Goal: Task Accomplishment & Management: Complete application form

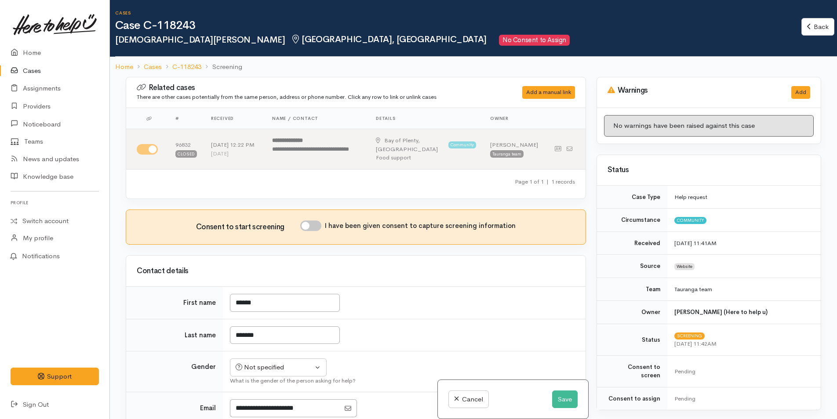
scroll to position [499, 0]
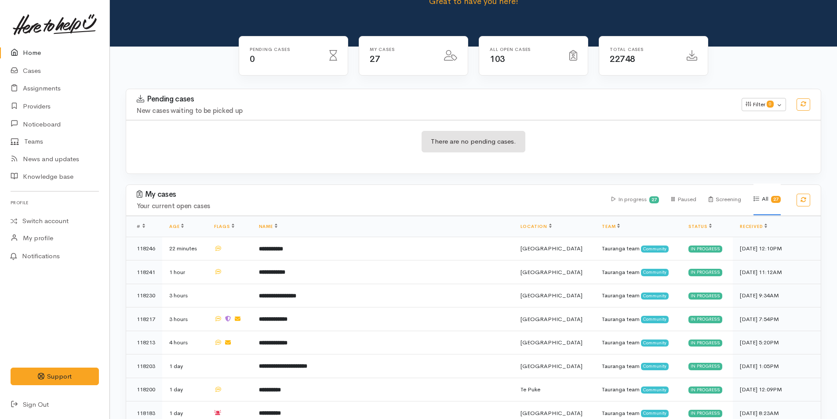
scroll to position [88, 0]
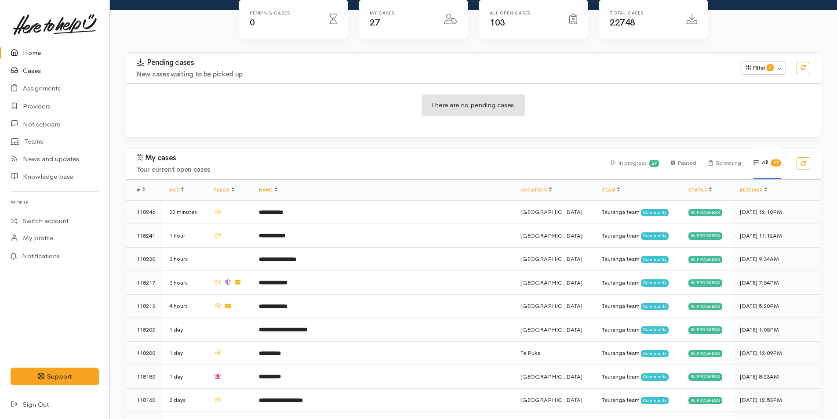
click at [24, 69] on link "Cases" at bounding box center [54, 71] width 109 height 18
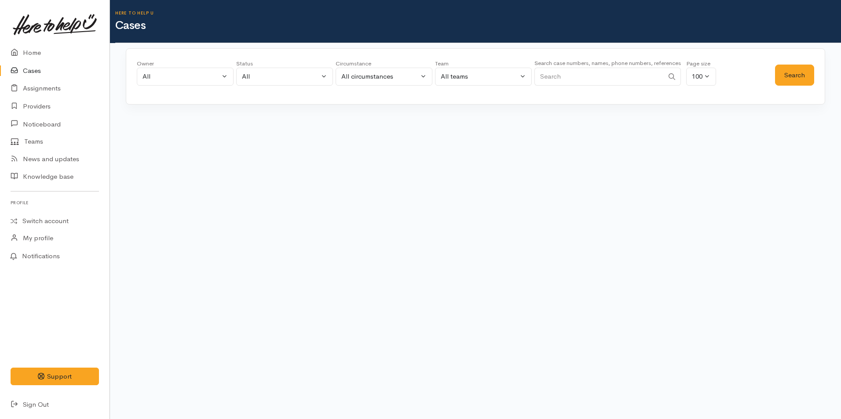
click at [610, 79] on input "Search" at bounding box center [598, 77] width 129 height 18
click at [783, 73] on button "Search" at bounding box center [794, 76] width 39 height 22
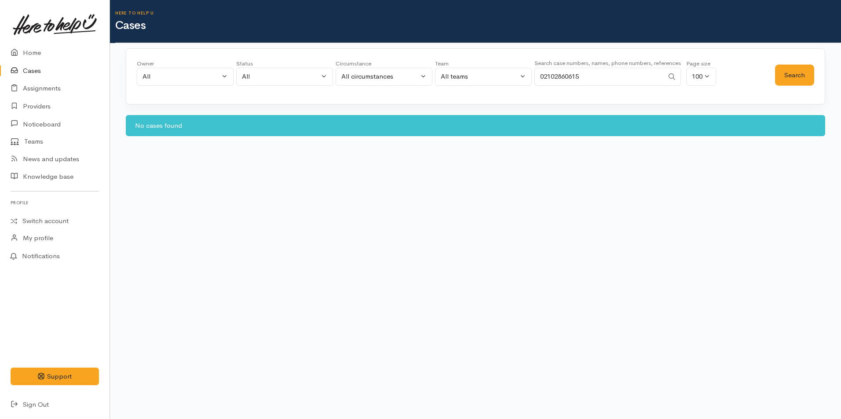
drag, startPoint x: 576, startPoint y: 76, endPoint x: 442, endPoint y: 64, distance: 135.1
click at [442, 64] on div "Owner All My cases 2Alice1 Faye Davies ('Here to help u') Aandrea Murray ('Here…" at bounding box center [456, 75] width 638 height 32
click at [799, 65] on button "Search" at bounding box center [794, 76] width 39 height 22
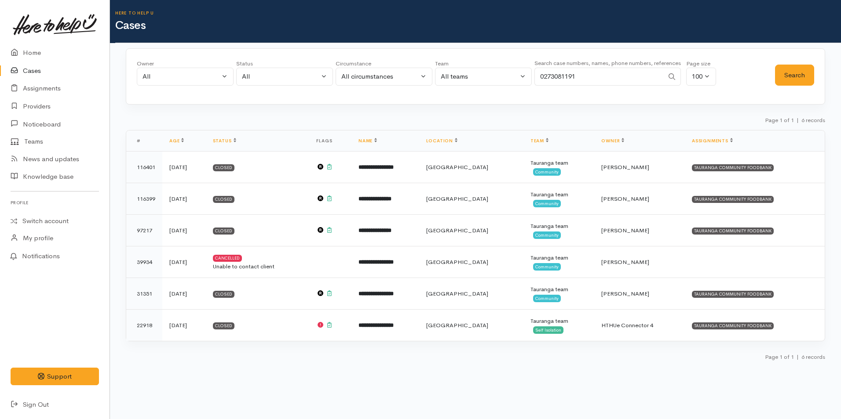
drag, startPoint x: 515, startPoint y: 69, endPoint x: 424, endPoint y: 60, distance: 91.0
click at [424, 60] on div "Owner All My cases 2Alice1 Faye Davies ('Here to help u') Aandrea Murray ('Here…" at bounding box center [456, 75] width 638 height 32
type input "0220912303"
click at [788, 77] on button "Search" at bounding box center [794, 76] width 39 height 22
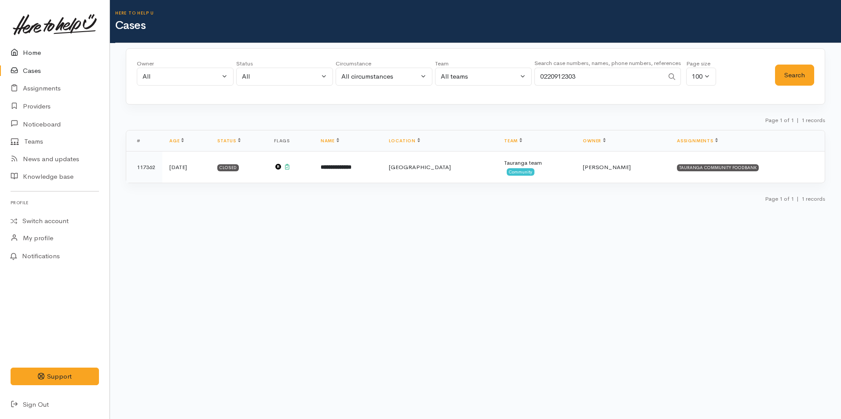
click at [33, 50] on link "Home" at bounding box center [54, 53] width 109 height 18
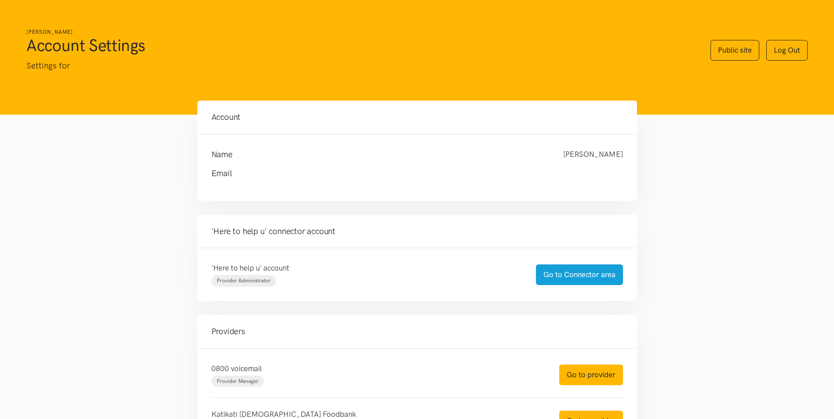
scroll to position [242, 0]
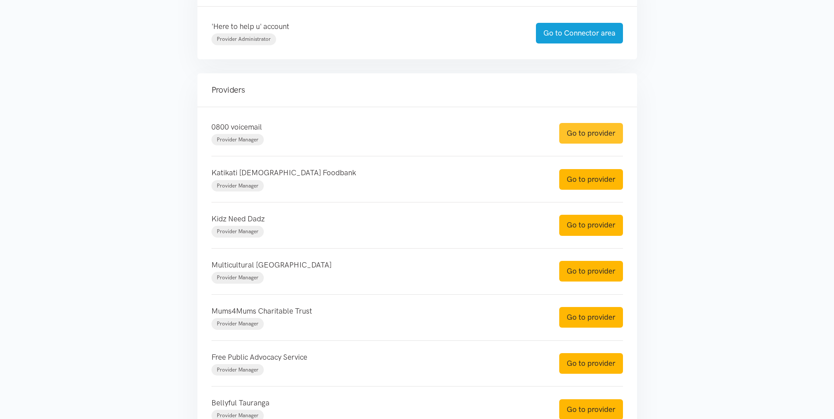
click at [616, 139] on link "Go to provider" at bounding box center [591, 133] width 64 height 21
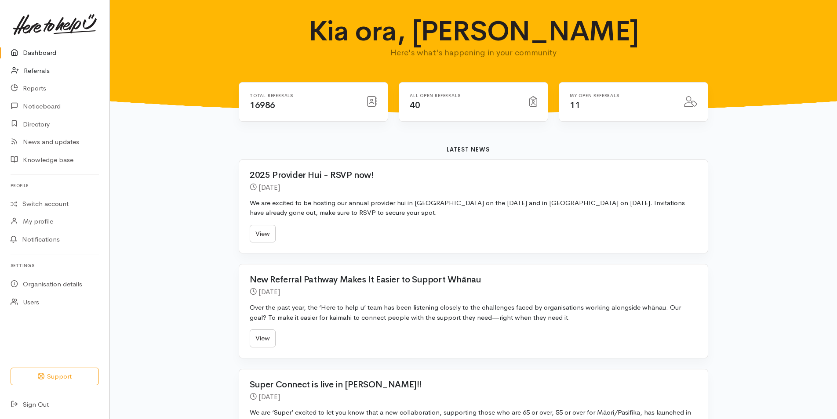
click at [46, 66] on link "Referrals" at bounding box center [54, 71] width 109 height 18
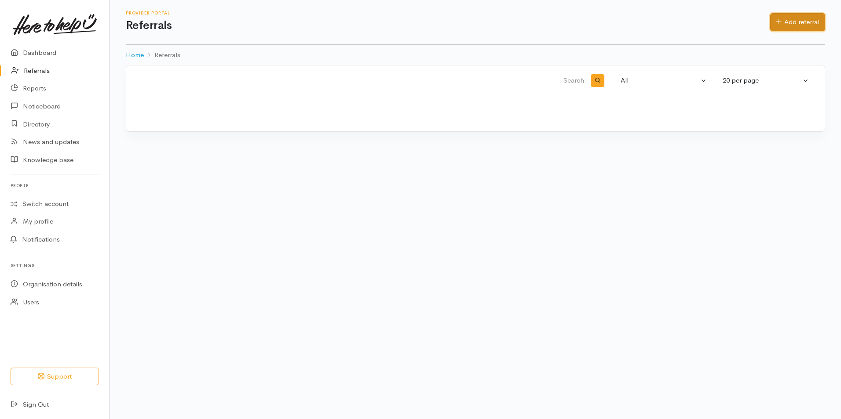
click at [779, 22] on icon at bounding box center [778, 21] width 5 height 5
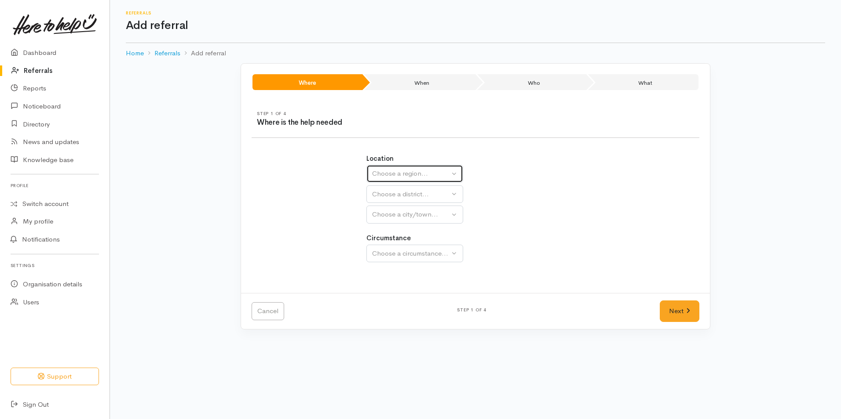
click at [391, 169] on div "Choose a region..." at bounding box center [410, 174] width 77 height 10
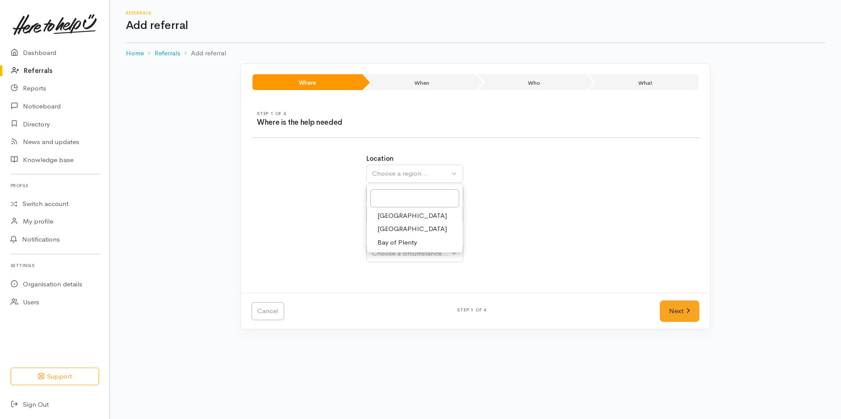
click at [383, 240] on span "Bay of Plenty" at bounding box center [397, 243] width 40 height 10
select select "4"
select select
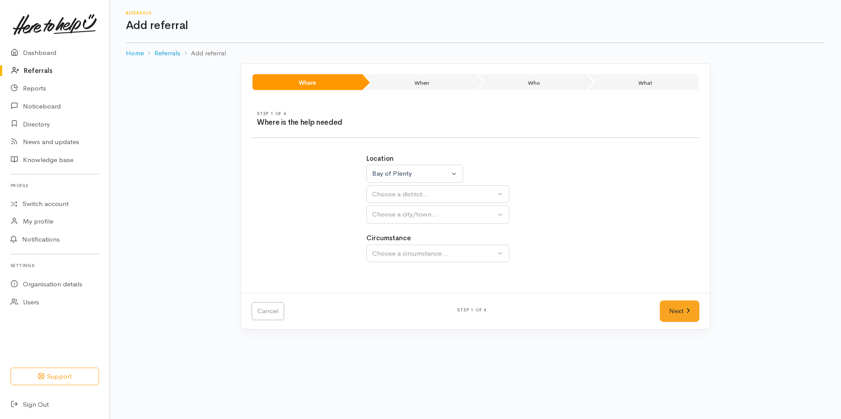
click at [389, 191] on div "Choose a district..." at bounding box center [434, 194] width 124 height 10
drag, startPoint x: 392, startPoint y: 236, endPoint x: 392, endPoint y: 229, distance: 7.5
click at [392, 236] on span "[GEOGRAPHIC_DATA]" at bounding box center [411, 236] width 69 height 10
select select "6"
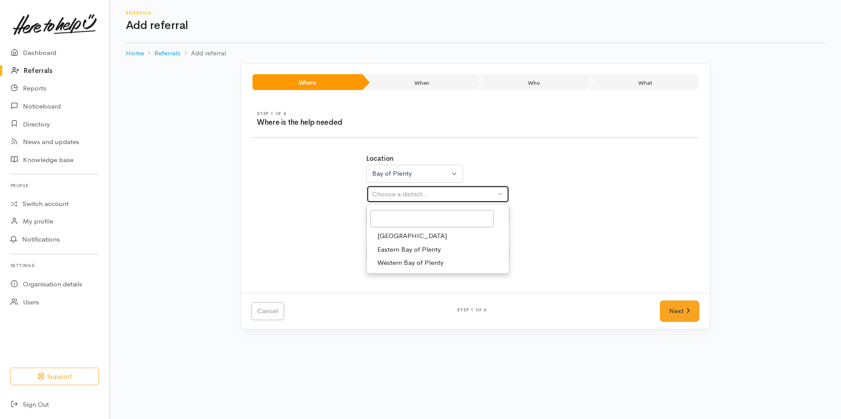
select select
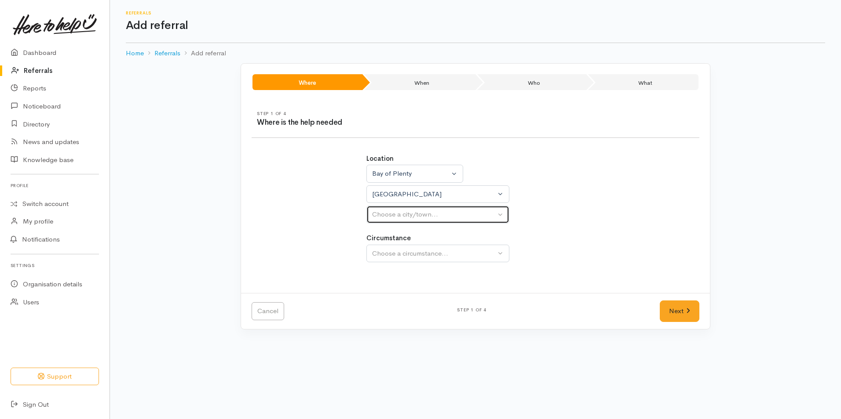
click at [393, 219] on div "Choose a city/town..." at bounding box center [434, 215] width 124 height 10
click at [390, 257] on span "[GEOGRAPHIC_DATA]" at bounding box center [411, 257] width 69 height 10
select select "4"
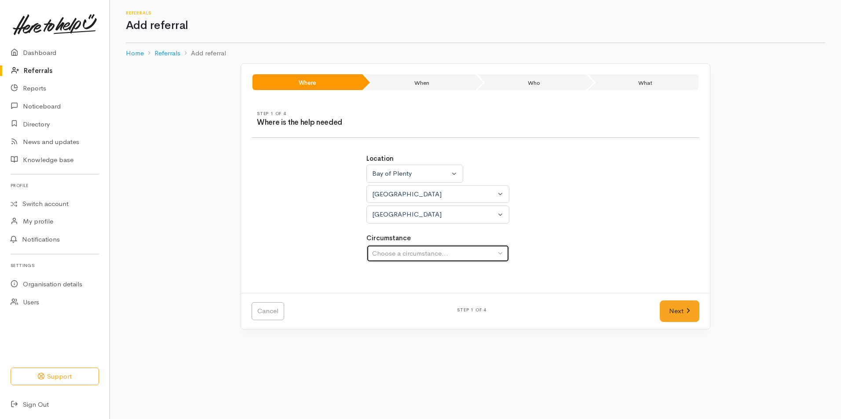
click at [395, 249] on div "Choose a circumstance..." at bounding box center [434, 254] width 124 height 10
click at [385, 295] on span "Community" at bounding box center [393, 296] width 33 height 10
select select "2"
click at [661, 307] on link "Next" at bounding box center [679, 312] width 40 height 22
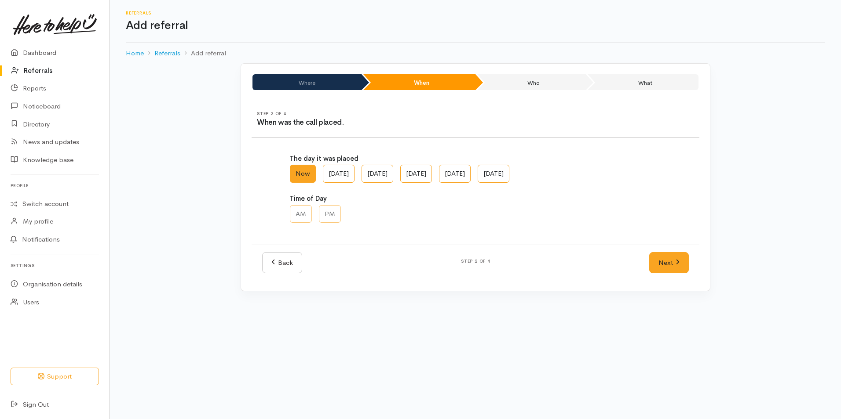
click at [675, 251] on div "Back Step 2 of 4 Next" at bounding box center [475, 263] width 448 height 36
click at [674, 259] on link "Next" at bounding box center [669, 263] width 40 height 22
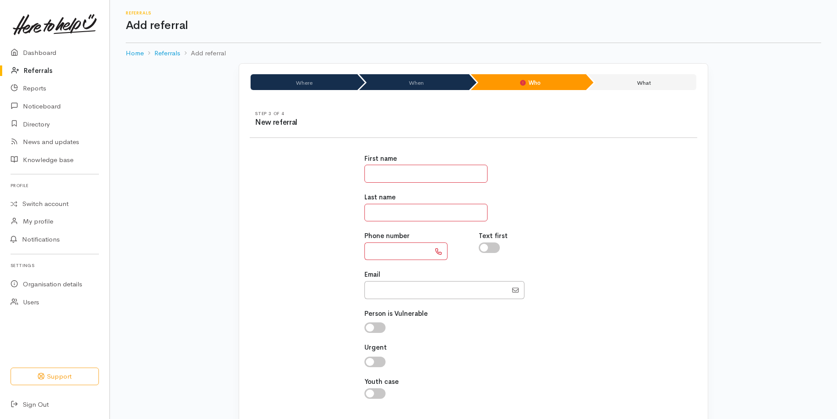
click at [415, 179] on input "text" at bounding box center [425, 174] width 123 height 18
type input "*****"
type input "**"
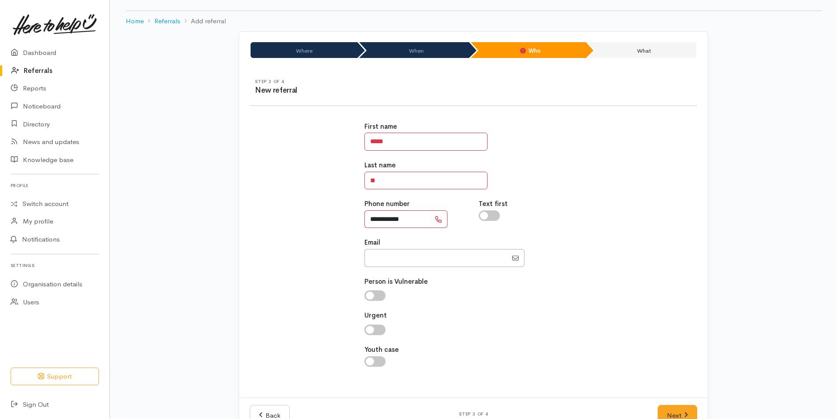
scroll to position [57, 0]
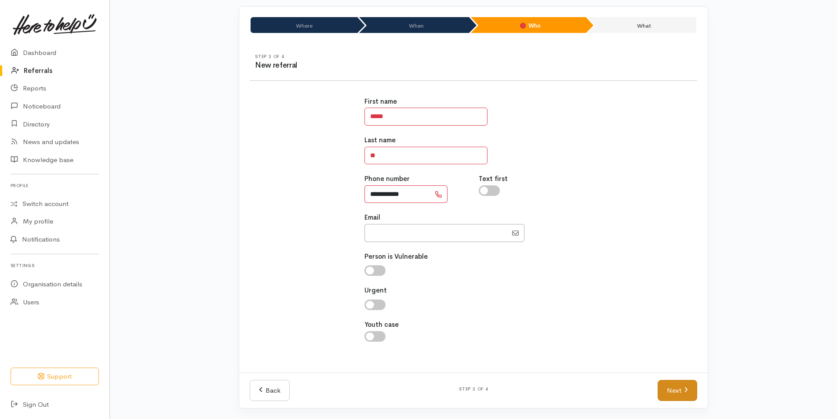
type input "**********"
click at [683, 390] on link "Next" at bounding box center [678, 391] width 40 height 22
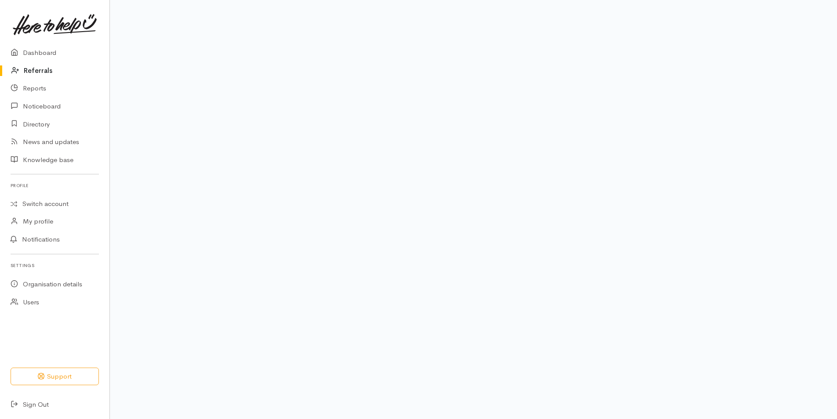
scroll to position [40, 0]
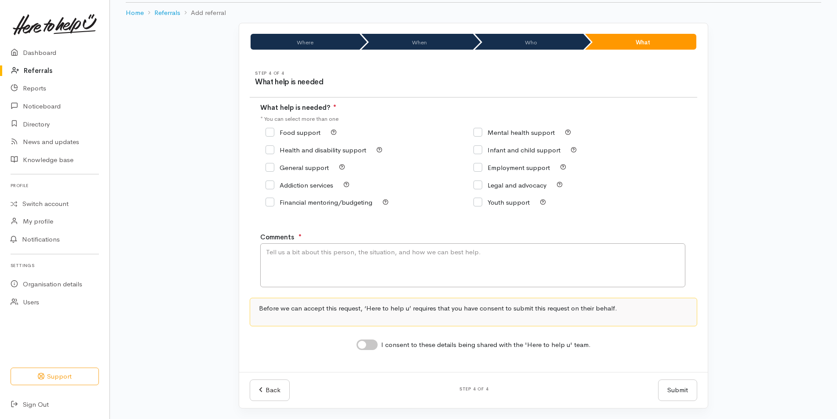
click at [291, 130] on input "Food support" at bounding box center [293, 132] width 55 height 7
checkbox input "true"
click at [313, 259] on textarea "Comments" at bounding box center [472, 266] width 425 height 44
type textarea "Requesting kai support"
drag, startPoint x: 373, startPoint y: 346, endPoint x: 381, endPoint y: 353, distance: 10.3
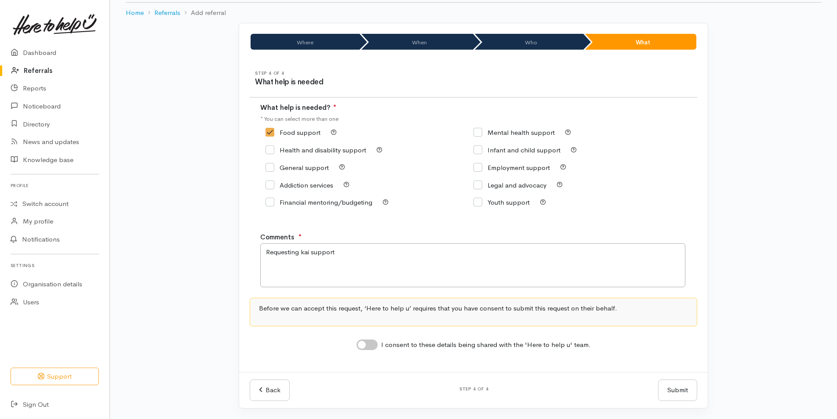
click at [372, 346] on input "I consent to these details being shared with the 'Here to help u' team." at bounding box center [367, 345] width 21 height 11
checkbox input "true"
click at [667, 394] on button "Submit" at bounding box center [677, 391] width 39 height 22
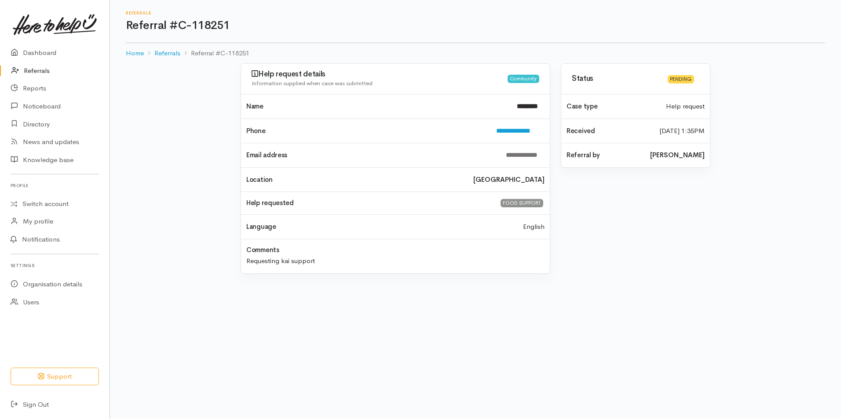
click at [44, 67] on link "Referrals" at bounding box center [54, 71] width 109 height 18
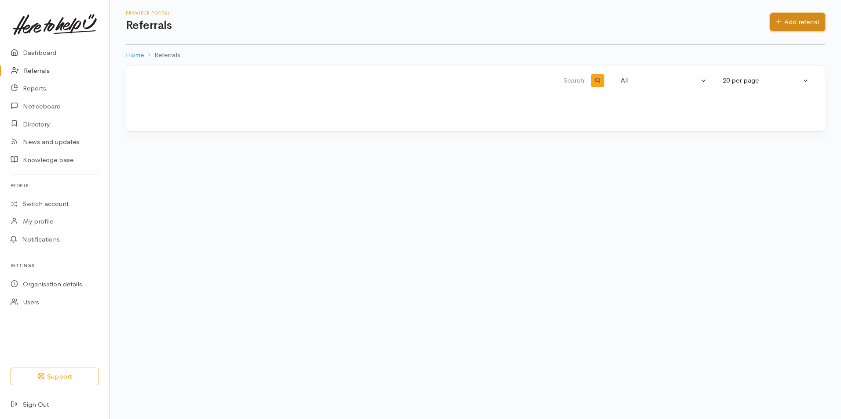
click at [771, 23] on link "Add referral" at bounding box center [797, 22] width 55 height 18
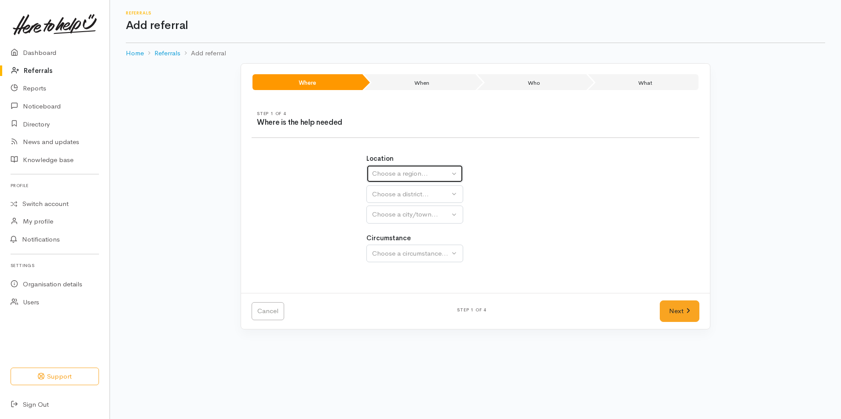
click at [403, 173] on div "Choose a region..." at bounding box center [410, 174] width 77 height 10
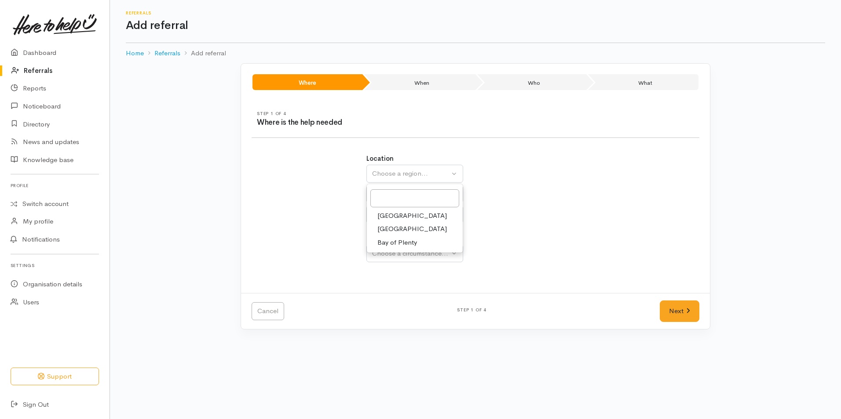
click at [402, 240] on span "Bay of Plenty" at bounding box center [397, 243] width 40 height 10
select select "4"
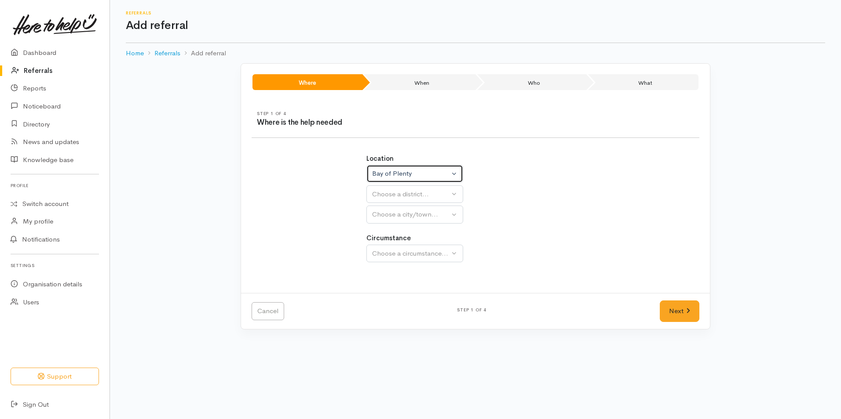
select select
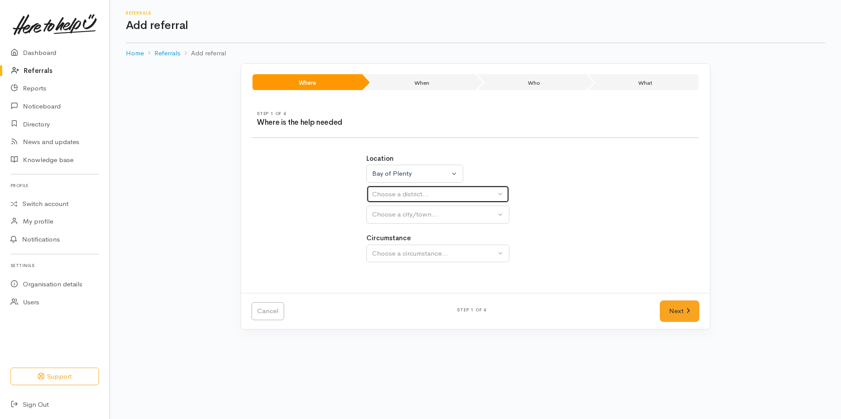
click at [398, 196] on div "Choose a district..." at bounding box center [434, 194] width 124 height 10
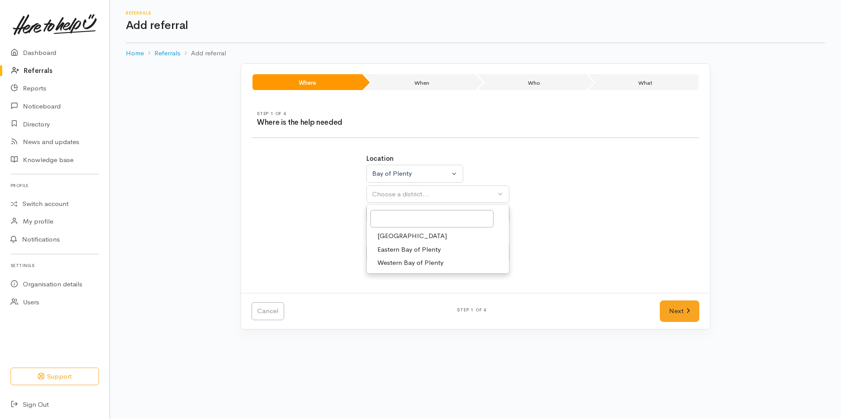
click at [404, 233] on link "[GEOGRAPHIC_DATA]" at bounding box center [438, 237] width 142 height 14
select select "6"
select select
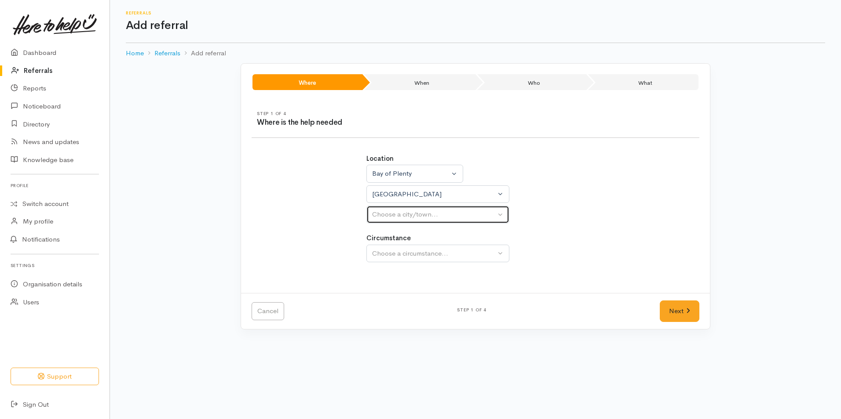
click at [402, 214] on div "Choose a city/town..." at bounding box center [434, 215] width 124 height 10
click at [397, 257] on span "[GEOGRAPHIC_DATA]" at bounding box center [411, 257] width 69 height 10
select select "4"
click at [402, 241] on label "Circumstance" at bounding box center [388, 238] width 44 height 10
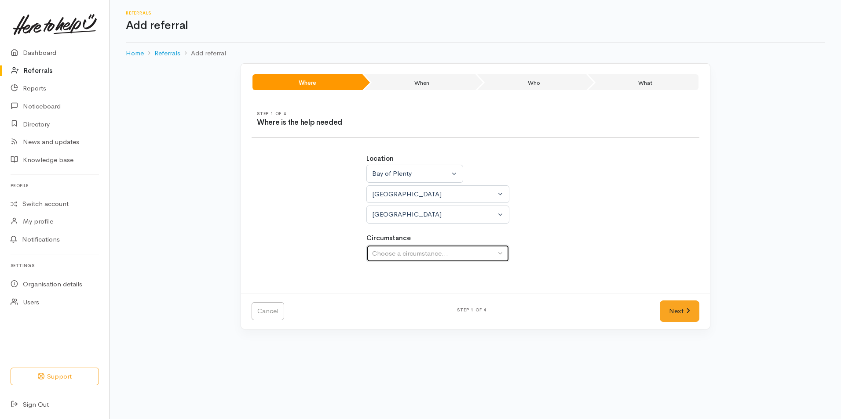
click at [403, 251] on div "Choose a circumstance..." at bounding box center [434, 254] width 124 height 10
click at [398, 289] on div at bounding box center [437, 278] width 143 height 29
click at [393, 255] on div "Choose a circumstance..." at bounding box center [434, 254] width 124 height 10
drag, startPoint x: 400, startPoint y: 296, endPoint x: 408, endPoint y: 295, distance: 8.8
click at [402, 296] on span "Community" at bounding box center [393, 296] width 33 height 10
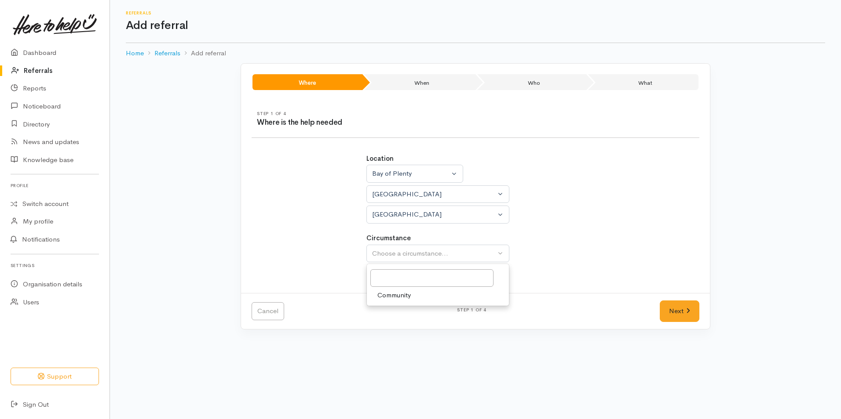
select select "2"
click at [669, 314] on link "Next" at bounding box center [679, 312] width 40 height 22
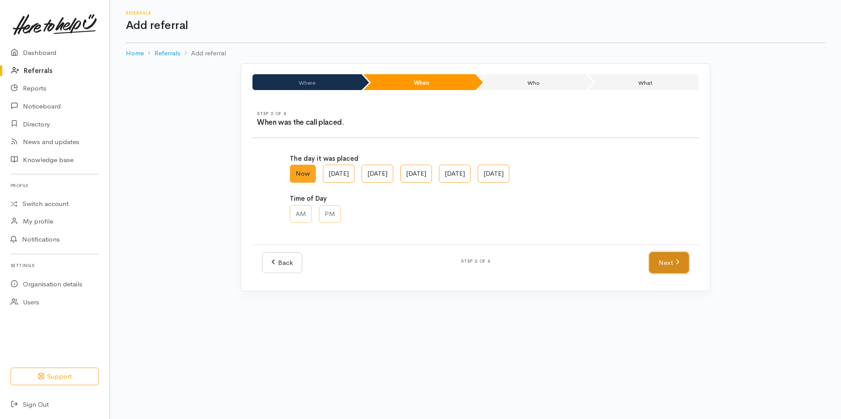
click at [680, 262] on link "Next" at bounding box center [669, 263] width 40 height 22
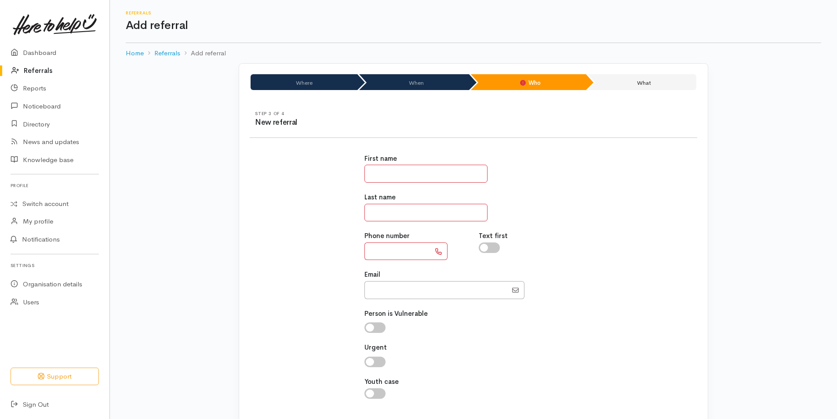
click at [414, 172] on input "text" at bounding box center [425, 174] width 123 height 18
type input "*******"
type input "********"
type input "**********"
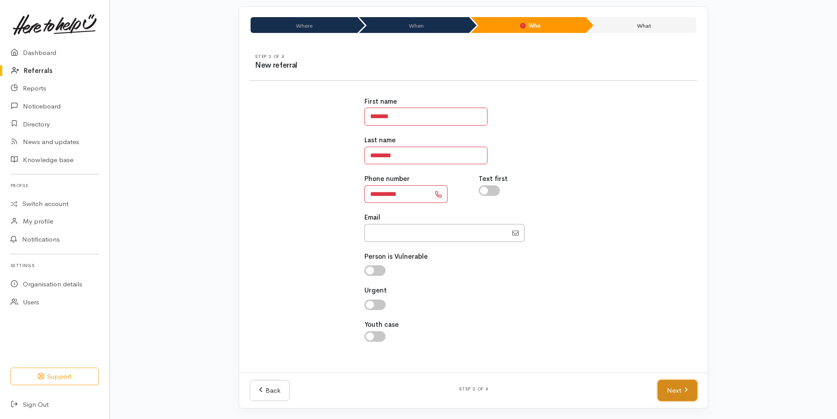
click at [677, 389] on link "Next" at bounding box center [678, 391] width 40 height 22
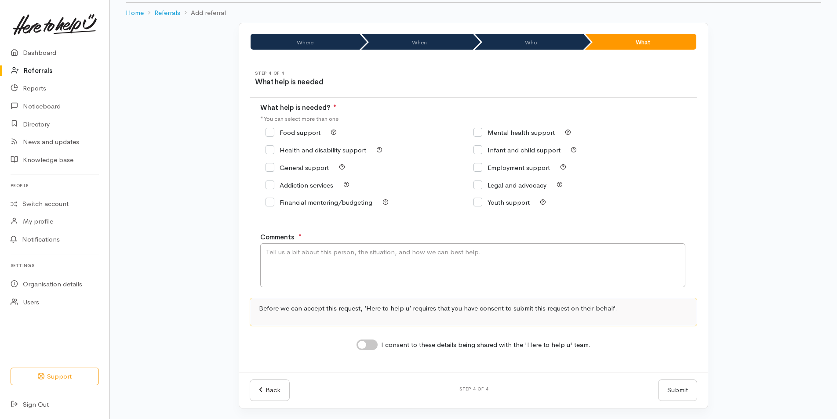
scroll to position [40, 0]
click at [273, 131] on input "Food support" at bounding box center [293, 132] width 55 height 7
checkbox input "true"
click at [310, 259] on textarea "Comments" at bounding box center [472, 266] width 425 height 44
type textarea "Requesting food support"
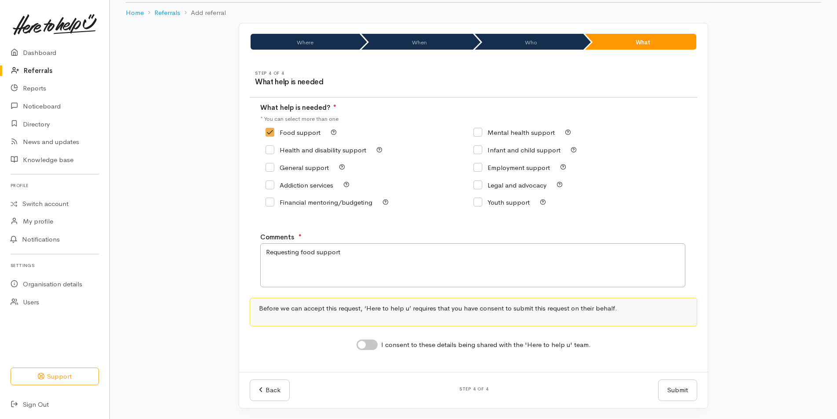
drag, startPoint x: 371, startPoint y: 346, endPoint x: 377, endPoint y: 350, distance: 7.0
click at [374, 348] on input "I consent to these details being shared with the 'Here to help u' team." at bounding box center [367, 345] width 21 height 11
checkbox input "true"
drag, startPoint x: 663, startPoint y: 383, endPoint x: 182, endPoint y: 286, distance: 491.1
click at [664, 383] on button "Submit" at bounding box center [677, 391] width 39 height 22
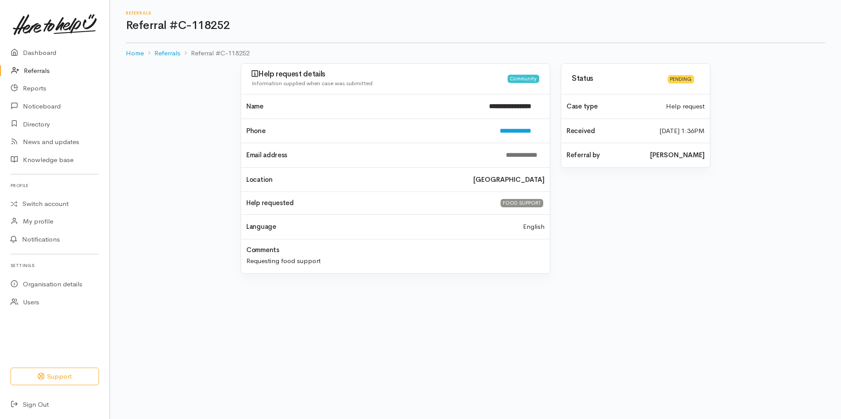
drag, startPoint x: 41, startPoint y: 68, endPoint x: 191, endPoint y: 29, distance: 154.3
click at [41, 68] on link "Referrals" at bounding box center [54, 71] width 109 height 18
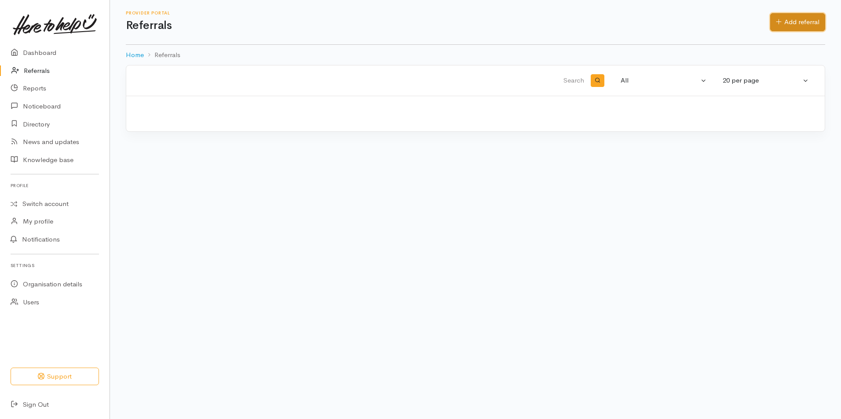
click at [772, 22] on link "Add referral" at bounding box center [797, 22] width 55 height 18
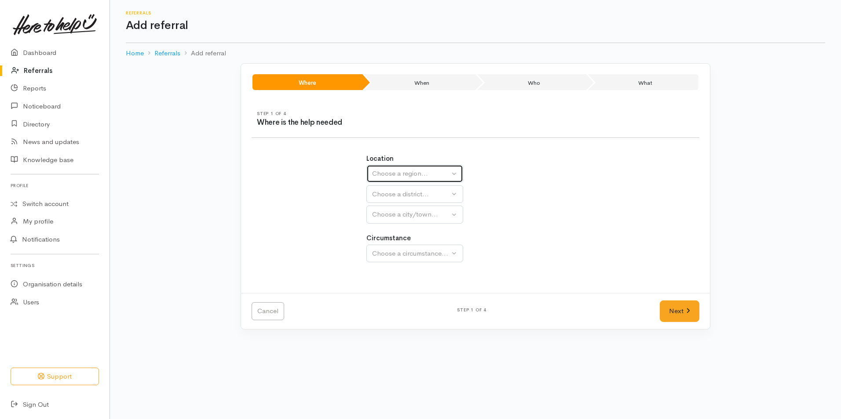
click at [383, 174] on div "Choose a region..." at bounding box center [410, 174] width 77 height 10
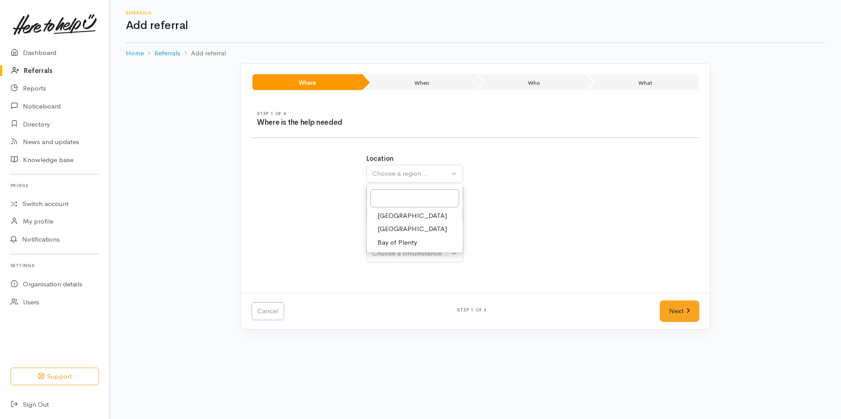
click at [395, 242] on span "Bay of Plenty" at bounding box center [397, 243] width 40 height 10
select select "4"
select select
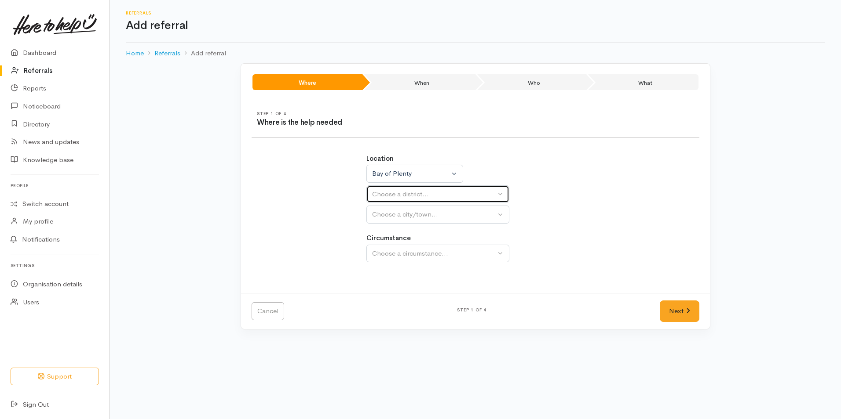
click at [391, 192] on div "Choose a district..." at bounding box center [434, 194] width 124 height 10
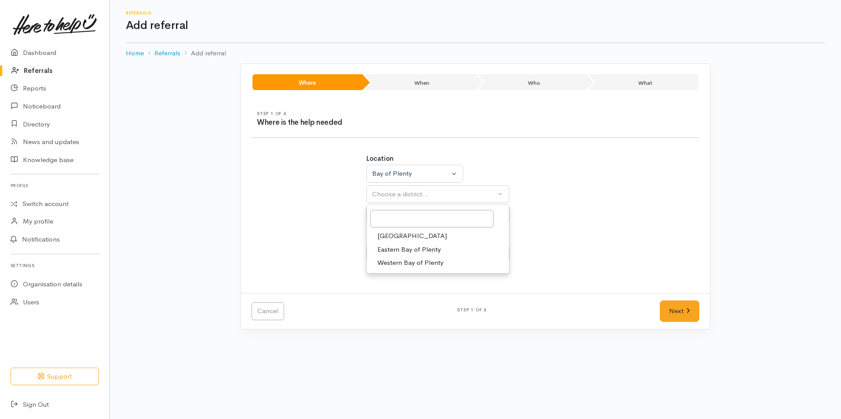
click at [390, 236] on span "[GEOGRAPHIC_DATA]" at bounding box center [411, 236] width 69 height 10
select select "6"
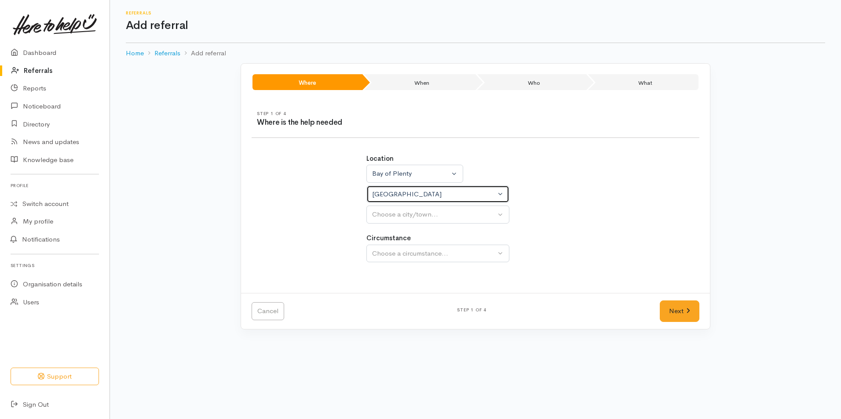
select select
click at [396, 211] on div "Choose a city/town..." at bounding box center [434, 215] width 124 height 10
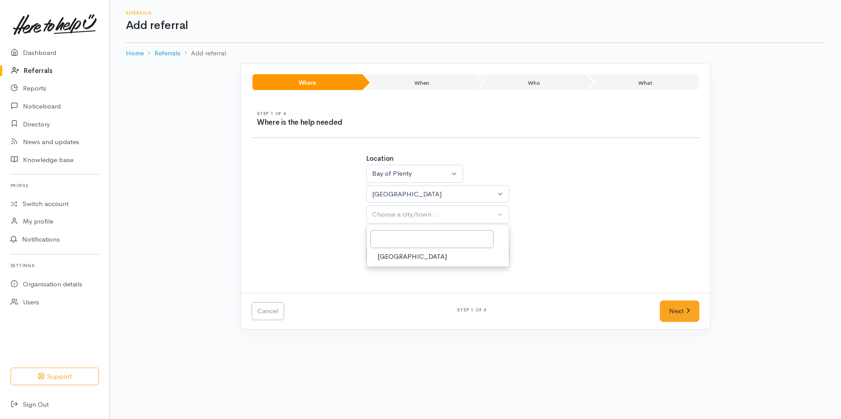
click at [388, 258] on span "[GEOGRAPHIC_DATA]" at bounding box center [411, 257] width 69 height 10
select select "4"
click at [401, 251] on div "Choose a circumstance..." at bounding box center [434, 254] width 124 height 10
click at [407, 293] on span "Community" at bounding box center [393, 296] width 33 height 10
select select "2"
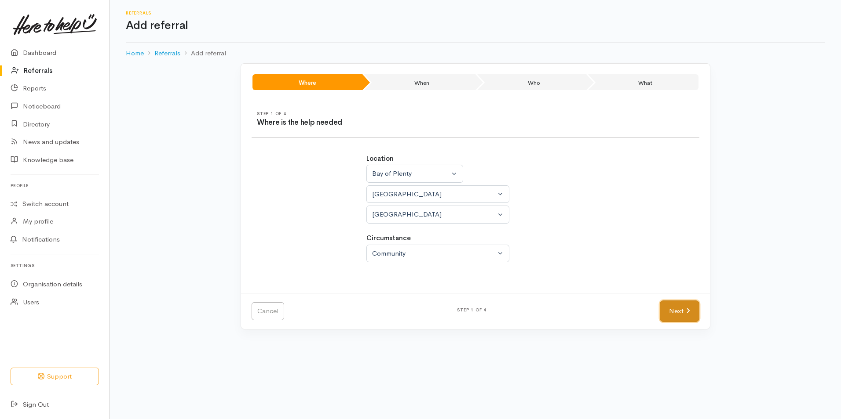
click at [666, 307] on link "Next" at bounding box center [679, 312] width 40 height 22
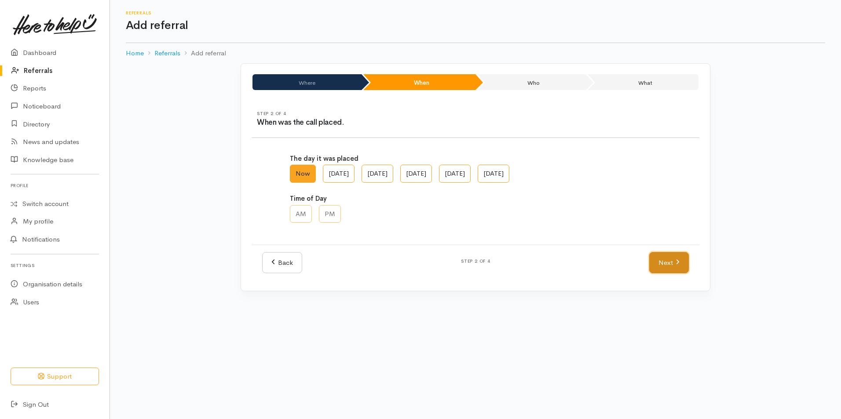
click at [672, 258] on link "Next" at bounding box center [669, 263] width 40 height 22
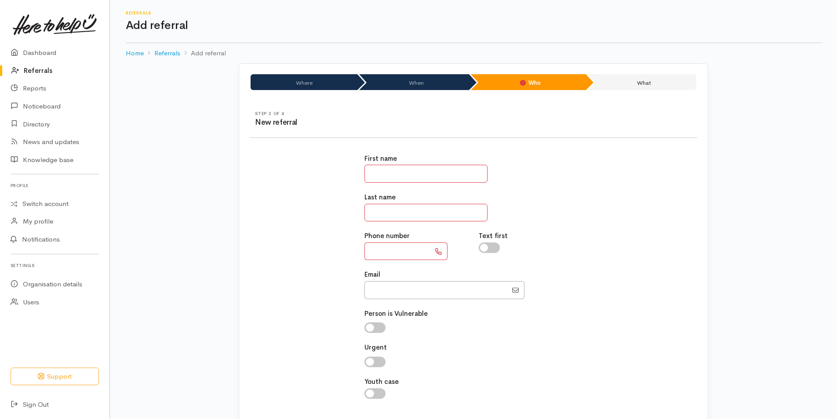
click at [404, 173] on input "text" at bounding box center [425, 174] width 123 height 18
type input "******"
type input "*******"
type input "**********"
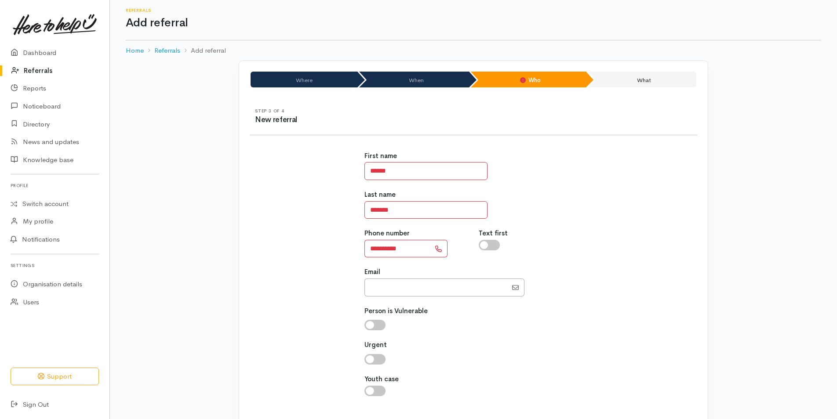
scroll to position [57, 0]
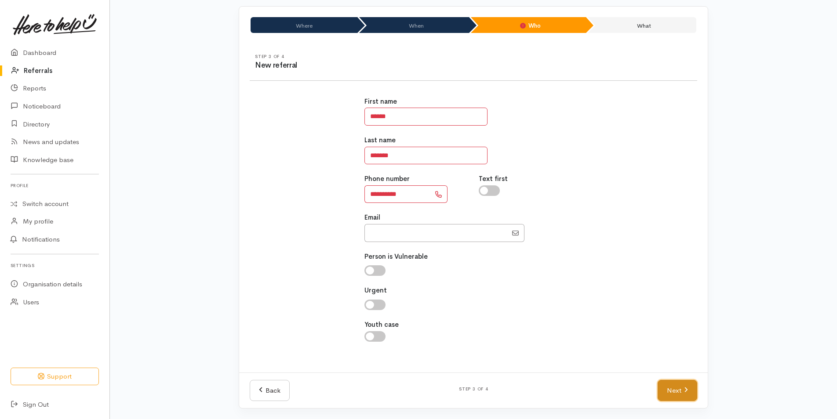
drag, startPoint x: 681, startPoint y: 395, endPoint x: 616, endPoint y: 378, distance: 67.3
click at [681, 394] on link "Next" at bounding box center [678, 391] width 40 height 22
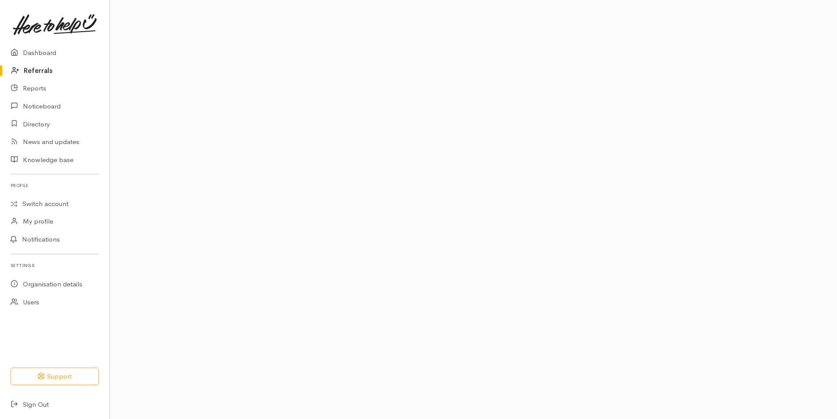
scroll to position [40, 0]
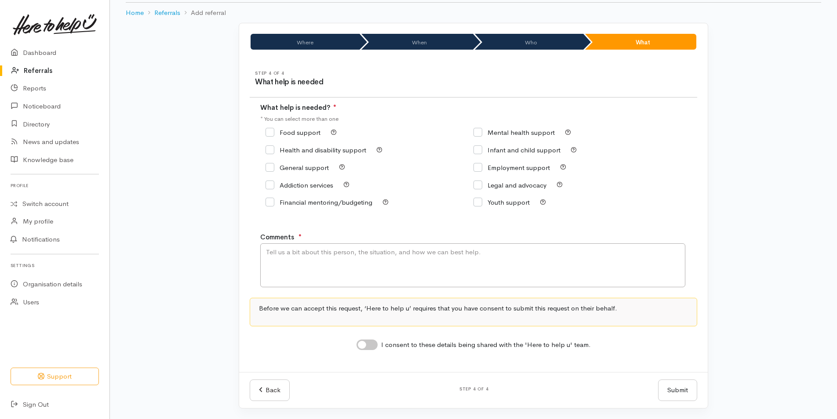
click at [279, 131] on input "Food support" at bounding box center [293, 132] width 55 height 7
checkbox input "true"
click at [362, 270] on textarea "Comments" at bounding box center [472, 266] width 425 height 44
type textarea "Requesting food support"
click at [370, 343] on input "I consent to these details being shared with the 'Here to help u' team." at bounding box center [367, 345] width 21 height 11
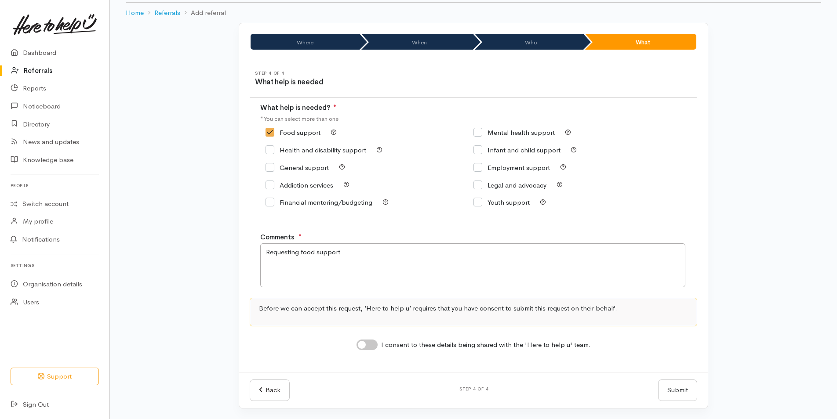
checkbox input "true"
click at [692, 389] on button "Submit" at bounding box center [677, 391] width 39 height 22
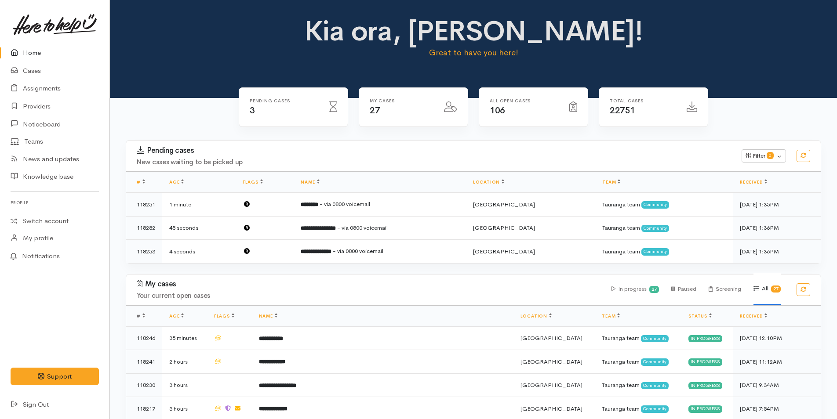
click at [28, 49] on link "Home" at bounding box center [54, 53] width 109 height 18
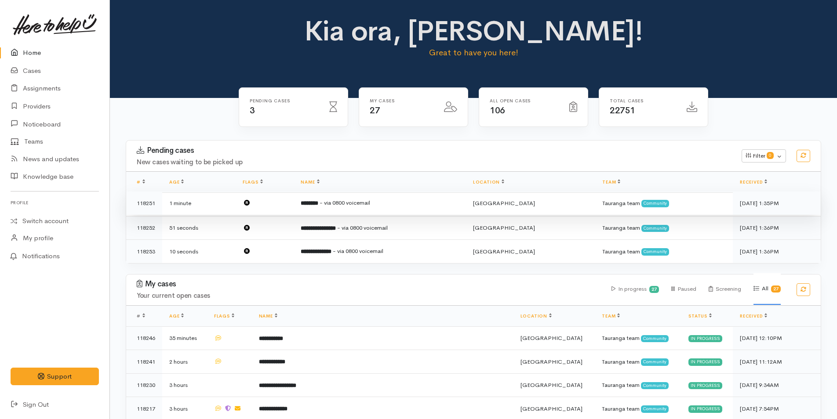
click at [348, 196] on td "******** - via 0800 voicemail" at bounding box center [380, 204] width 172 height 24
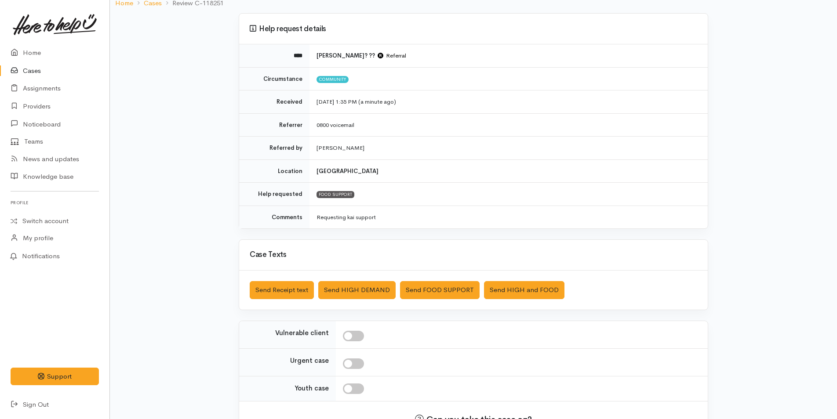
scroll to position [126, 0]
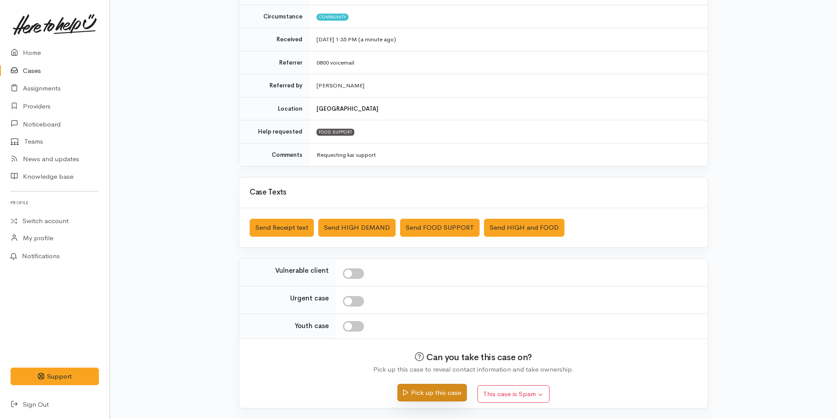
click at [428, 393] on button "Pick up this case" at bounding box center [431, 393] width 69 height 18
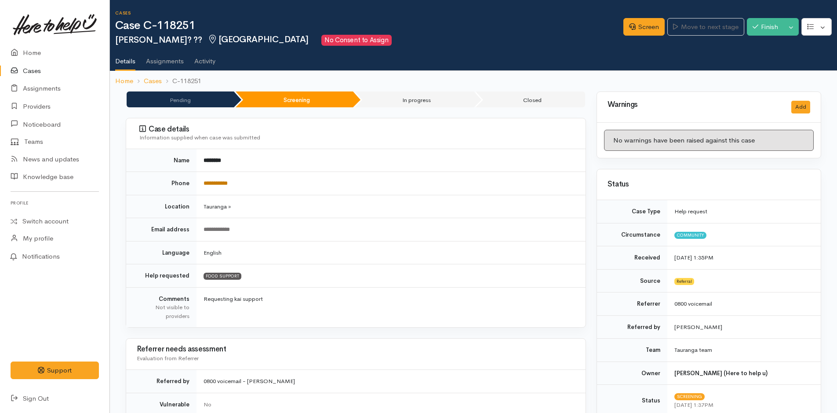
click at [209, 182] on link "**********" at bounding box center [216, 183] width 24 height 6
drag, startPoint x: 632, startPoint y: 25, endPoint x: 622, endPoint y: 47, distance: 24.2
click at [632, 25] on link "Screen" at bounding box center [643, 27] width 41 height 18
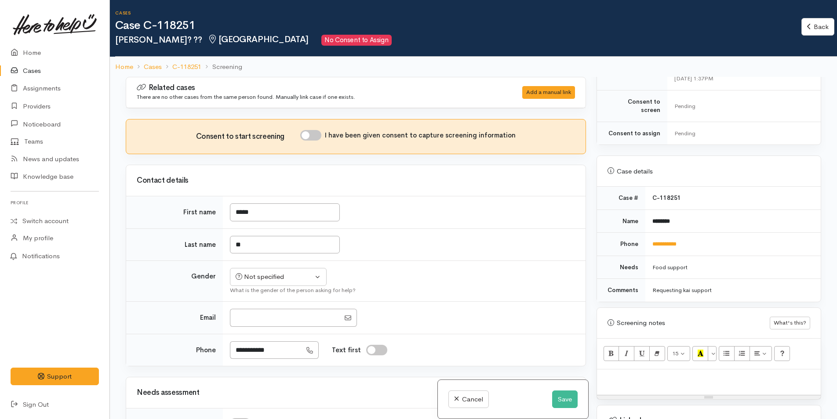
scroll to position [440, 0]
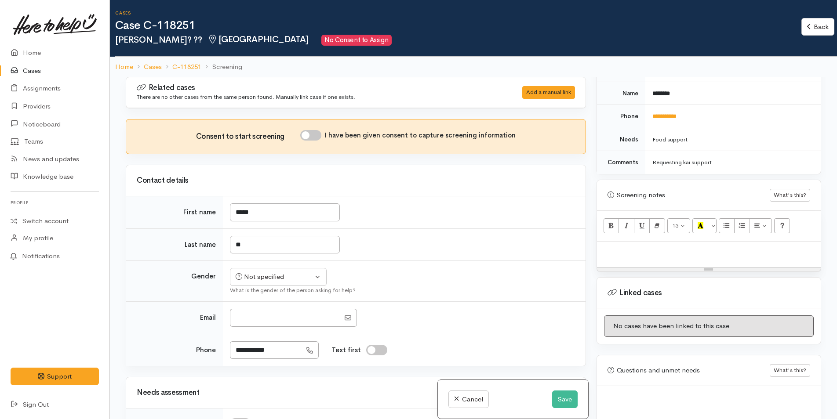
click at [622, 246] on p at bounding box center [708, 251] width 215 height 10
paste div
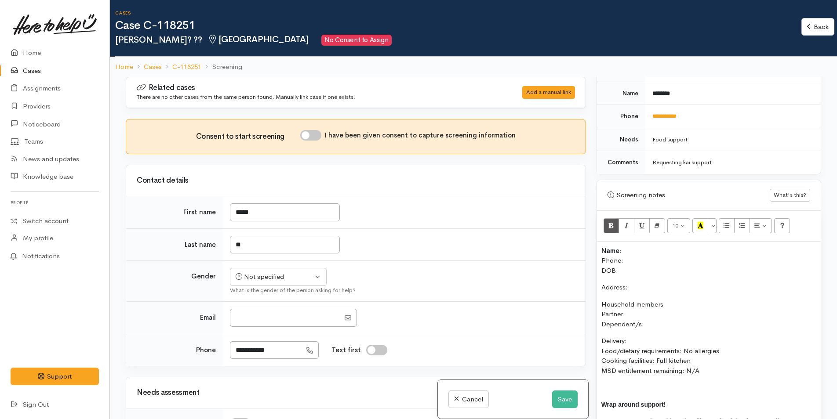
scroll to position [15, 0]
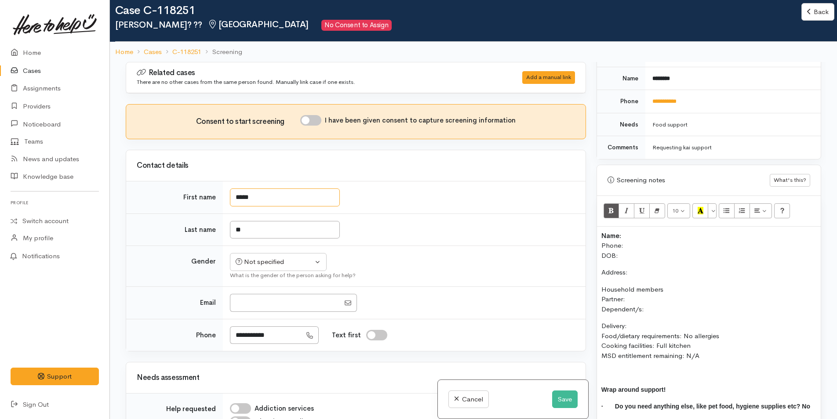
click at [277, 202] on input "*****" at bounding box center [285, 198] width 110 height 18
type input "****"
click at [279, 230] on input "**" at bounding box center [285, 230] width 110 height 18
type input "*"
type input "*****"
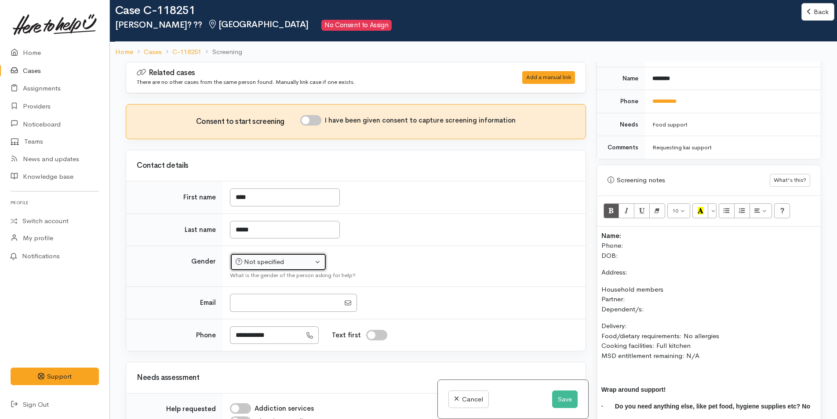
click at [280, 262] on div "Not specified" at bounding box center [274, 262] width 77 height 10
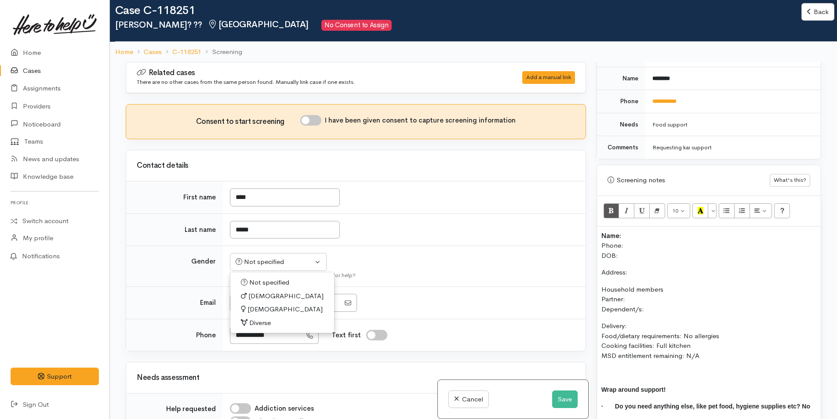
click at [261, 298] on span "Male" at bounding box center [285, 296] width 75 height 10
select select "Male"
click at [318, 121] on input "I have been given consent to capture screening information" at bounding box center [310, 120] width 21 height 11
checkbox input "true"
click at [638, 268] on p "Address:" at bounding box center [708, 273] width 215 height 10
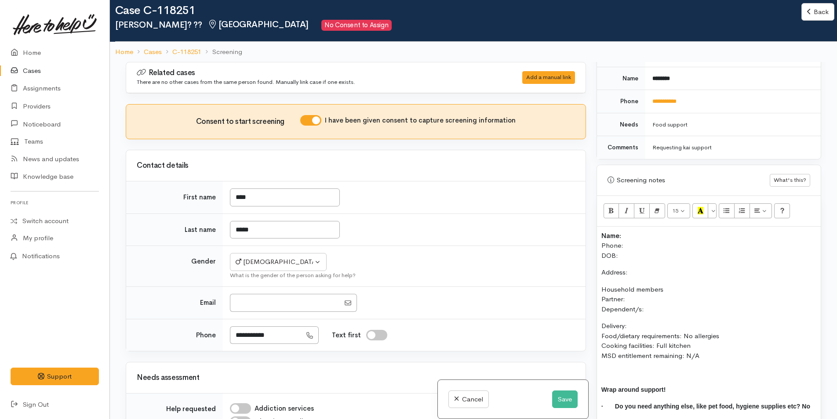
click at [631, 247] on p "Name: Phone: DOB:" at bounding box center [708, 246] width 215 height 30
click at [659, 231] on p "Name: Phone: DOB: 05/01/1983" at bounding box center [708, 246] width 215 height 30
click at [649, 237] on p "Name: Khan Akter Phone: DOB: 05/01/1983" at bounding box center [708, 246] width 215 height 30
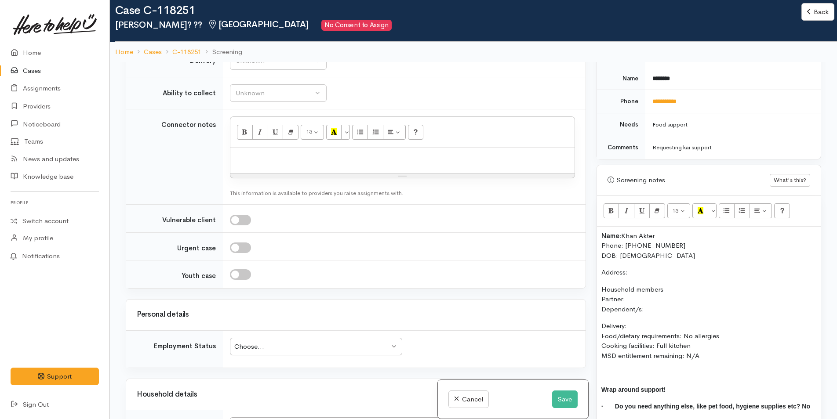
scroll to position [747, 0]
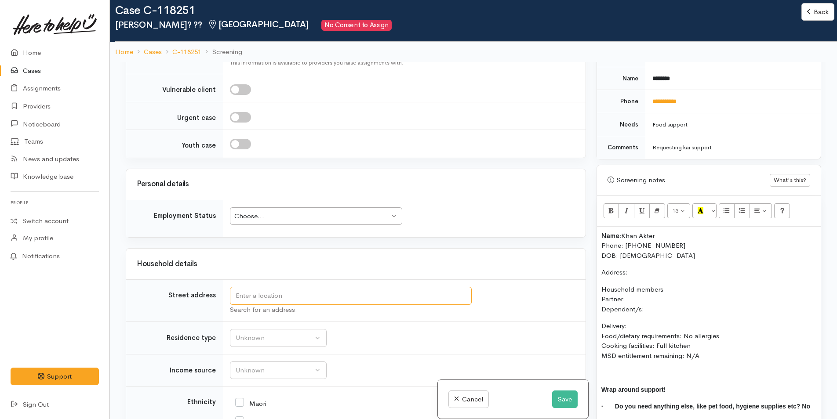
click at [246, 291] on input "text" at bounding box center [351, 296] width 242 height 18
type input "49 Rawhiti Street, Greerton, Tauranga, New Zealand"
drag, startPoint x: 387, startPoint y: 296, endPoint x: 179, endPoint y: 277, distance: 209.7
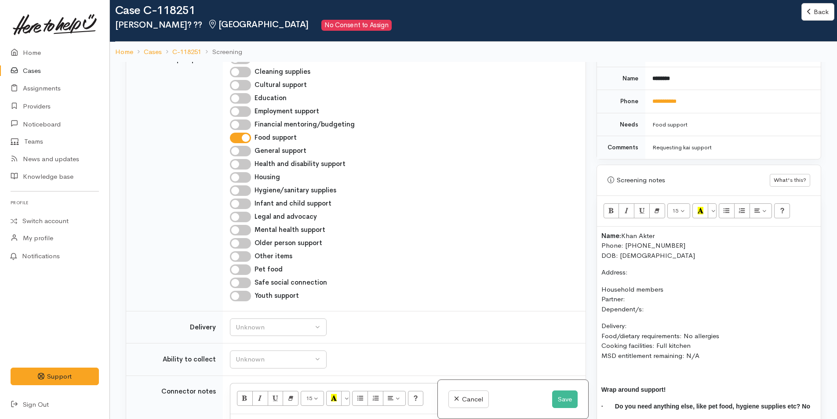
scroll to position [1197, 0]
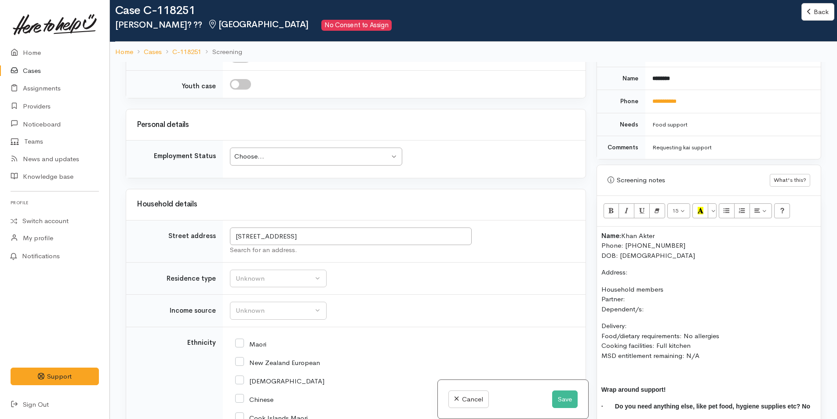
click at [644, 268] on p "Address:" at bounding box center [708, 273] width 215 height 10
click at [648, 291] on p "Household members Partner: Dependent/s:" at bounding box center [708, 300] width 215 height 30
click at [658, 297] on p "Household members Partner: N/A Dependent/s:" at bounding box center [708, 300] width 215 height 30
click at [607, 306] on div "Name: Khan Akter Phone: 02102860615 DOB: 05/01/1983 Address: 49 Rawhiti Street,…" at bounding box center [709, 334] width 224 height 214
click at [598, 315] on div "Name: Khan Akter Phone: 02102860615 DOB: 05/01/1983 Address: 49 Rawhiti Street,…" at bounding box center [709, 334] width 224 height 214
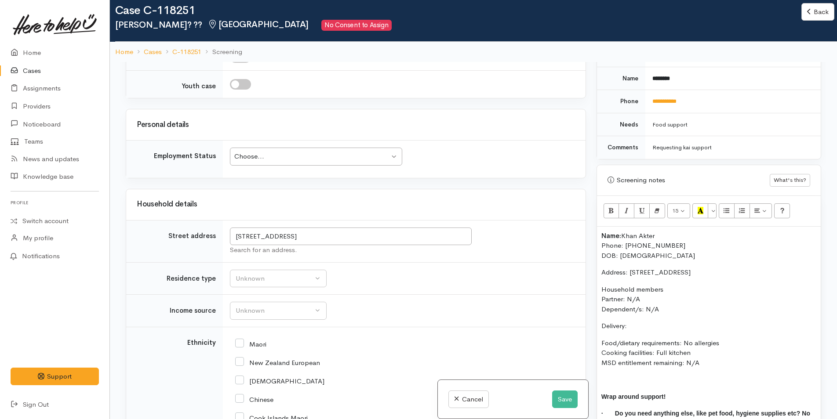
click at [665, 321] on p "Delivery:" at bounding box center [708, 326] width 215 height 10
drag, startPoint x: 696, startPoint y: 357, endPoint x: 588, endPoint y: 229, distance: 167.2
click at [588, 229] on div "Related cases There are other cases potentially from the same person, address o…" at bounding box center [473, 271] width 706 height 419
copy div "Name: Khan Akter Phone: 02102860615 DOB: 05/01/1983 Address: 49 Rawhiti Street,…"
click at [642, 321] on p "Delivery: No" at bounding box center [708, 326] width 215 height 10
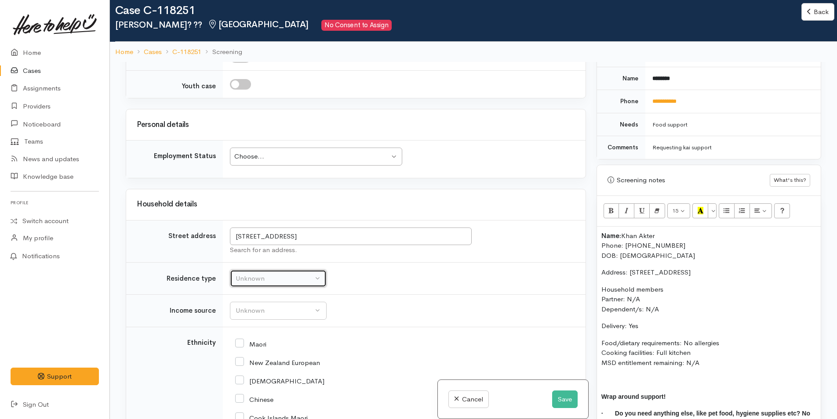
click at [293, 284] on div "Unknown" at bounding box center [274, 279] width 77 height 10
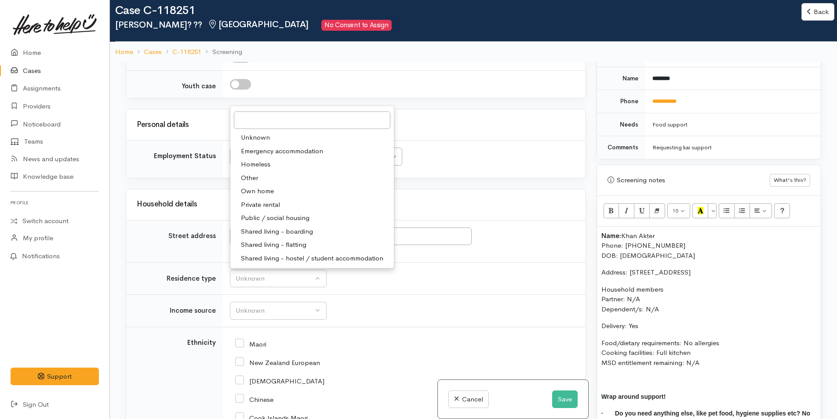
click at [212, 161] on div "Employment Status" at bounding box center [176, 156] width 79 height 10
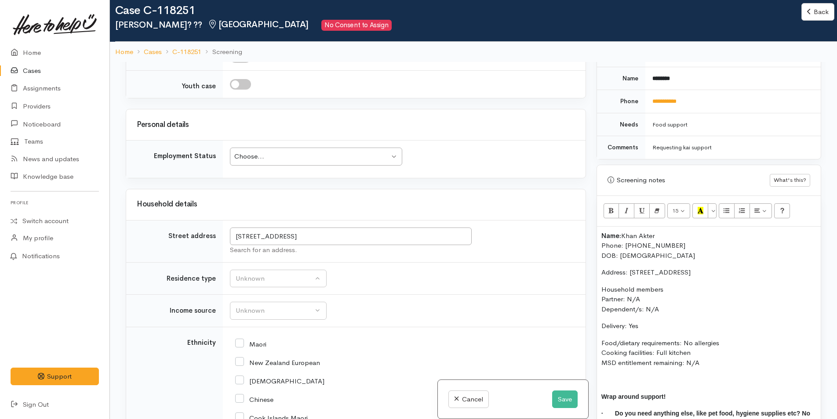
click at [248, 166] on div "Choose... Choose..." at bounding box center [316, 157] width 172 height 18
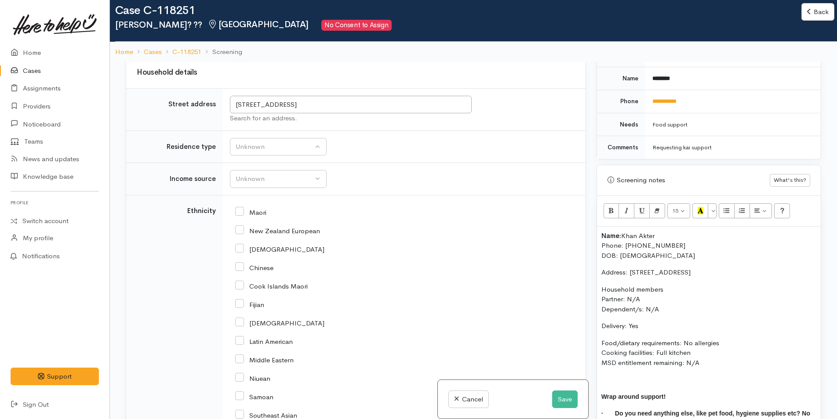
drag, startPoint x: 250, startPoint y: 194, endPoint x: 244, endPoint y: 217, distance: 23.5
click at [252, 152] on div "Unknown" at bounding box center [274, 147] width 77 height 10
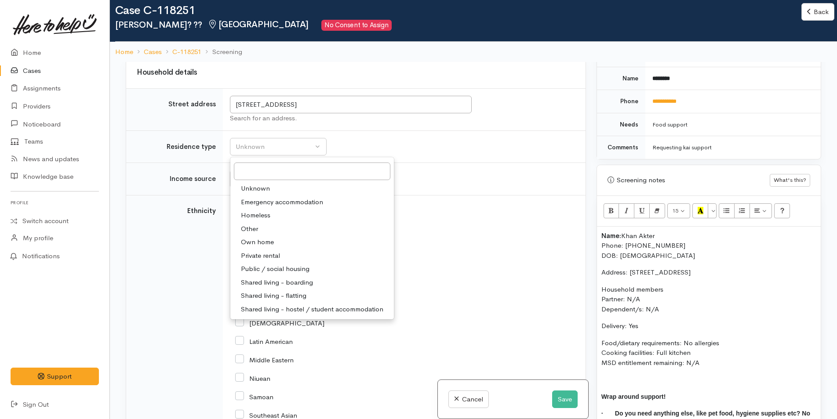
drag, startPoint x: 260, startPoint y: 316, endPoint x: 259, endPoint y: 266, distance: 50.2
click at [260, 261] on span "Private rental" at bounding box center [260, 256] width 39 height 10
select select "2"
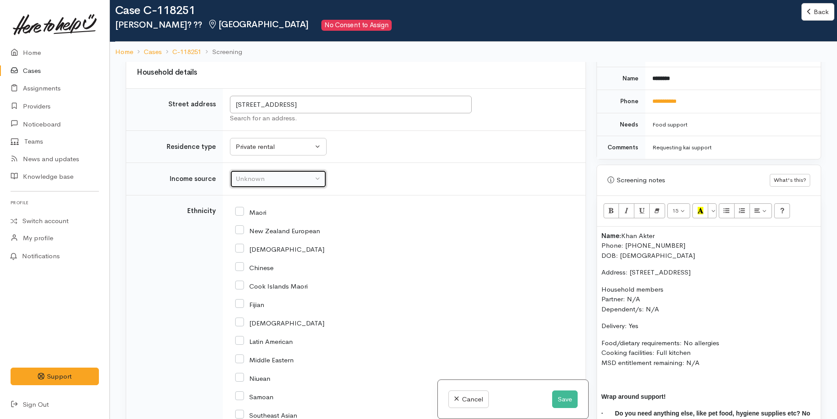
click at [255, 184] on div "Unknown" at bounding box center [274, 179] width 77 height 10
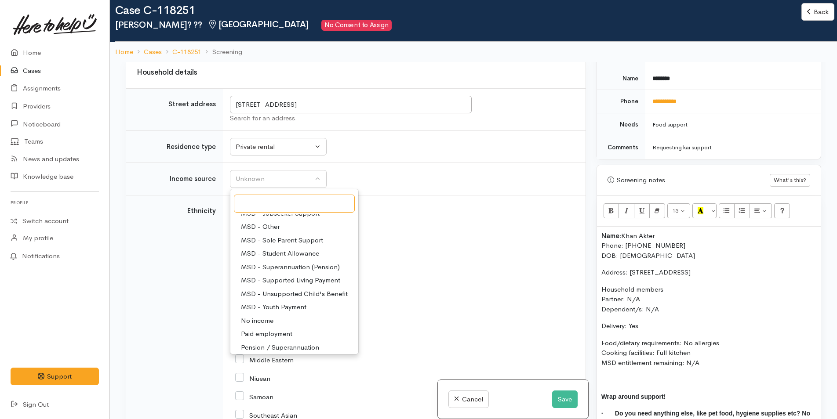
scroll to position [44, 0]
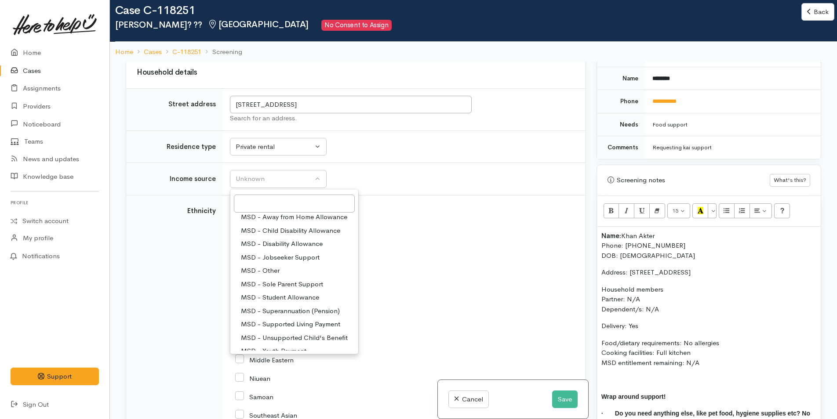
click at [270, 263] on span "MSD - Jobseeker Support" at bounding box center [280, 258] width 79 height 10
select select "4"
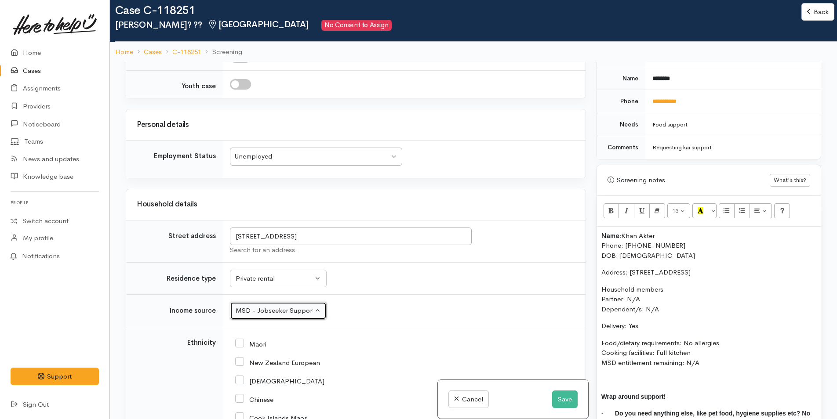
scroll to position [845, 0]
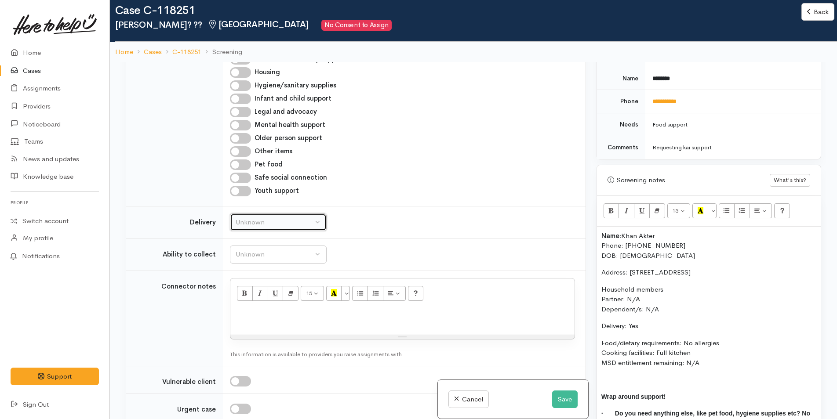
click at [271, 228] on div "Unknown" at bounding box center [274, 223] width 77 height 10
click at [255, 283] on span "Delivery needed" at bounding box center [264, 278] width 47 height 10
select select "3"
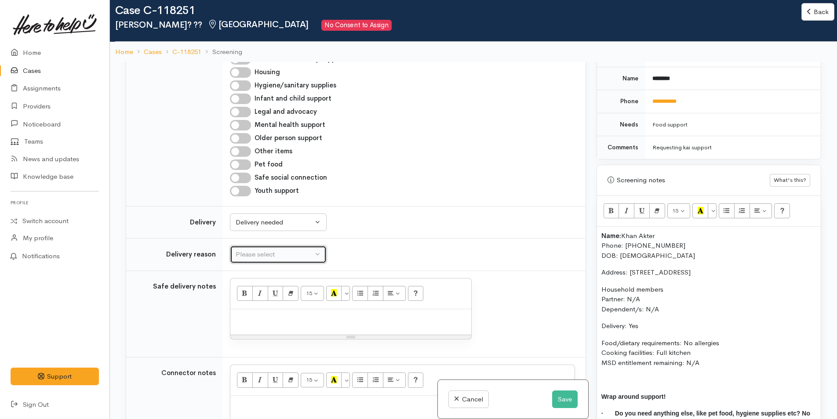
click at [259, 260] on div "Please select" at bounding box center [274, 255] width 77 height 10
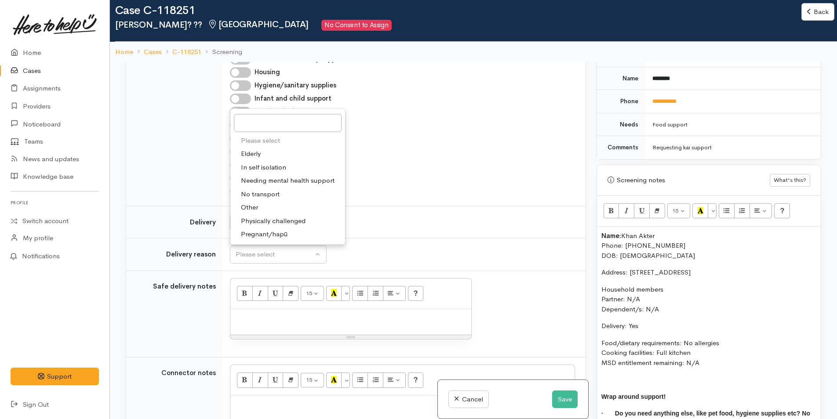
click at [254, 199] on span "No transport" at bounding box center [260, 194] width 39 height 10
select select "2"
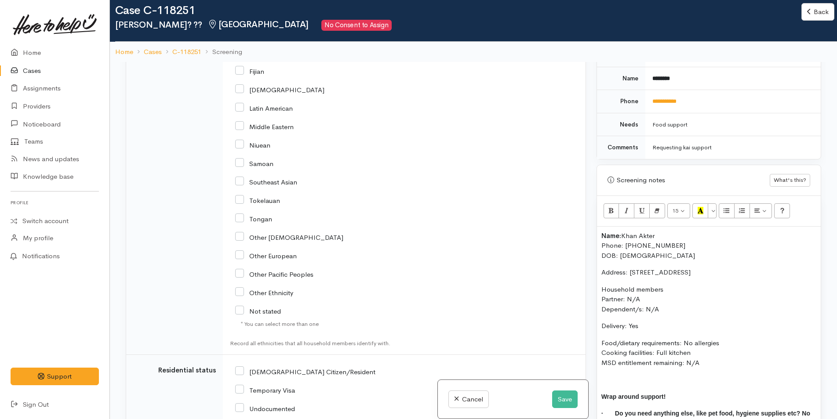
scroll to position [1637, 0]
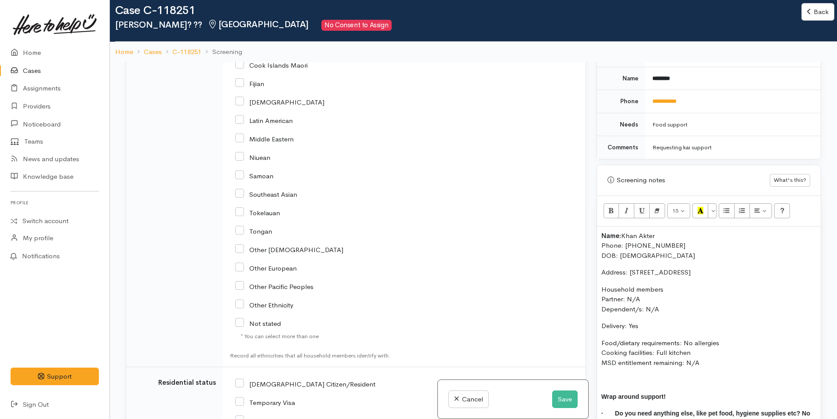
click at [242, 272] on input "Other European" at bounding box center [266, 268] width 62 height 8
checkbox input "true"
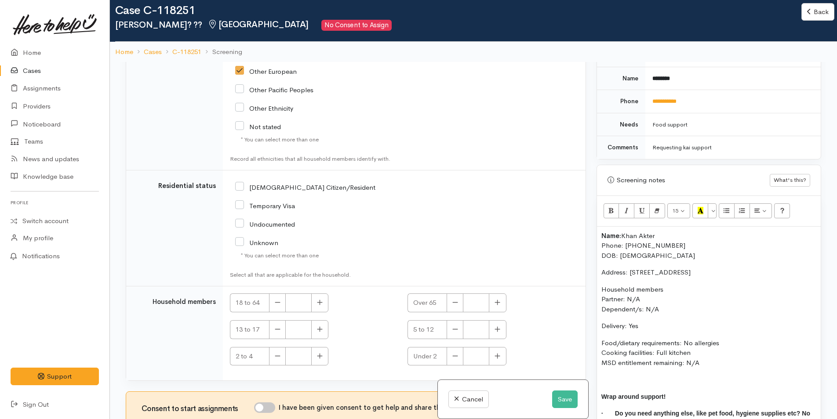
scroll to position [1894, 0]
click at [240, 186] on input "NZ Citizen/Resident" at bounding box center [305, 187] width 140 height 8
checkbox input "true"
click at [320, 304] on icon "button" at bounding box center [319, 302] width 5 height 5
type input "1"
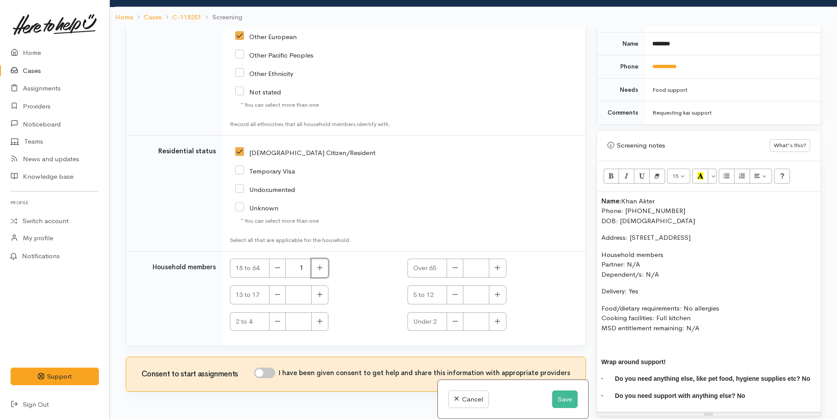
scroll to position [77, 0]
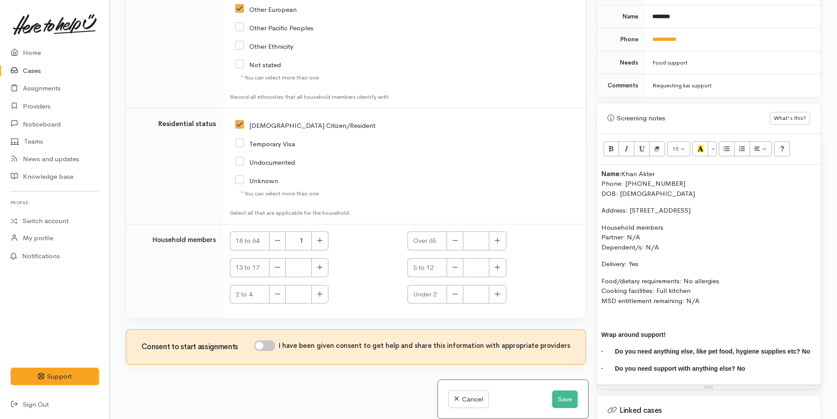
drag, startPoint x: 267, startPoint y: 345, endPoint x: 303, endPoint y: 285, distance: 69.8
click at [267, 345] on input "I have been given consent to get help and share this information with appropria…" at bounding box center [264, 346] width 21 height 11
checkbox input "true"
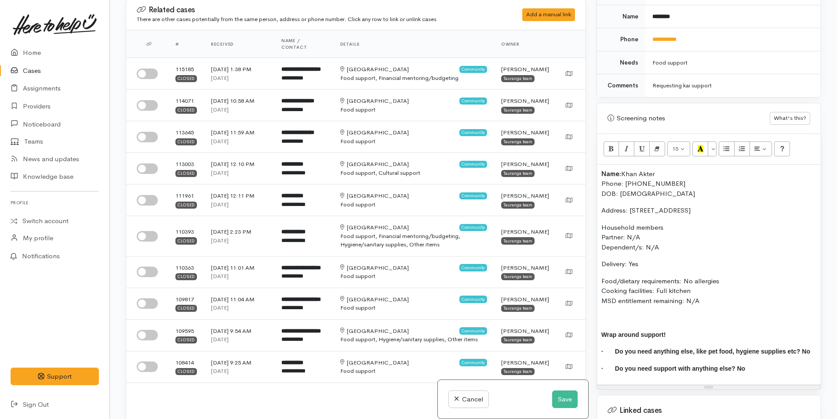
scroll to position [0, 0]
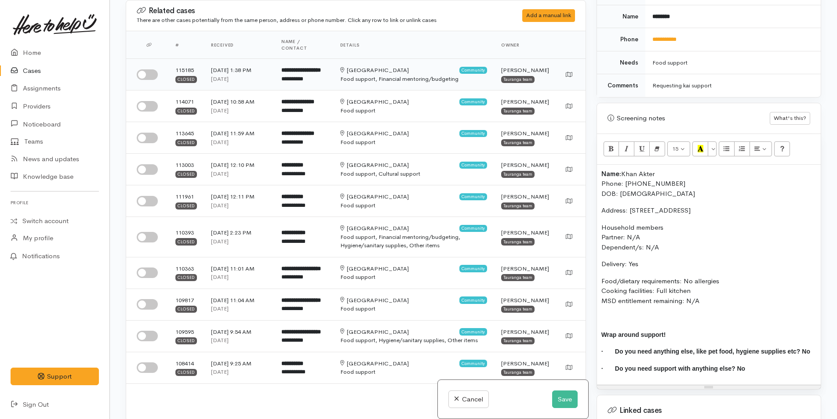
click at [144, 80] on input "checkbox" at bounding box center [147, 74] width 21 height 11
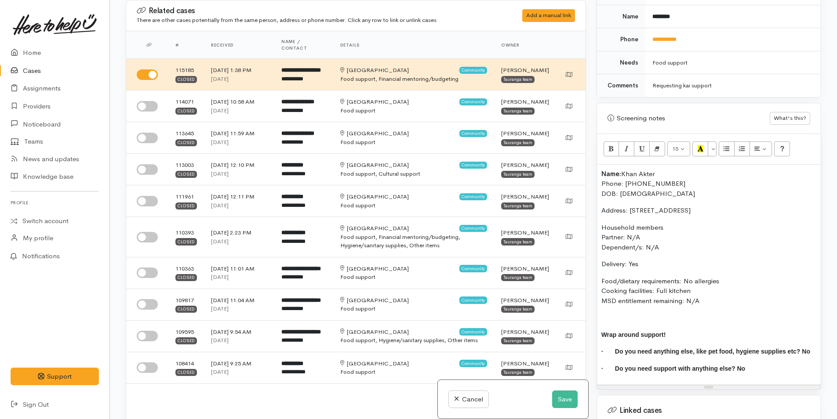
scroll to position [678, 0]
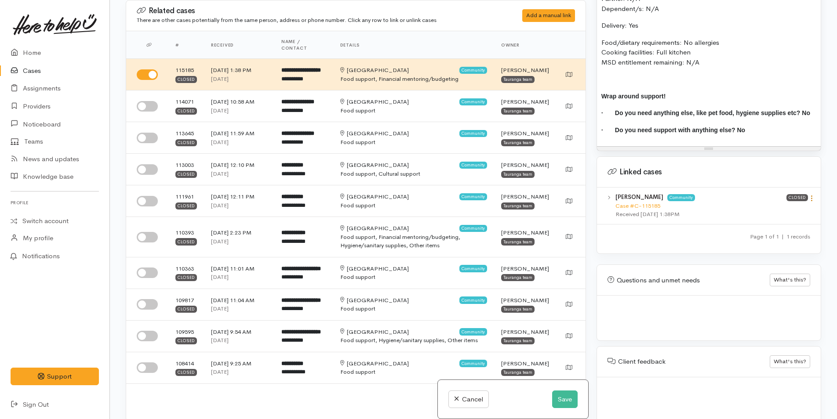
click at [809, 195] on icon at bounding box center [811, 198] width 7 height 7
click at [778, 209] on link "View case" at bounding box center [780, 216] width 69 height 14
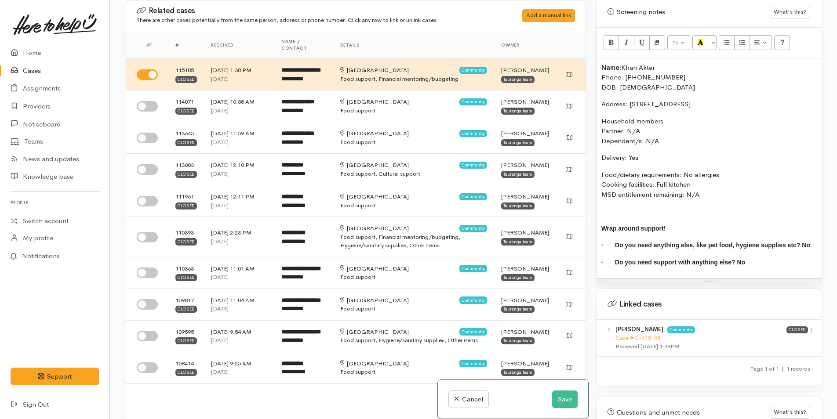
scroll to position [371, 0]
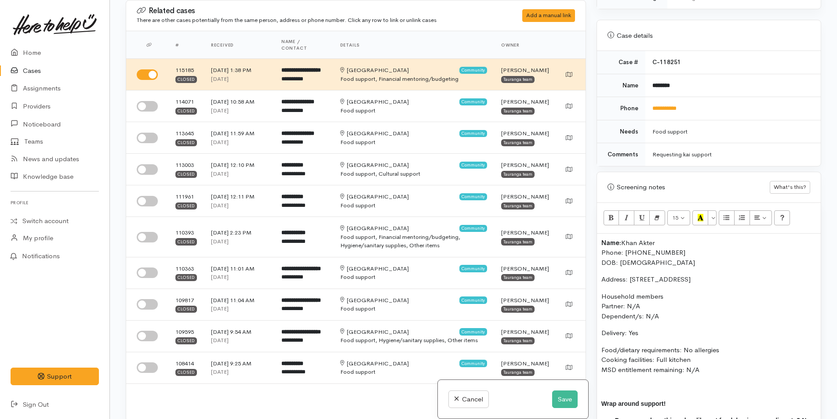
drag, startPoint x: 797, startPoint y: 270, endPoint x: 631, endPoint y: 266, distance: 165.8
click at [631, 275] on p "Address: 49 Rawhiti Street, Greerton, Tauranga, New Zealand" at bounding box center [708, 280] width 215 height 10
copy p "49 Rawhiti Street, Greerton, Tauranga, New Zealand"
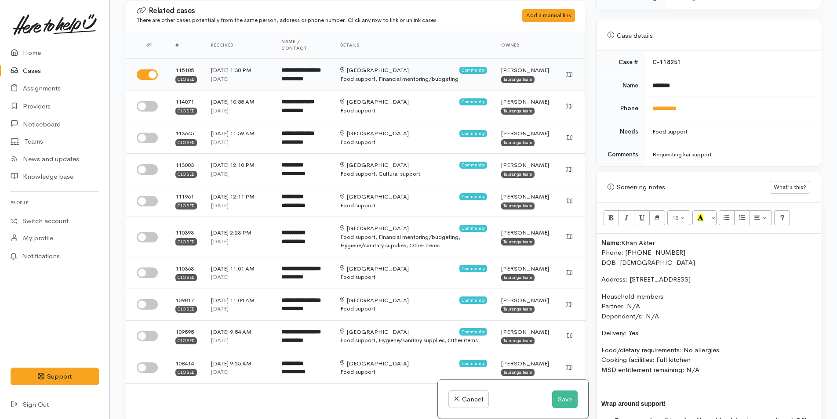
click at [140, 76] on input "checkbox" at bounding box center [147, 74] width 21 height 11
checkbox input "false"
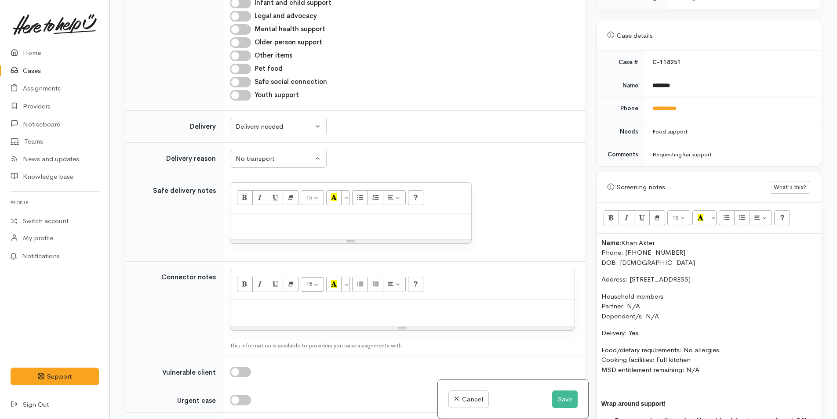
scroll to position [1099, 0]
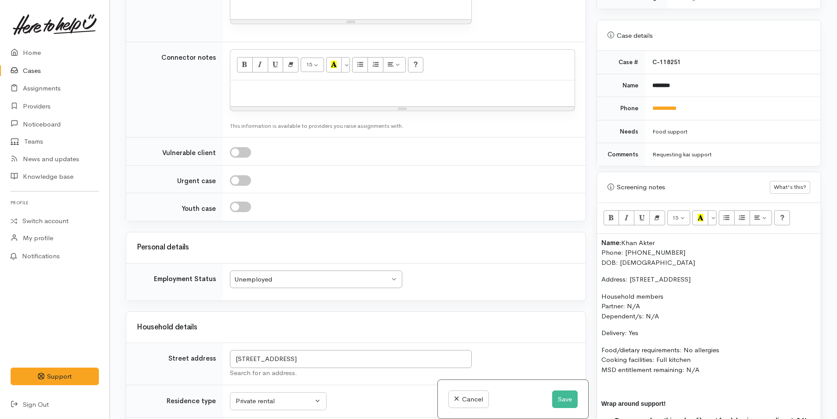
click at [243, 95] on p at bounding box center [402, 90] width 335 height 10
paste div
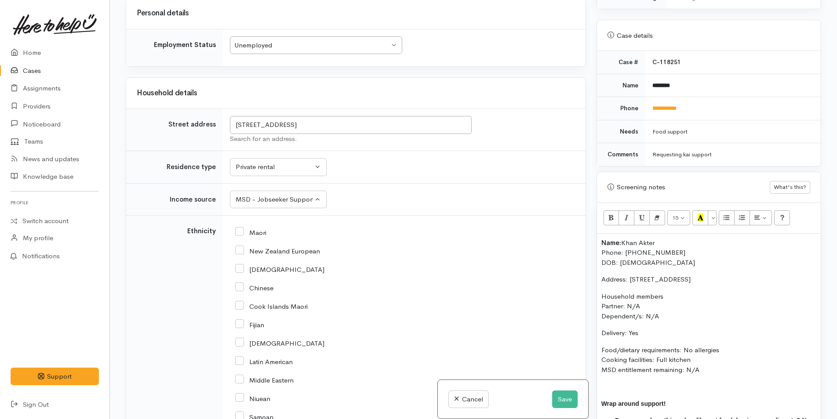
scroll to position [1451, 0]
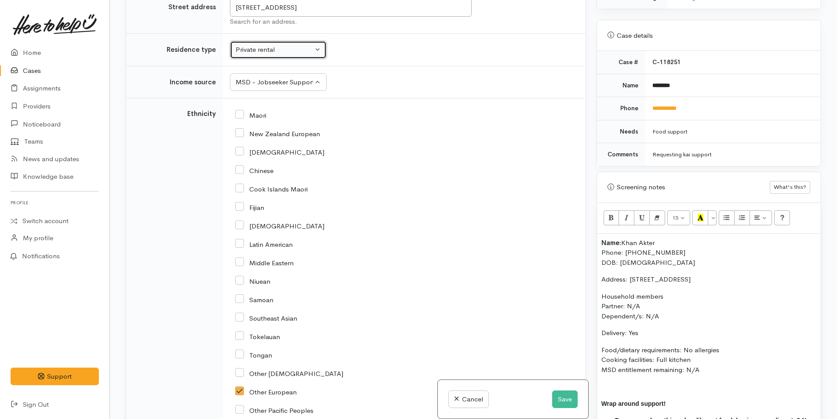
click at [263, 55] on div "Private rental" at bounding box center [274, 50] width 77 height 10
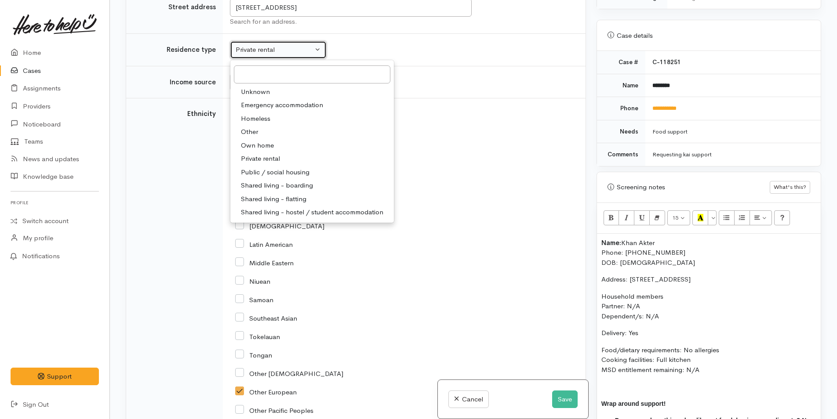
click at [260, 59] on button "Private rental" at bounding box center [278, 50] width 97 height 18
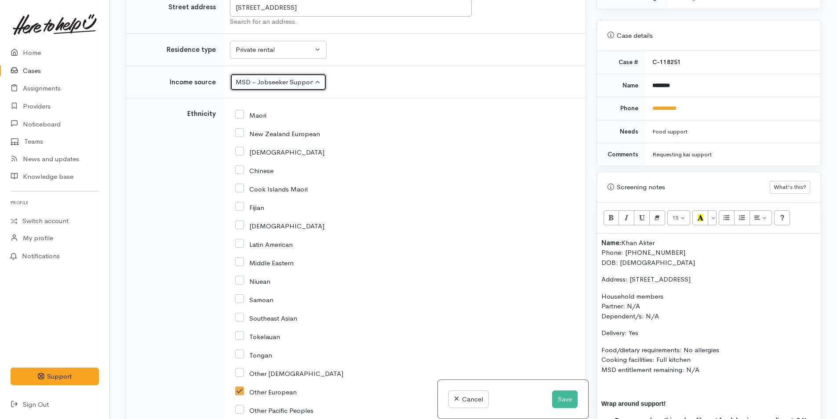
click at [271, 87] on div "MSD - Jobseeker Support" at bounding box center [274, 82] width 77 height 10
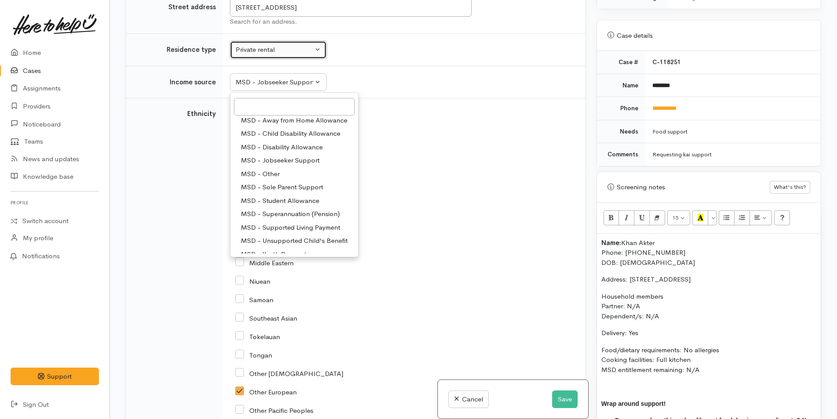
click at [262, 55] on div "Private rental" at bounding box center [274, 50] width 77 height 10
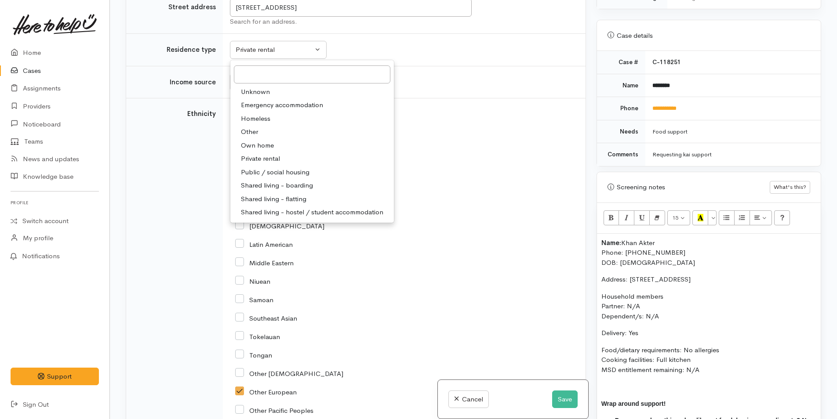
click at [274, 218] on span "Shared living - hostel / student accommodation" at bounding box center [312, 213] width 142 height 10
select select "6"
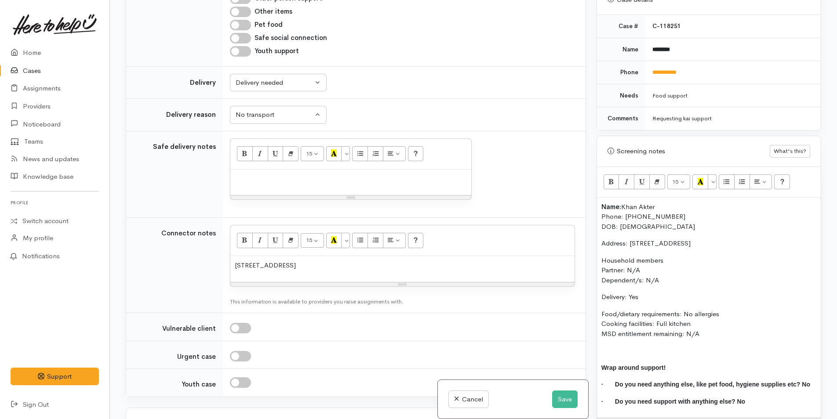
scroll to position [459, 0]
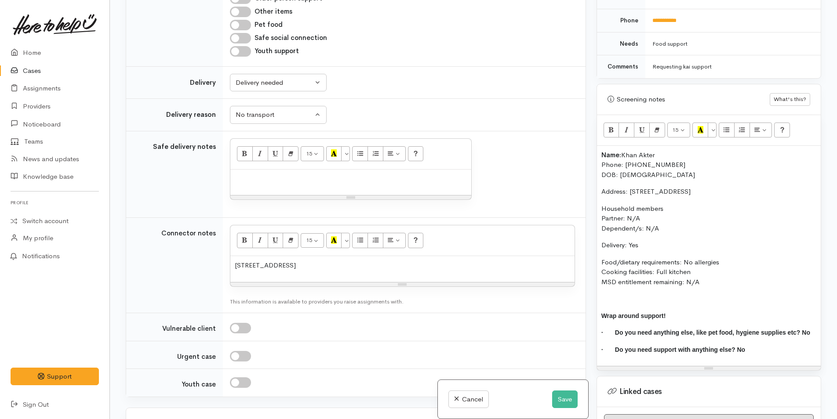
drag, startPoint x: 713, startPoint y: 273, endPoint x: 586, endPoint y: 142, distance: 182.8
click at [586, 142] on div "Related cases There are other cases potentially from the same person, address o…" at bounding box center [473, 209] width 706 height 419
copy div "Name: Khan Akter Phone: 02102860615 DOB: 05/01/1983 Address: 49 Rawhiti Street,…"
drag, startPoint x: 240, startPoint y: 328, endPoint x: 210, endPoint y: 328, distance: 30.3
click at [210, 313] on tr "Connector notes <p>49 Rawhiti Street, Greerton, Tauranga, New Zealand</p> 15 8 …" at bounding box center [355, 265] width 459 height 95
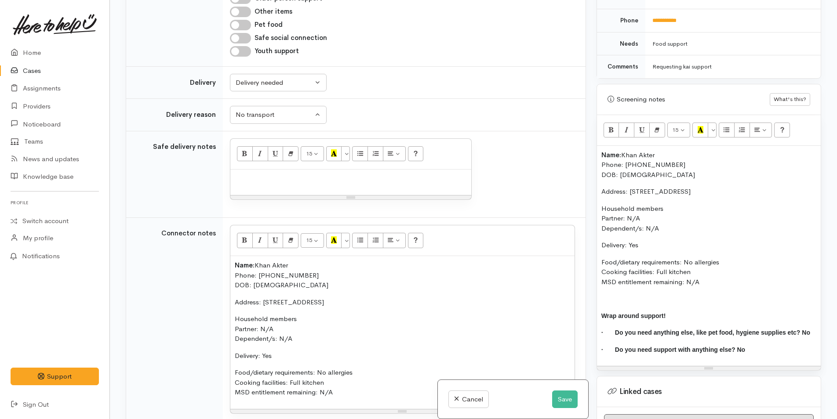
scroll to position [961, 0]
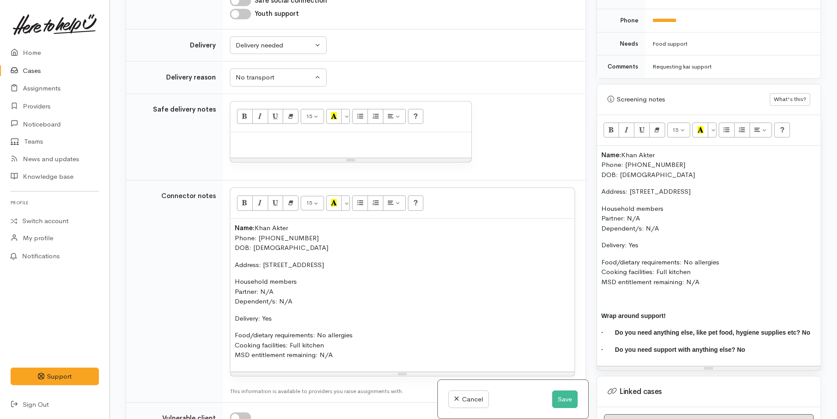
click at [242, 158] on div at bounding box center [350, 145] width 241 height 26
paste div
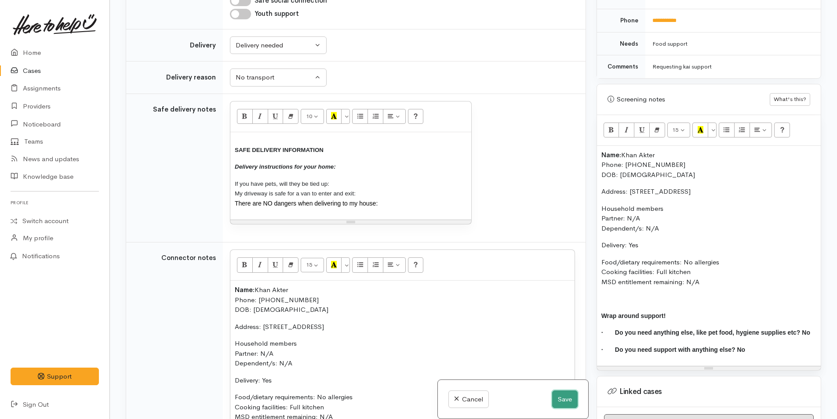
click at [565, 402] on button "Save" at bounding box center [565, 400] width 26 height 18
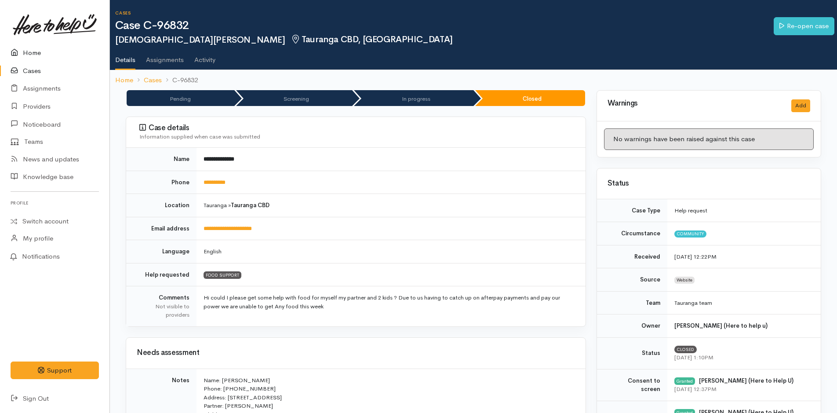
scroll to position [440, 0]
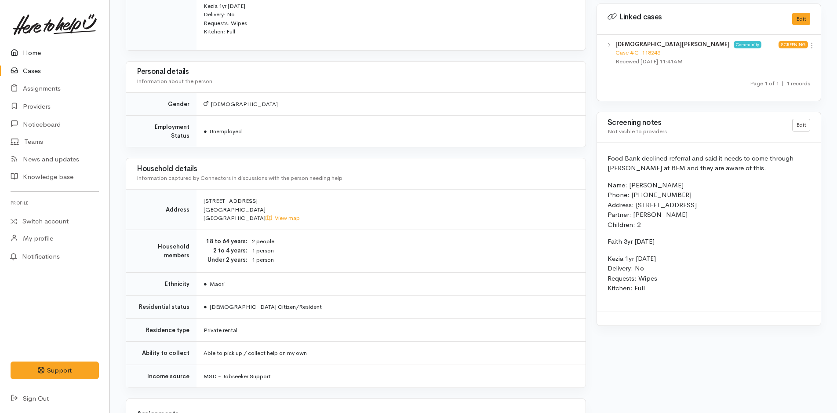
drag, startPoint x: 0, startPoint y: 0, endPoint x: 159, endPoint y: 91, distance: 183.1
click at [37, 51] on link "Home" at bounding box center [54, 53] width 109 height 18
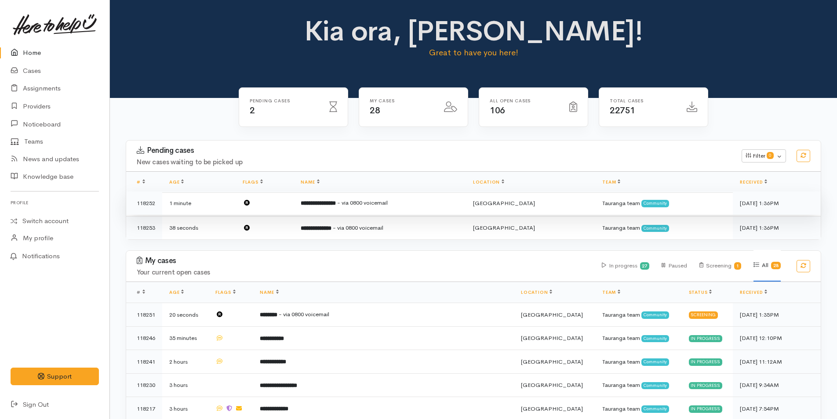
click at [302, 206] on td "**********" at bounding box center [380, 204] width 172 height 24
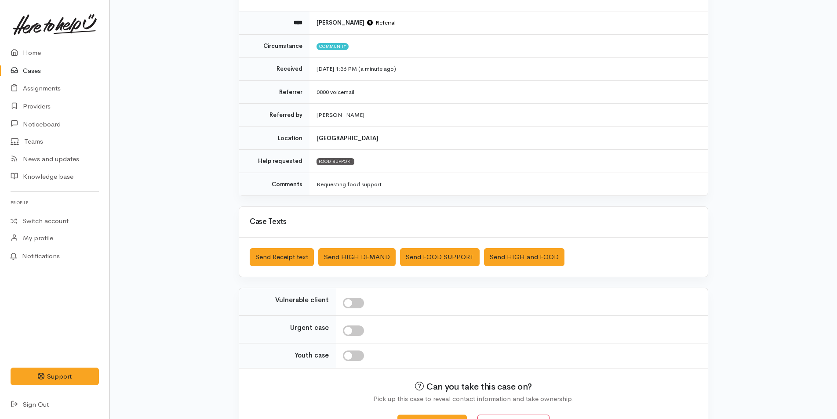
scroll to position [126, 0]
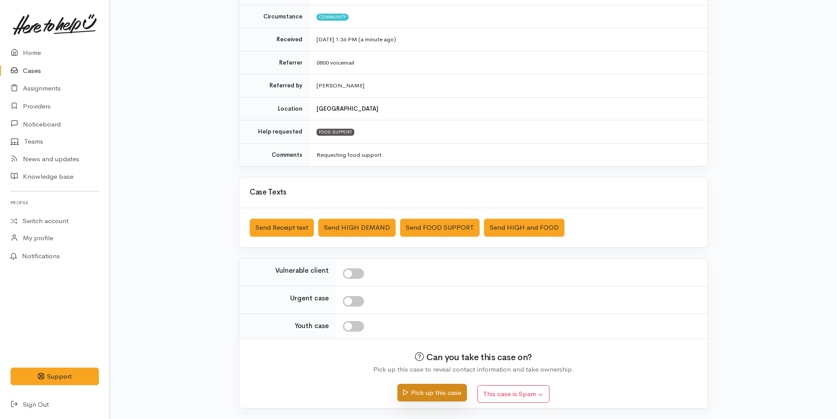
click at [420, 386] on button "Pick up this case" at bounding box center [431, 393] width 69 height 18
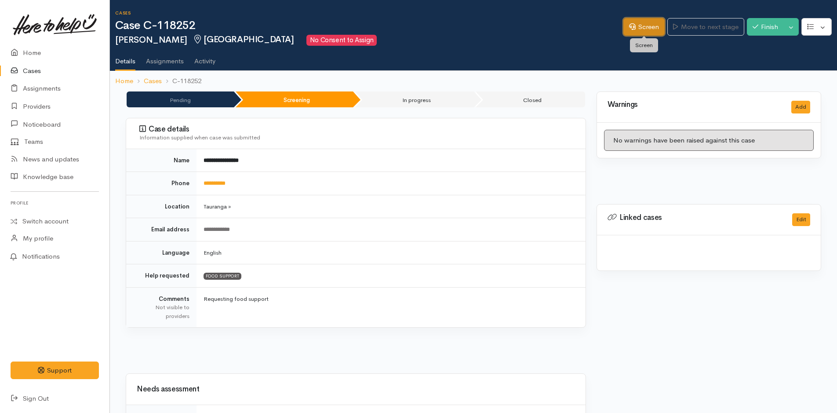
drag, startPoint x: 0, startPoint y: 0, endPoint x: 627, endPoint y: 25, distance: 627.9
click at [648, 20] on link "Screen" at bounding box center [643, 27] width 41 height 18
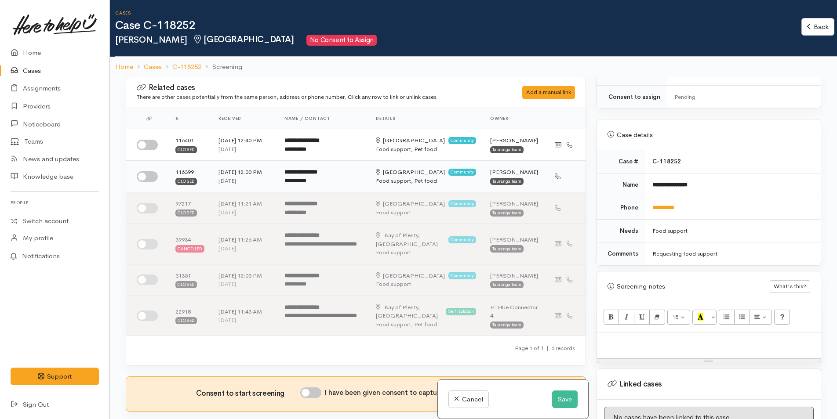
scroll to position [352, 0]
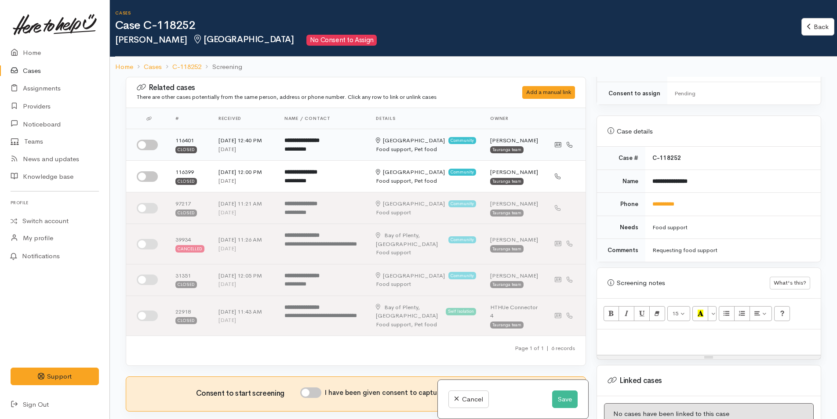
click at [151, 145] on input "checkbox" at bounding box center [147, 145] width 21 height 11
checkbox input "true"
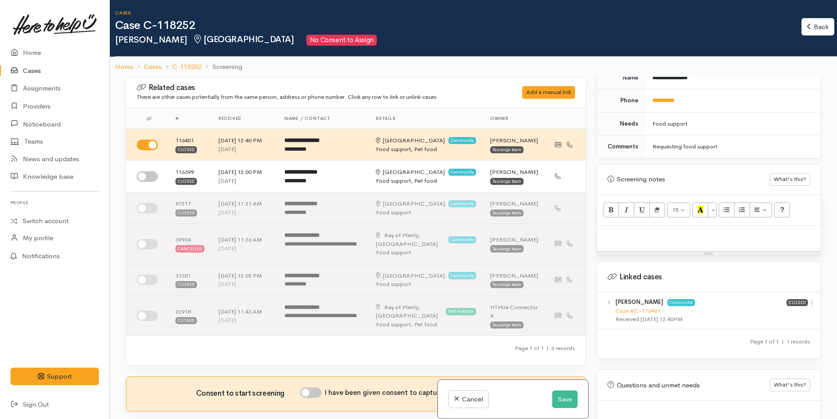
scroll to position [484, 0]
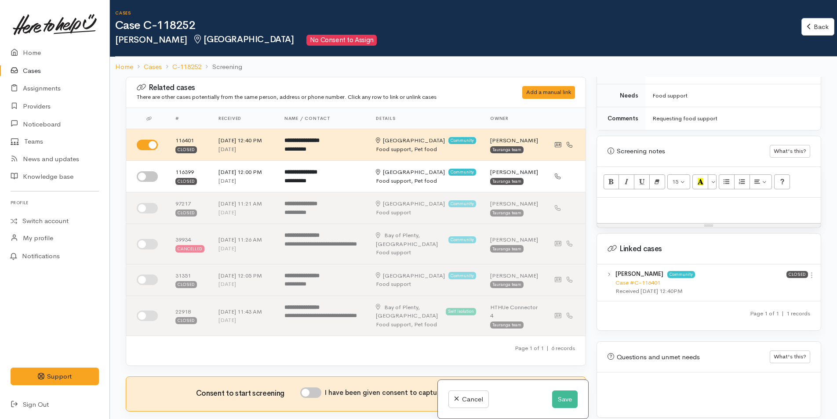
drag, startPoint x: 811, startPoint y: 269, endPoint x: 805, endPoint y: 278, distance: 11.2
click at [811, 272] on icon at bounding box center [811, 275] width 7 height 7
click at [791, 286] on link "View case" at bounding box center [780, 293] width 69 height 14
click at [22, 47] on link "Home" at bounding box center [54, 53] width 109 height 18
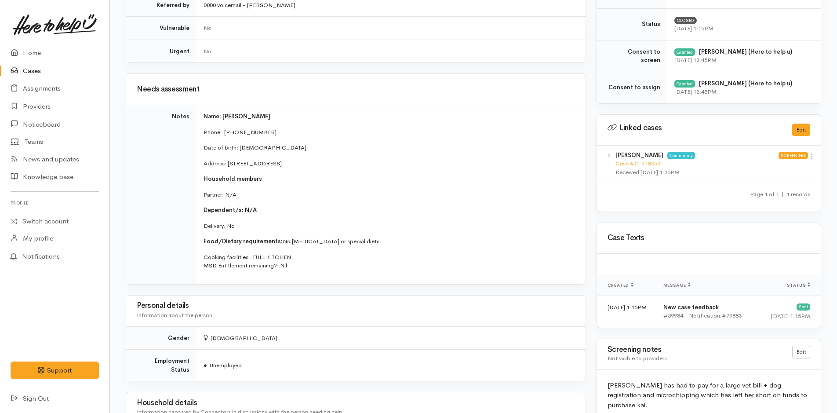
scroll to position [366, 0]
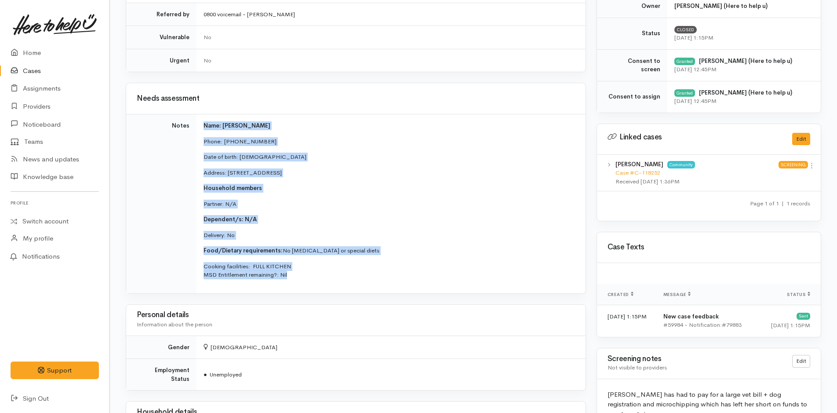
drag, startPoint x: 289, startPoint y: 274, endPoint x: 193, endPoint y: 117, distance: 184.3
click at [193, 117] on tr "Notes Name: [PERSON_NAME] Phone:  [PHONE_NUMBER] Date of birth: [DEMOGRAPHIC_DA…" at bounding box center [355, 203] width 459 height 179
copy tr "Name: [PERSON_NAME] Phone:  [PHONE_NUMBER] Date of birth: [DEMOGRAPHIC_DATA] Ad…"
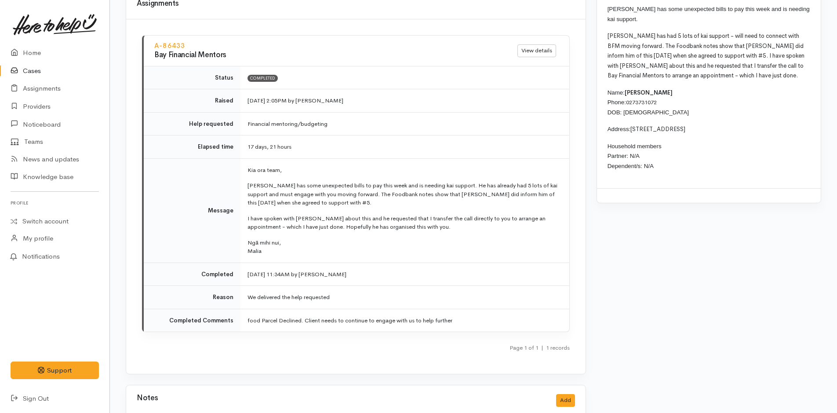
scroll to position [976, 0]
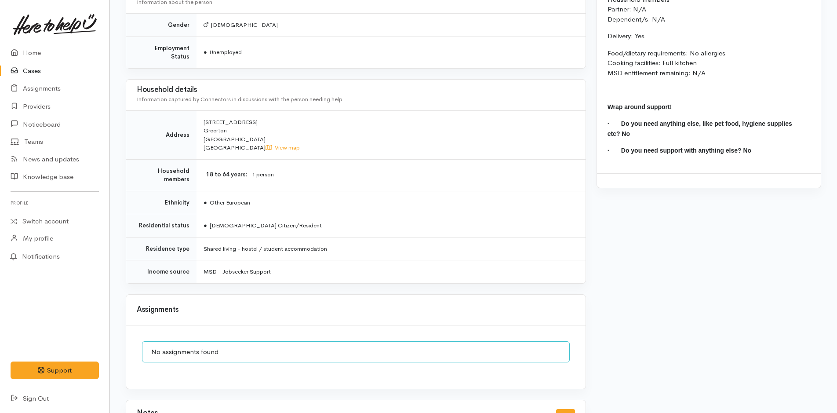
scroll to position [806, 0]
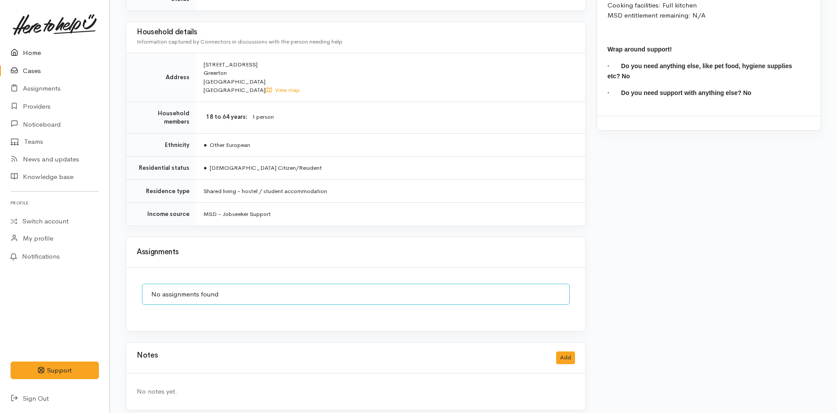
click at [36, 54] on link "Home" at bounding box center [54, 53] width 109 height 18
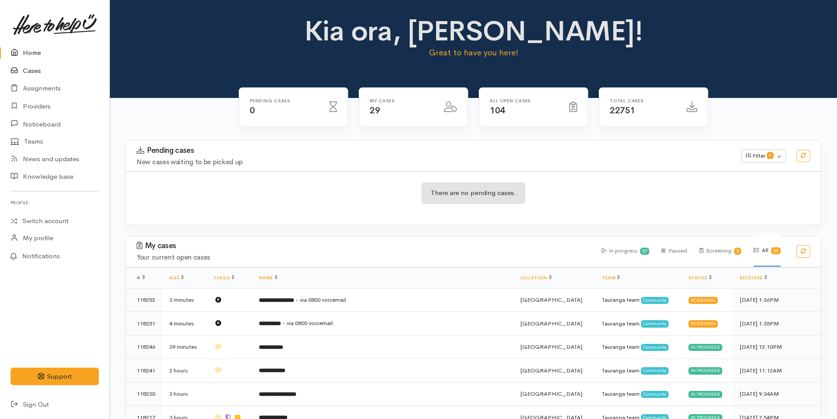
click at [33, 66] on link "Cases" at bounding box center [54, 71] width 109 height 18
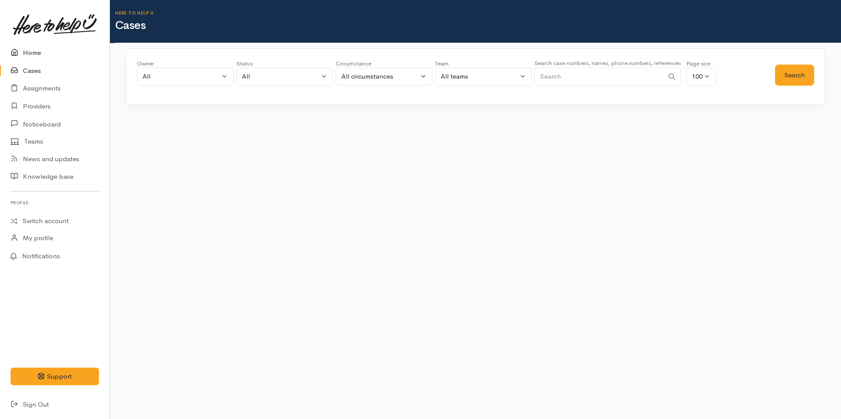
click at [27, 55] on link "Home" at bounding box center [54, 53] width 109 height 18
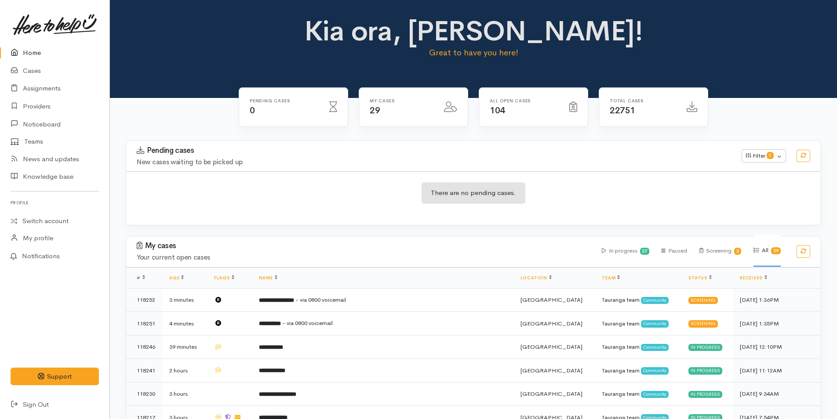
click at [37, 49] on link "Home" at bounding box center [54, 53] width 109 height 18
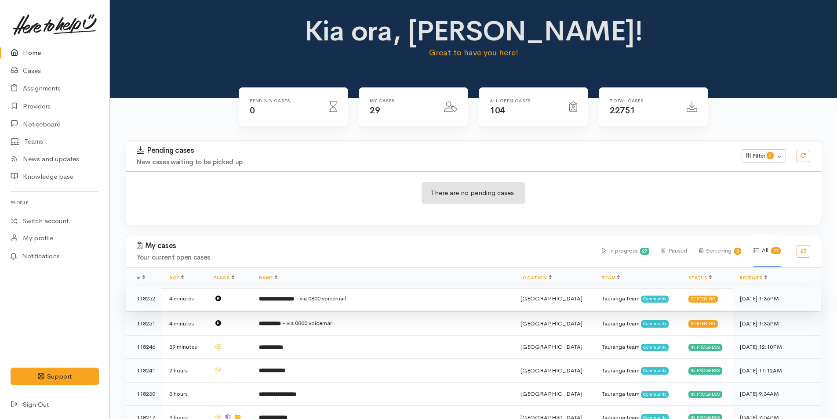
click at [290, 300] on b "**********" at bounding box center [276, 299] width 35 height 6
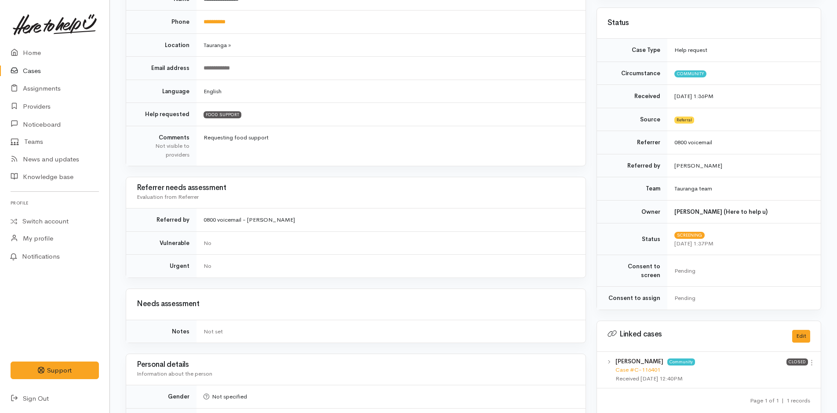
scroll to position [264, 0]
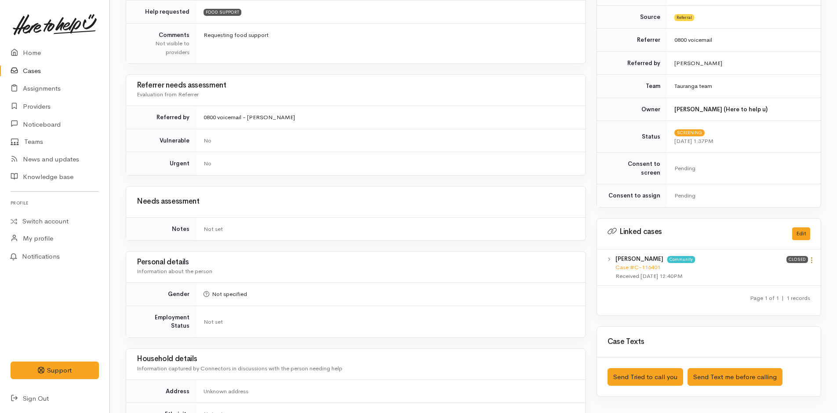
click at [809, 256] on icon at bounding box center [811, 259] width 7 height 7
click at [785, 270] on link "View case" at bounding box center [780, 277] width 69 height 14
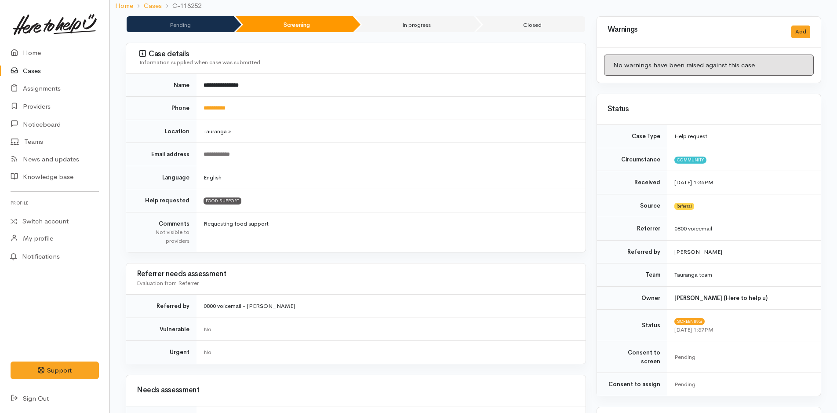
scroll to position [0, 0]
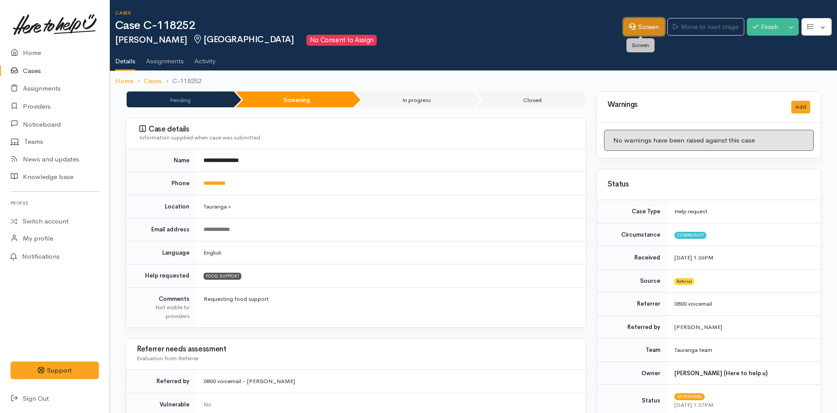
click at [649, 32] on link "Screen" at bounding box center [643, 27] width 41 height 18
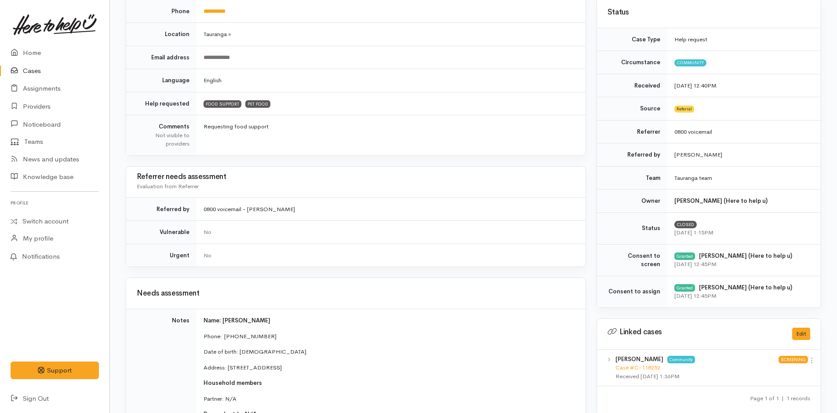
scroll to position [264, 0]
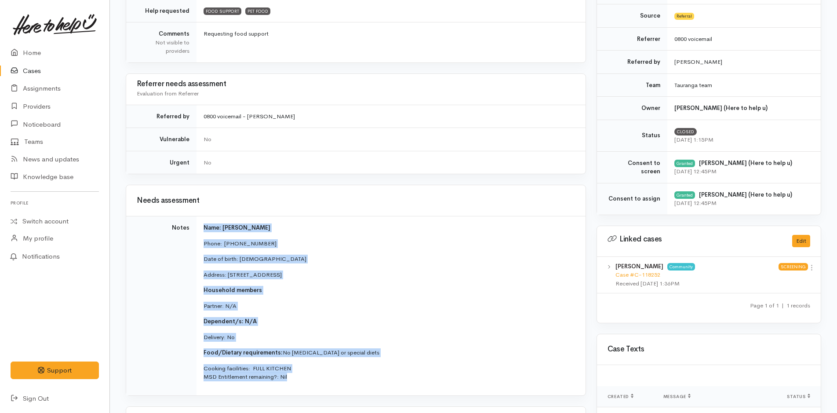
drag, startPoint x: 293, startPoint y: 380, endPoint x: 196, endPoint y: 233, distance: 176.3
click at [196, 233] on tr "Notes Name: [PERSON_NAME] Phone:  [PHONE_NUMBER] Date of birth: [DEMOGRAPHIC_DA…" at bounding box center [355, 305] width 459 height 179
copy tr "Name: [PERSON_NAME] Phone:  [PHONE_NUMBER] Date of birth: [DEMOGRAPHIC_DATA] Ad…"
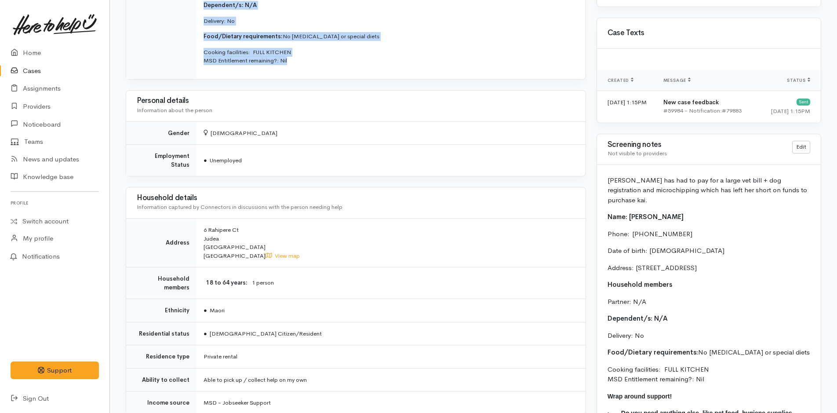
scroll to position [659, 0]
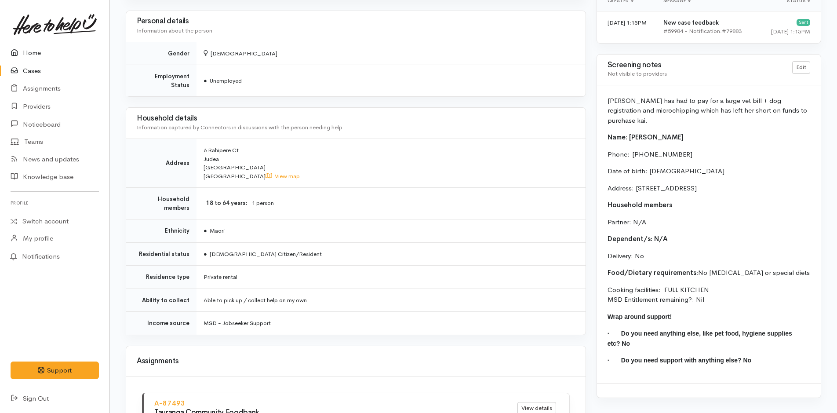
click at [41, 48] on link "Home" at bounding box center [54, 53] width 109 height 18
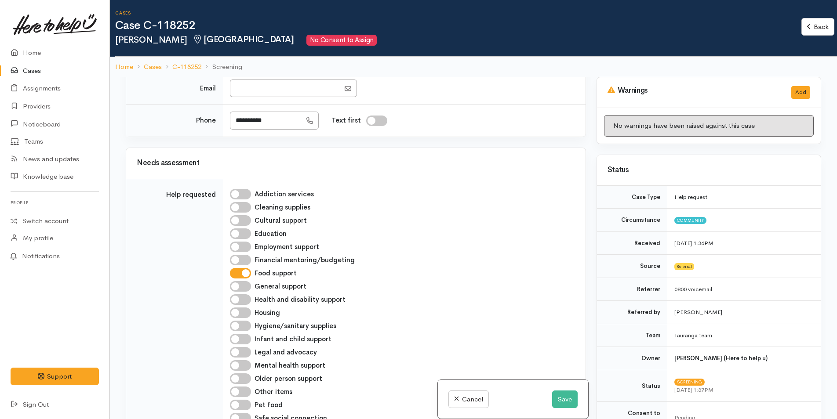
scroll to position [747, 0]
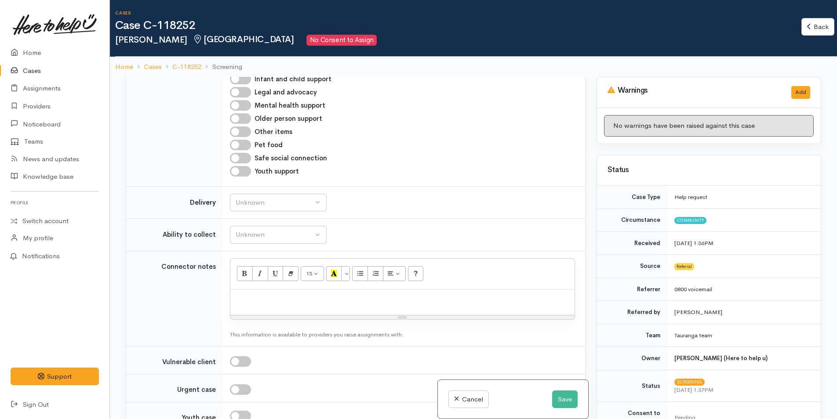
click at [251, 295] on p at bounding box center [402, 299] width 335 height 10
paste div
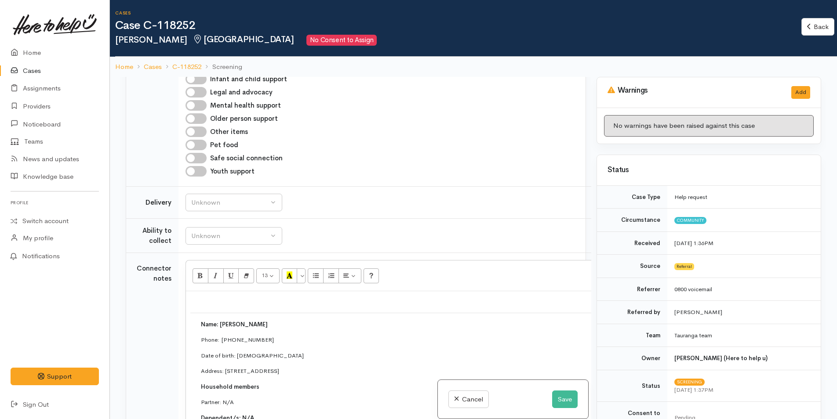
scroll to position [749, 0]
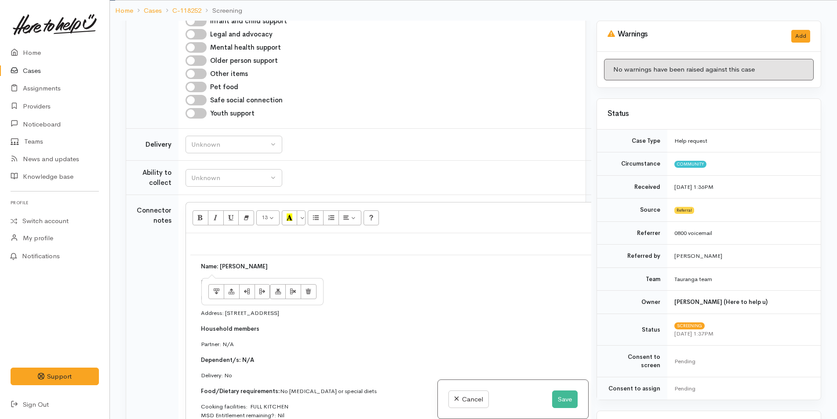
click at [275, 265] on p "Name: [PERSON_NAME]" at bounding box center [420, 266] width 438 height 9
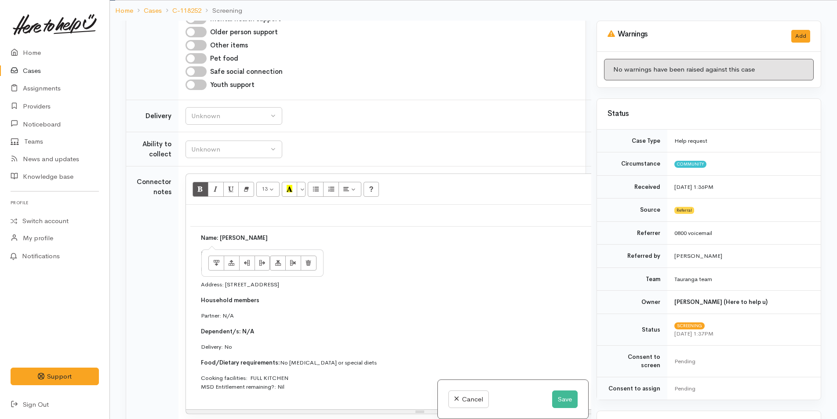
scroll to position [793, 0]
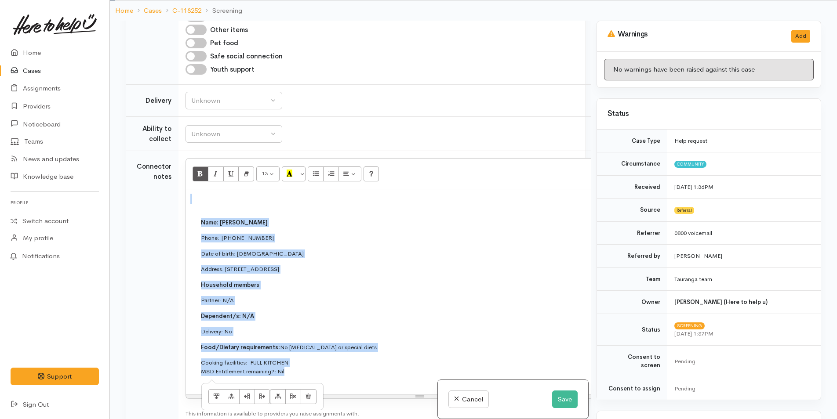
drag, startPoint x: 297, startPoint y: 375, endPoint x: 182, endPoint y: 182, distance: 224.5
click at [182, 182] on td "13 8 9 10 11 12 14 18 24 36 Background Color Transparent Select #ffff00 Text Co…" at bounding box center [422, 288] width 487 height 275
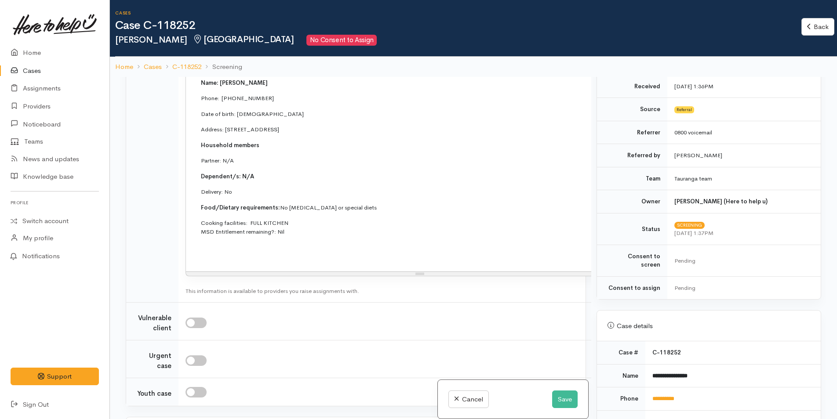
scroll to position [352, 0]
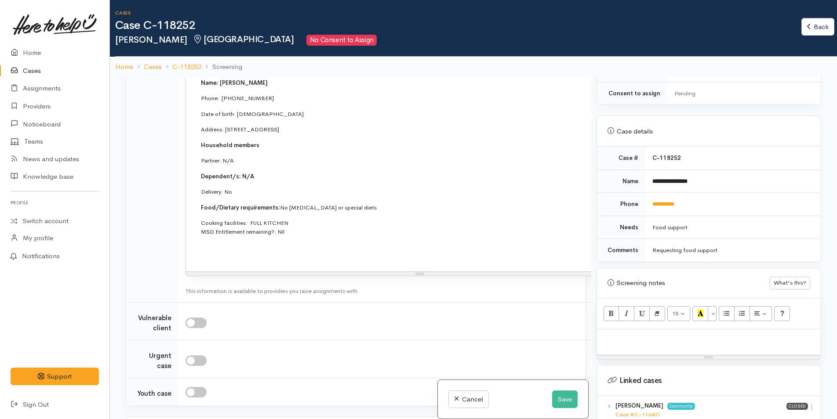
click at [628, 335] on p at bounding box center [708, 339] width 215 height 10
paste div
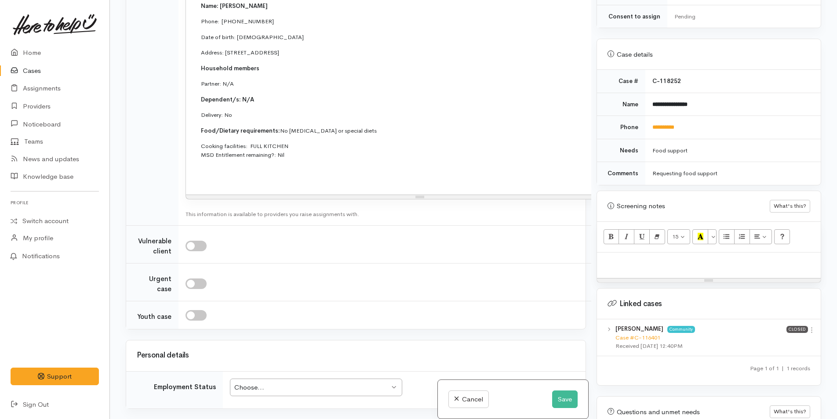
scroll to position [378, 0]
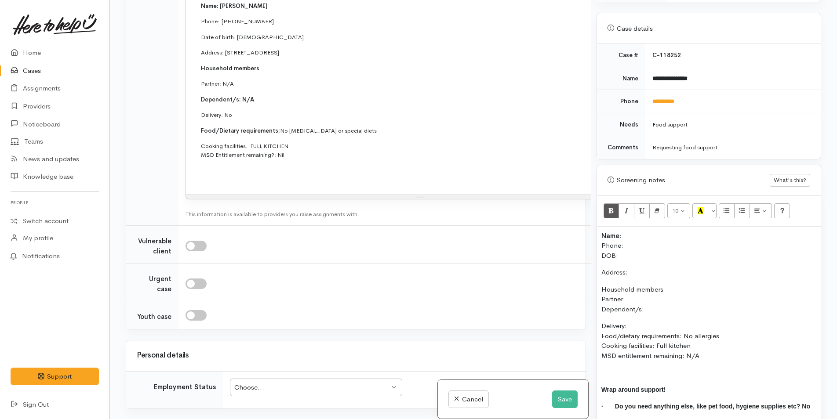
click at [629, 231] on p "Name: Phone: DOB:" at bounding box center [708, 246] width 215 height 30
click at [634, 236] on p "Name: Pauline Tumanako Phone: DOB:" at bounding box center [708, 246] width 215 height 30
click at [566, 396] on button "Save" at bounding box center [565, 400] width 26 height 18
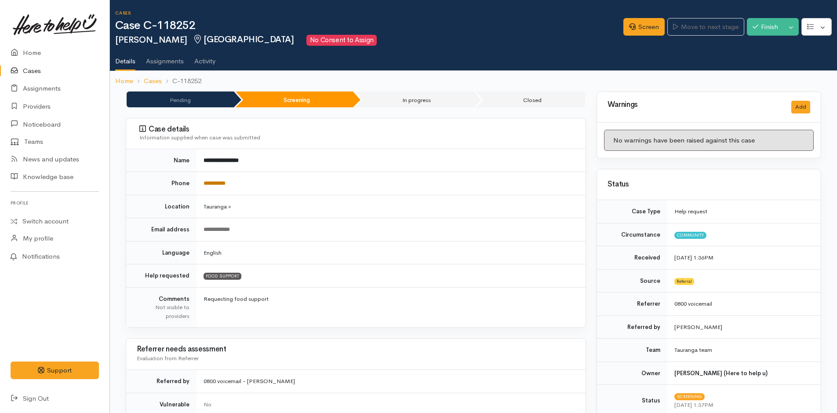
click at [226, 182] on link "**********" at bounding box center [215, 183] width 22 height 6
click at [638, 18] on link "Screen" at bounding box center [643, 27] width 41 height 18
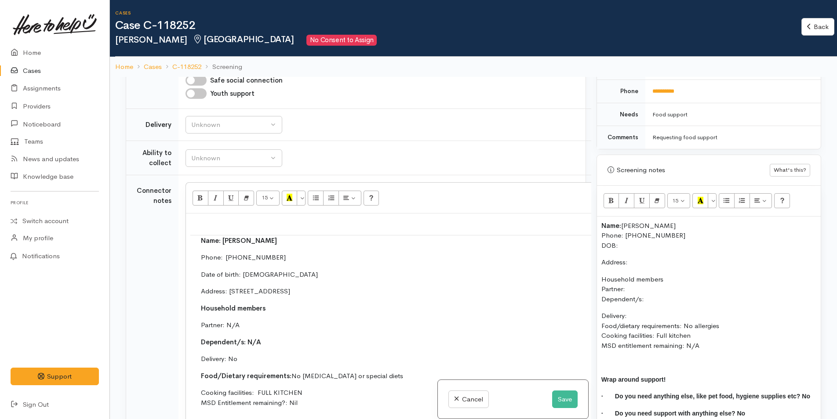
scroll to position [967, 0]
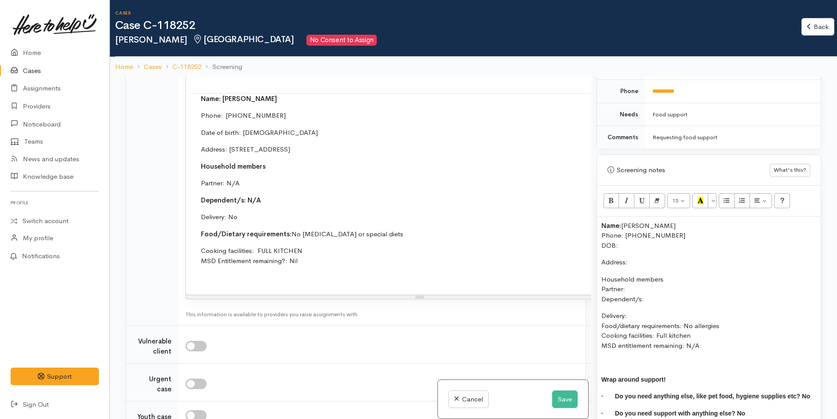
click at [637, 258] on p "Address:" at bounding box center [708, 263] width 215 height 10
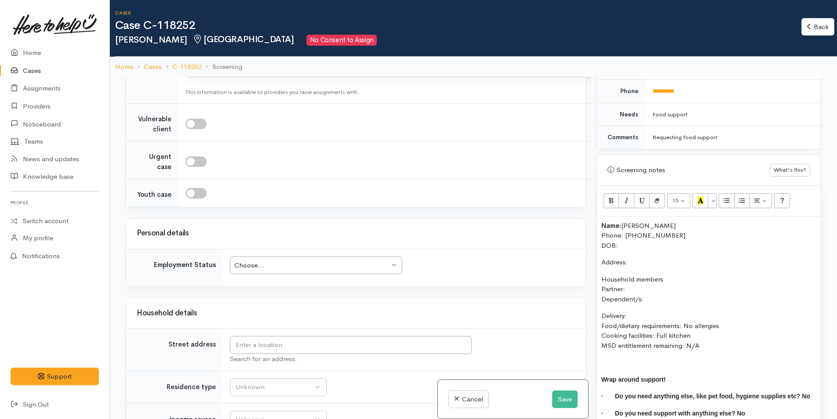
scroll to position [1275, 0]
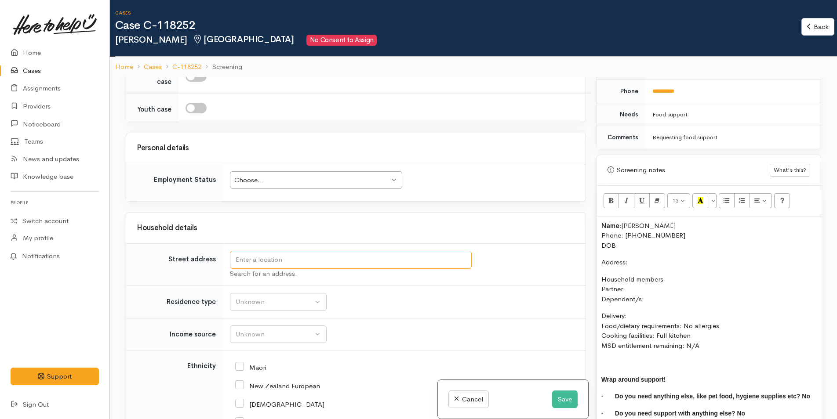
click at [248, 268] on input "text" at bounding box center [351, 260] width 242 height 18
type input "[STREET_ADDRESS]"
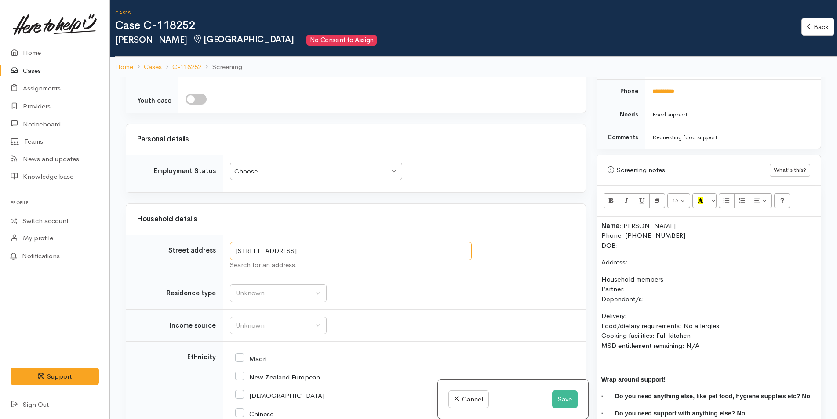
drag, startPoint x: 389, startPoint y: 272, endPoint x: 137, endPoint y: 255, distance: 252.0
click at [137, 255] on tr "Street address [STREET_ADDRESS] Search for an address." at bounding box center [355, 256] width 459 height 42
click at [638, 258] on p "Address:" at bounding box center [708, 263] width 215 height 10
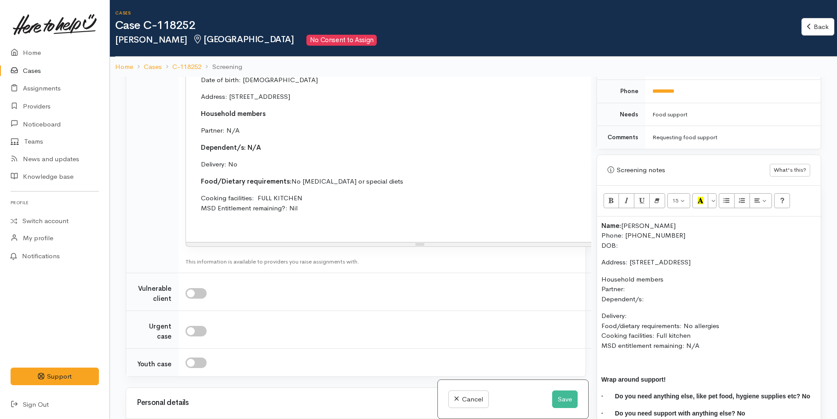
scroll to position [932, 0]
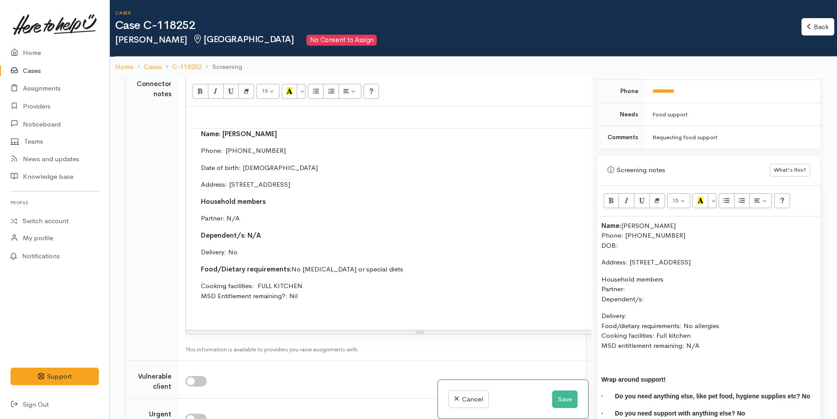
click at [627, 236] on p "Name: [PERSON_NAME] Phone: [PHONE_NUMBER] DOB:" at bounding box center [708, 236] width 215 height 30
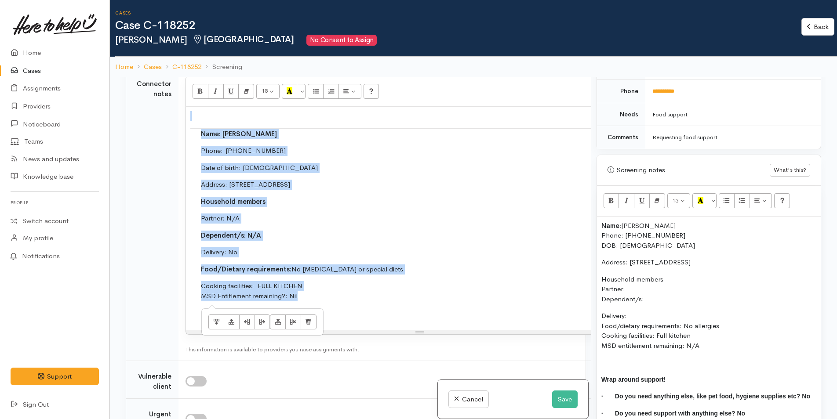
drag, startPoint x: 177, startPoint y: 228, endPoint x: 171, endPoint y: 166, distance: 62.3
click at [171, 166] on tr "Connector notes <p><br></p><table style="width: 1044.66px; flex-shrink: 0"><tbo…" at bounding box center [395, 215] width 539 height 293
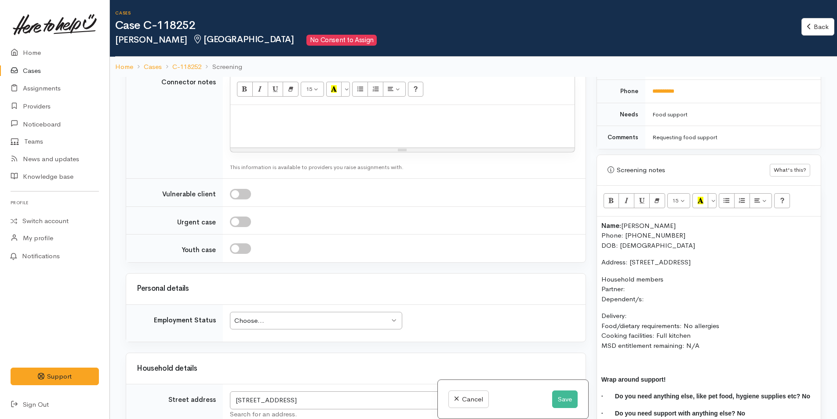
scroll to position [930, 0]
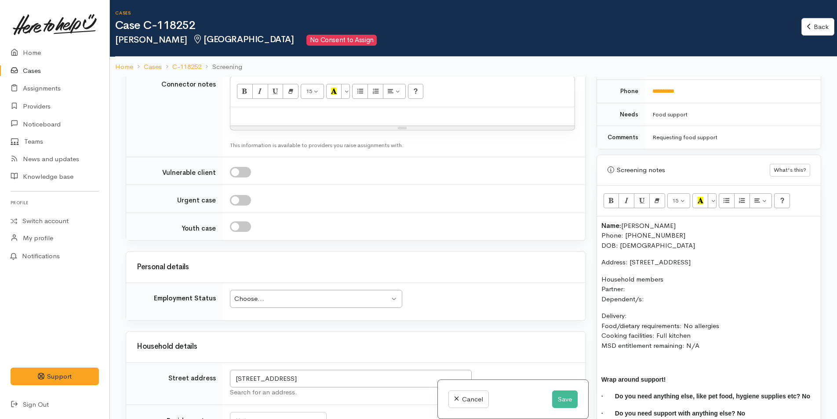
click at [638, 278] on p "Household members Partner: Dependent/s:" at bounding box center [708, 290] width 215 height 30
drag, startPoint x: 670, startPoint y: 270, endPoint x: 569, endPoint y: 266, distance: 100.8
click at [568, 266] on div "Related cases There are other cases potentially from the same person, address o…" at bounding box center [473, 286] width 706 height 419
click at [611, 197] on icon "Bold (CTRL+B)" at bounding box center [611, 200] width 6 height 7
click at [654, 292] on p "Household members Partner: N/A Dependent/s:" at bounding box center [708, 290] width 215 height 30
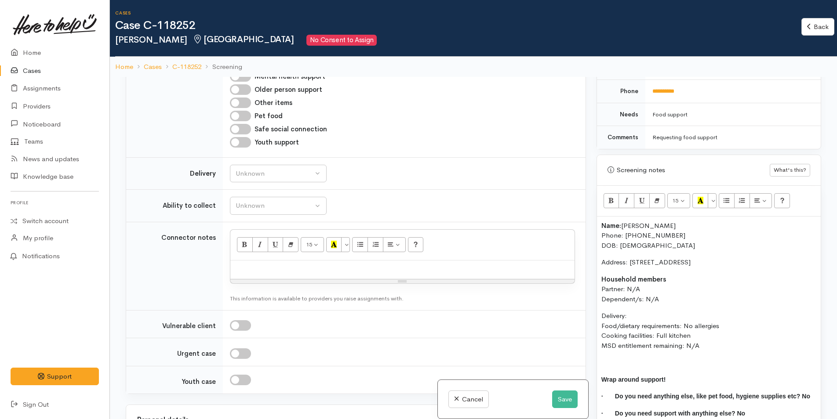
scroll to position [622, 0]
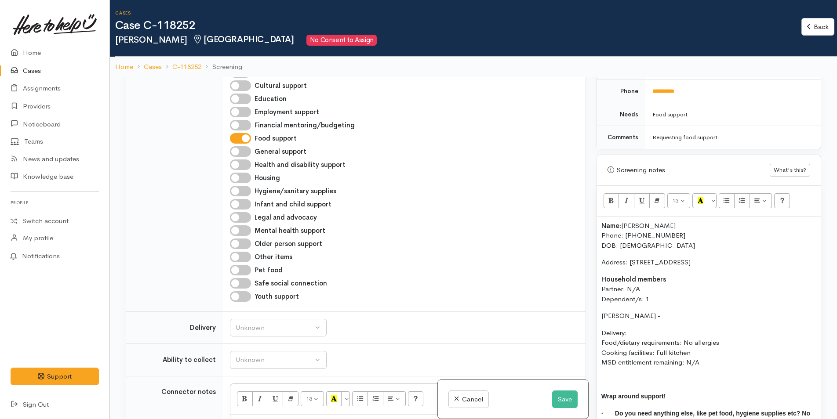
click at [601, 311] on p "[PERSON_NAME] -" at bounding box center [708, 316] width 215 height 10
click at [684, 311] on p "(M) [PERSON_NAME] -" at bounding box center [708, 316] width 215 height 10
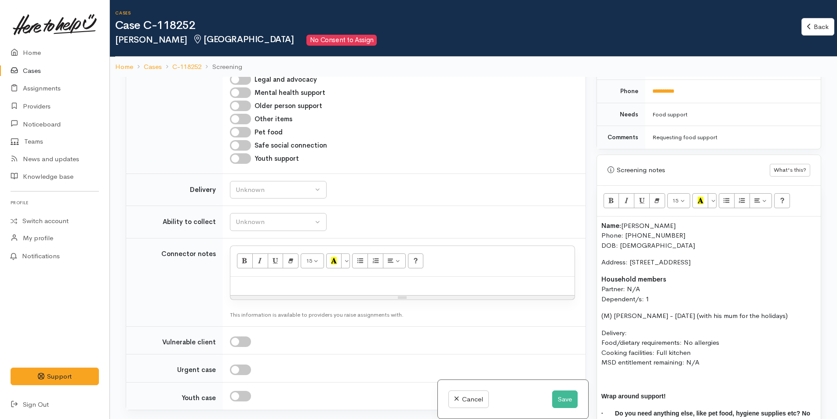
scroll to position [886, 0]
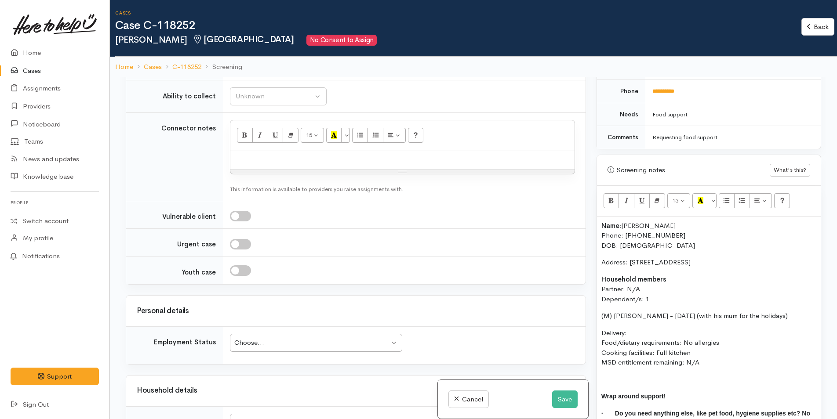
click at [638, 328] on p "Delivery: Food/dietary requirements: No allergies Cooking facilities: Full kitc…" at bounding box center [708, 348] width 215 height 40
drag, startPoint x: 713, startPoint y: 357, endPoint x: 595, endPoint y: 214, distance: 184.9
click at [595, 214] on div "Warnings Add No warnings have been raised against this case Add Warning Title ●…" at bounding box center [708, 286] width 235 height 419
copy div "Name: [PERSON_NAME] Phone: [PHONE_NUMBER] DOB: [DEMOGRAPHIC_DATA] Address: [STR…"
click at [277, 162] on div at bounding box center [402, 160] width 344 height 19
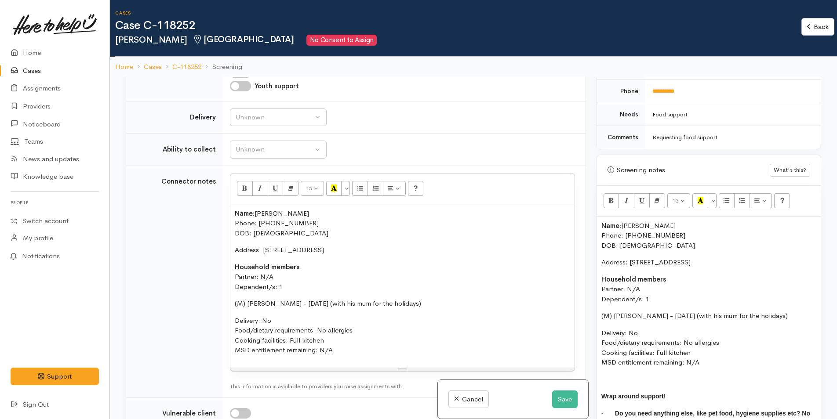
scroll to position [710, 0]
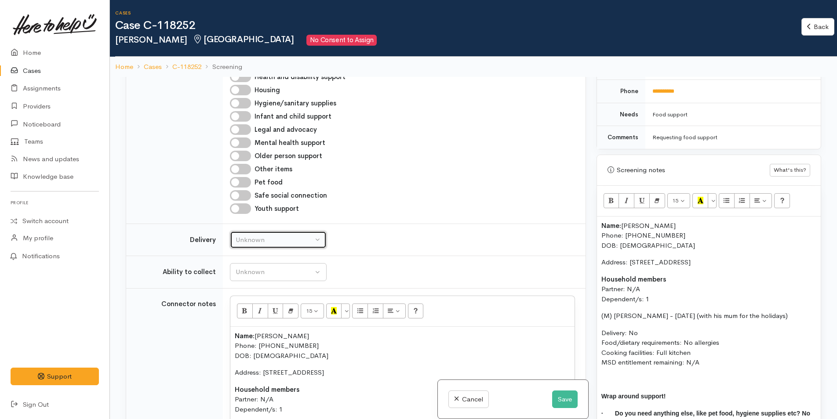
click at [257, 245] on div "Unknown" at bounding box center [274, 240] width 77 height 10
click at [251, 327] on link "No" at bounding box center [278, 323] width 96 height 14
select select "1"
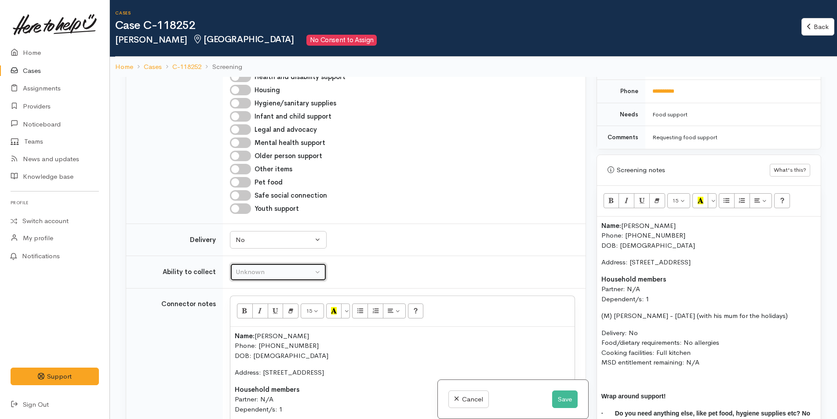
click at [263, 281] on button "Unknown" at bounding box center [278, 272] width 97 height 18
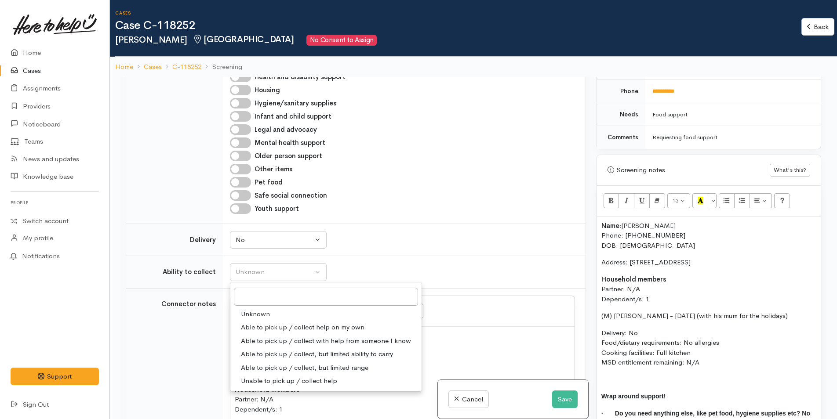
click at [260, 332] on span "Able to pick up / collect help on my own" at bounding box center [303, 328] width 124 height 10
select select "2"
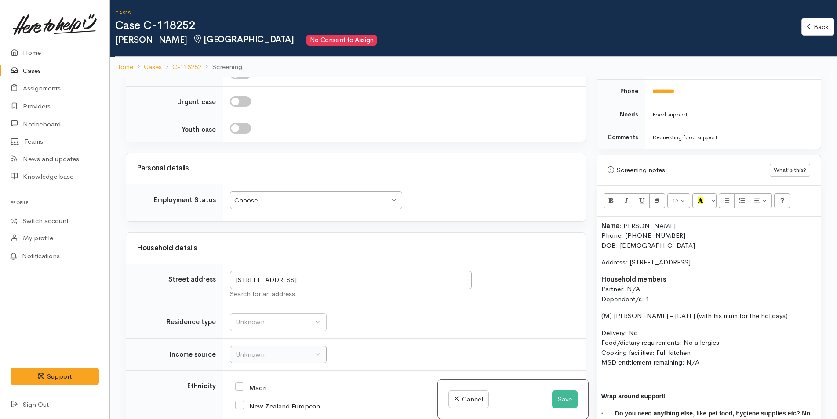
scroll to position [1238, 0]
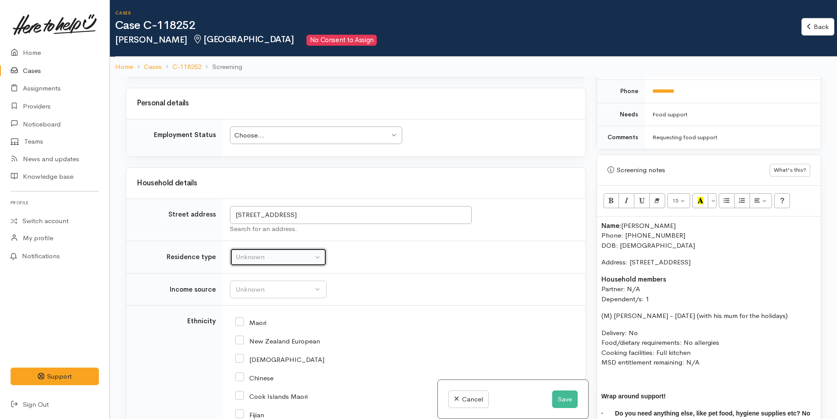
click at [250, 262] on div "Unknown" at bounding box center [274, 257] width 77 height 10
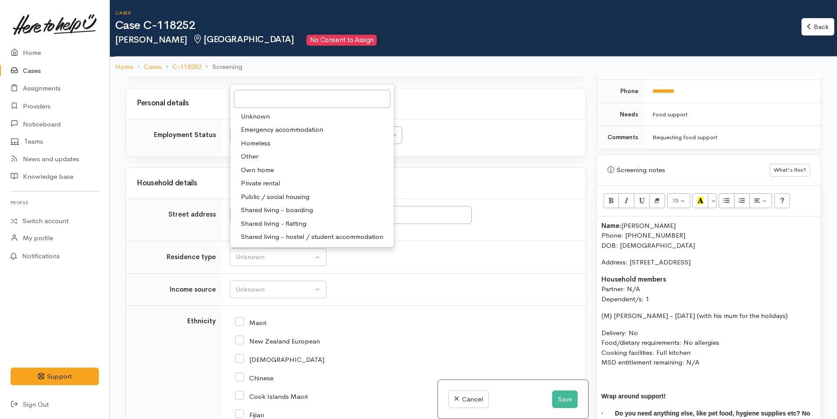
drag, startPoint x: 269, startPoint y: 189, endPoint x: 264, endPoint y: 200, distance: 12.2
click at [269, 189] on span "Private rental" at bounding box center [260, 184] width 39 height 10
select select "2"
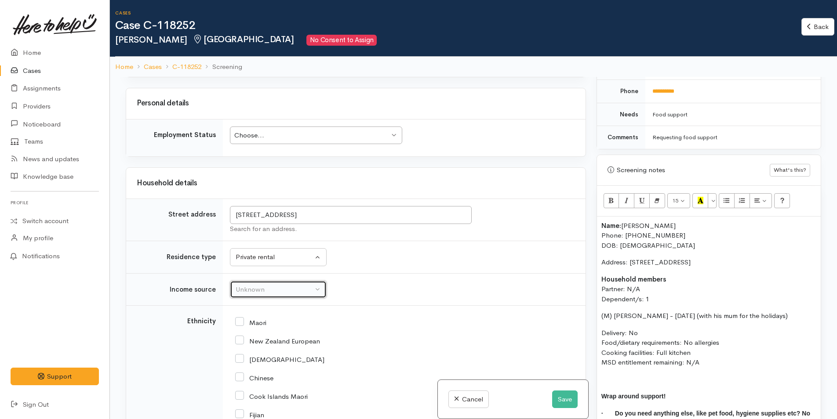
click at [249, 295] on div "Unknown" at bounding box center [274, 290] width 77 height 10
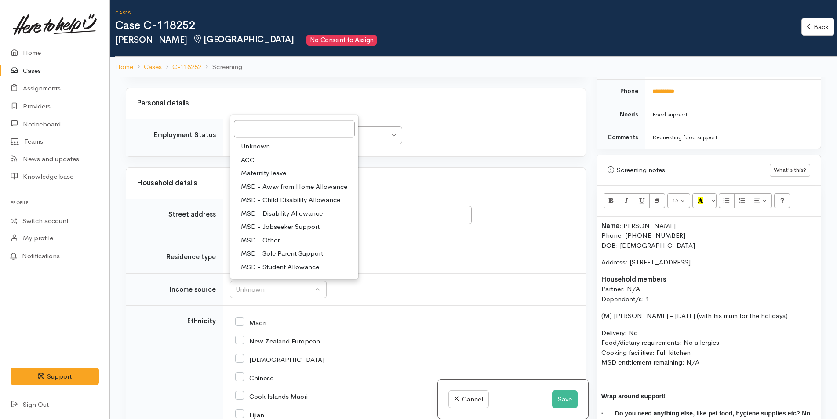
click at [266, 232] on span "MSD - Jobseeker Support" at bounding box center [280, 227] width 79 height 10
select select "4"
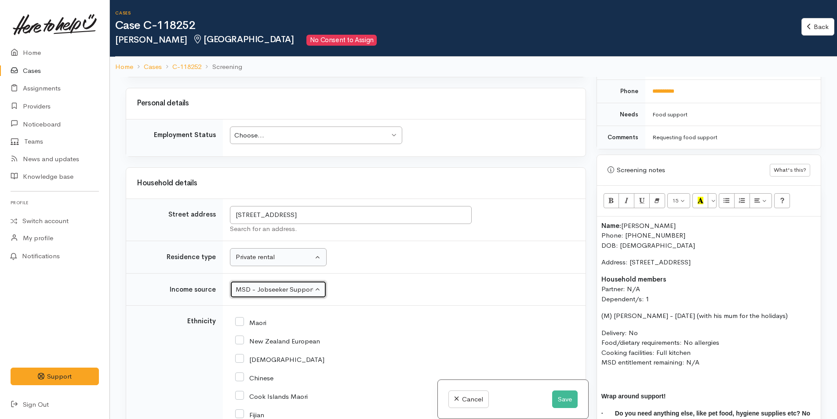
scroll to position [1545, 0]
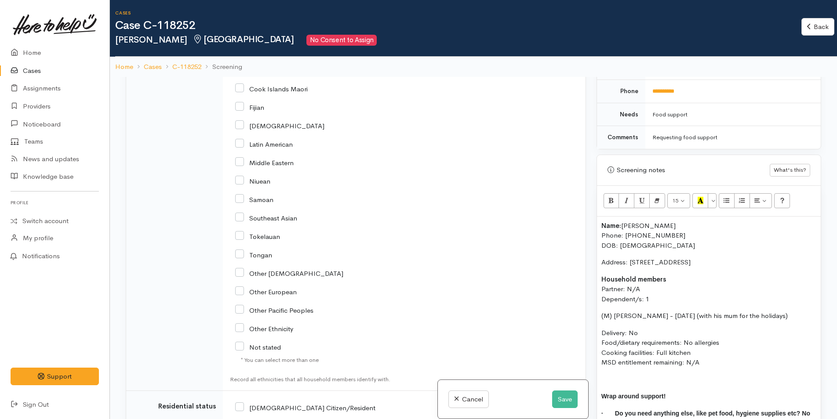
drag, startPoint x: 813, startPoint y: 306, endPoint x: 590, endPoint y: 312, distance: 223.4
click at [590, 312] on div "Related cases There are other cases potentially from the same person, address o…" at bounding box center [473, 286] width 706 height 419
copy p "(M) [PERSON_NAME] - [DATE] (with his mum for the holidays)"
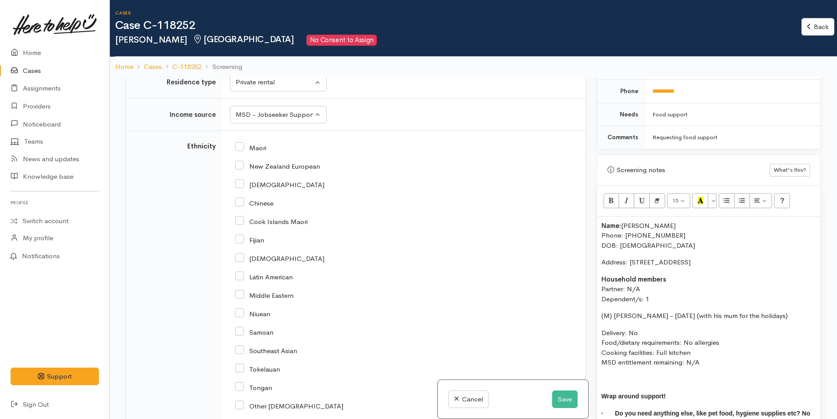
scroll to position [1326, 0]
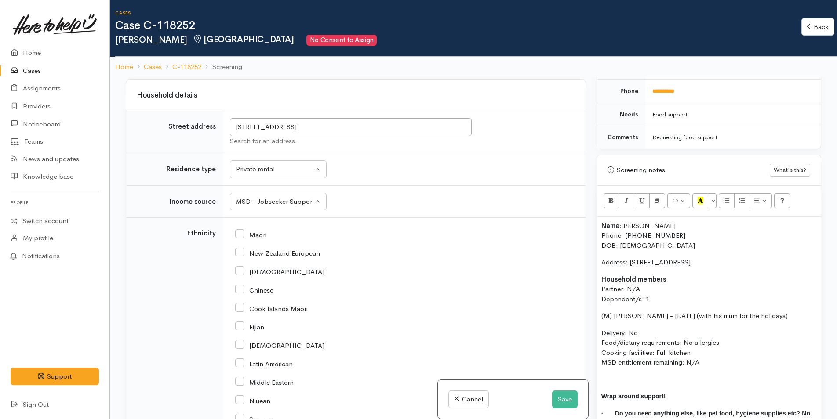
drag, startPoint x: 244, startPoint y: 243, endPoint x: 268, endPoint y: 250, distance: 25.6
click at [244, 238] on input "Maori" at bounding box center [250, 234] width 31 height 8
checkbox input "true"
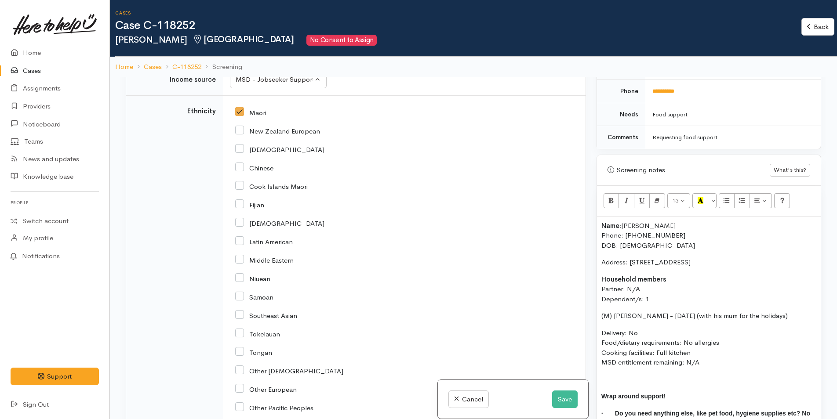
scroll to position [1677, 0]
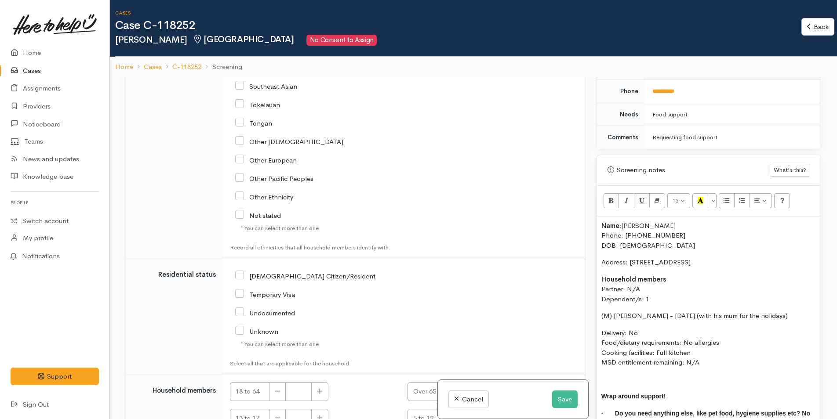
click at [236, 280] on input "[DEMOGRAPHIC_DATA] Citizen/Resident" at bounding box center [305, 276] width 140 height 8
checkbox input "true"
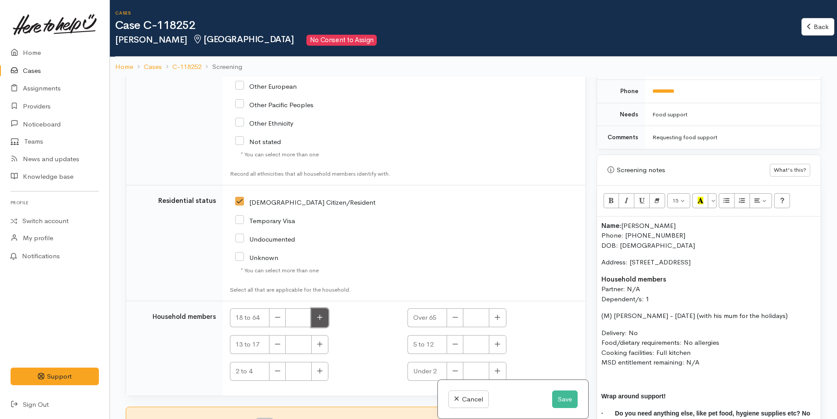
click at [320, 313] on button "button" at bounding box center [319, 318] width 17 height 19
type input "1"
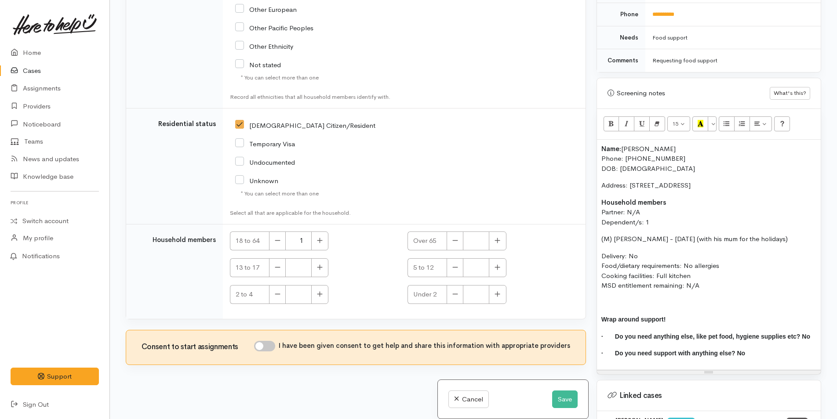
click at [273, 341] on input "I have been given consent to get help and share this information with appropria…" at bounding box center [264, 346] width 21 height 11
checkbox input "true"
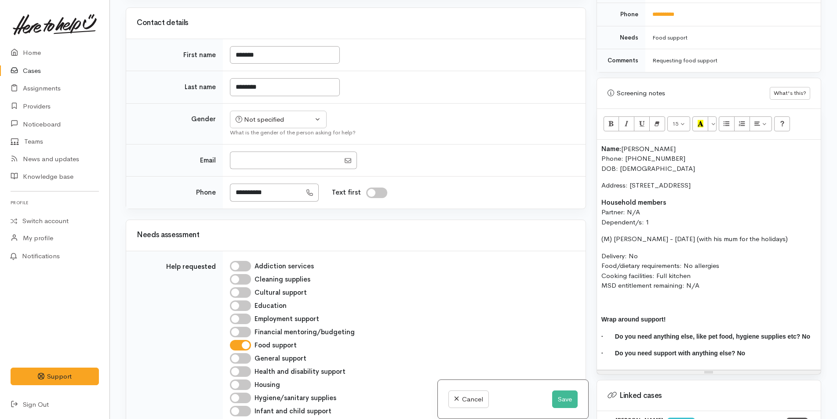
scroll to position [177, 0]
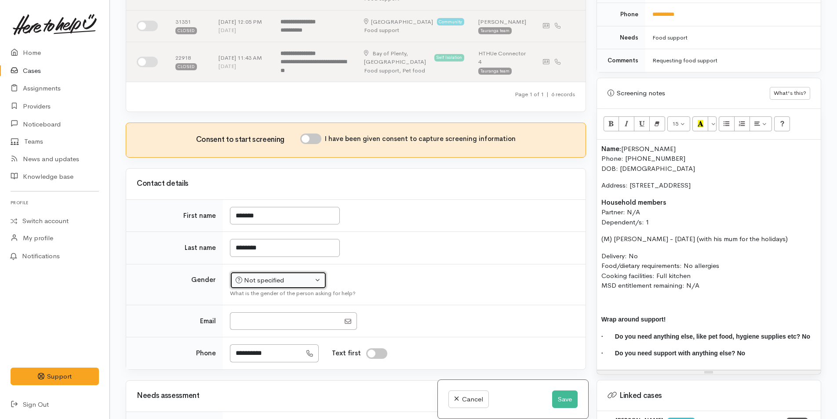
click at [270, 290] on button "Not specified" at bounding box center [278, 281] width 97 height 18
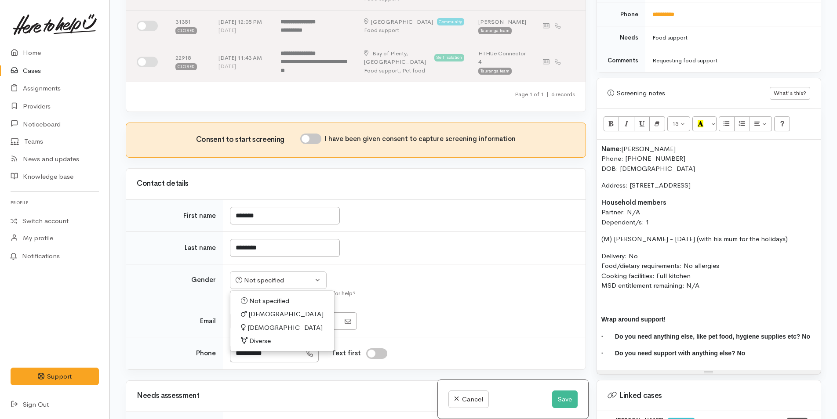
click at [257, 333] on span "[DEMOGRAPHIC_DATA]" at bounding box center [285, 328] width 75 height 10
select select "[DEMOGRAPHIC_DATA]"
click at [307, 144] on input "I have been given consent to capture screening information" at bounding box center [310, 139] width 21 height 11
checkbox input "true"
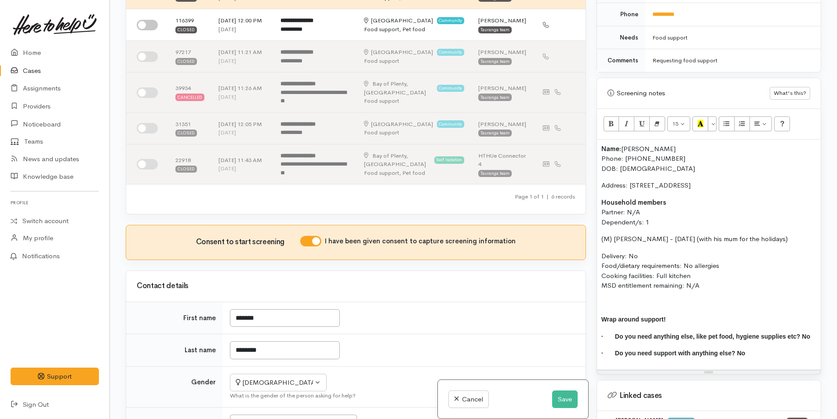
scroll to position [0, 0]
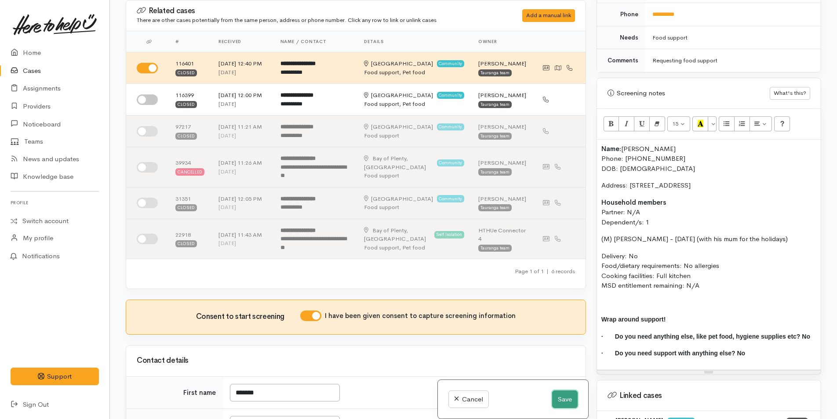
click at [552, 392] on button "Save" at bounding box center [565, 400] width 26 height 18
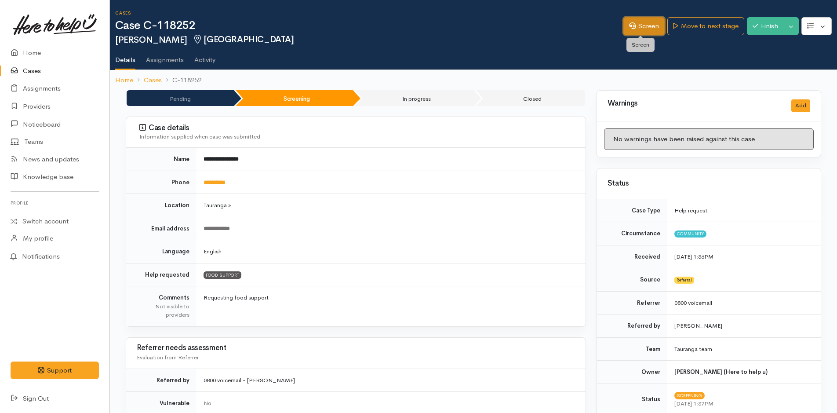
click at [636, 25] on link "Screen" at bounding box center [643, 26] width 41 height 18
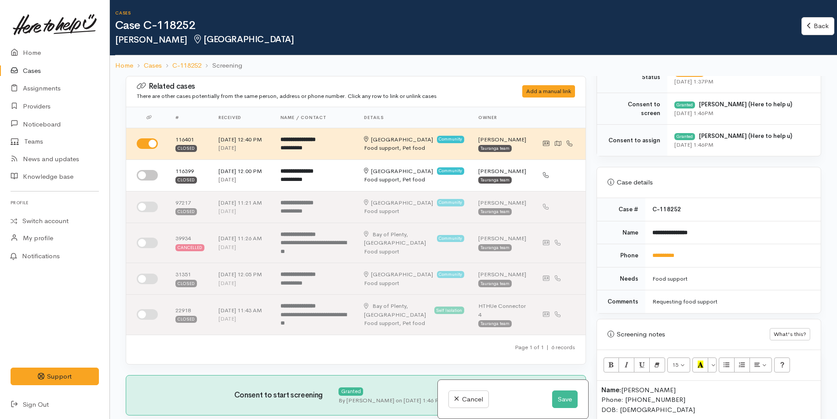
scroll to position [484, 0]
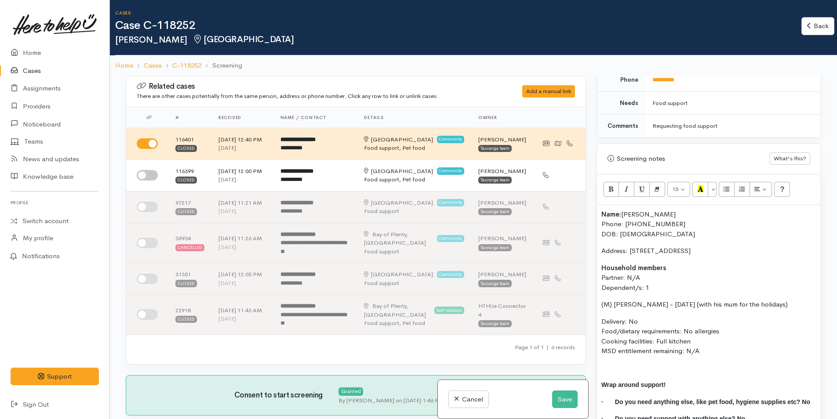
click at [597, 213] on div "Name: [PERSON_NAME] Phone: [PHONE_NUMBER] DOB: [DEMOGRAPHIC_DATA] Address: [STR…" at bounding box center [709, 320] width 224 height 230
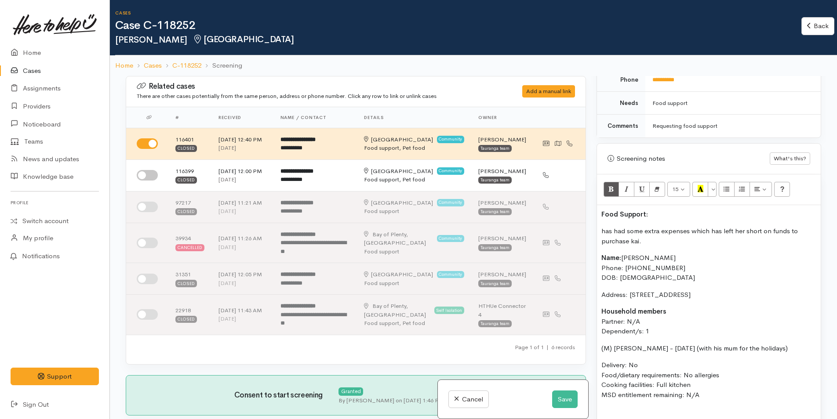
click at [602, 228] on p "has had some extra expenses which has left her short on funds to purchase kai." at bounding box center [708, 236] width 215 height 20
drag, startPoint x: 657, startPoint y: 217, endPoint x: 612, endPoint y: 201, distance: 47.6
click at [589, 208] on div "Related cases There are other cases potentially from the same person, address o…" at bounding box center [473, 285] width 706 height 419
click at [697, 185] on button "Recent Color" at bounding box center [700, 189] width 16 height 15
click at [595, 213] on div "Warnings Add No warnings have been raised against this case Add Warning Title ●…" at bounding box center [708, 285] width 235 height 419
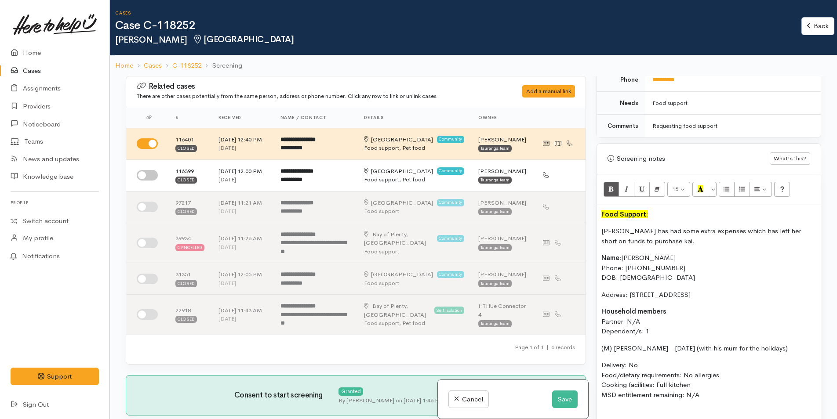
click at [599, 213] on div "Food Support: [PERSON_NAME] has had some extra expenses which has left her shor…" at bounding box center [709, 342] width 224 height 274
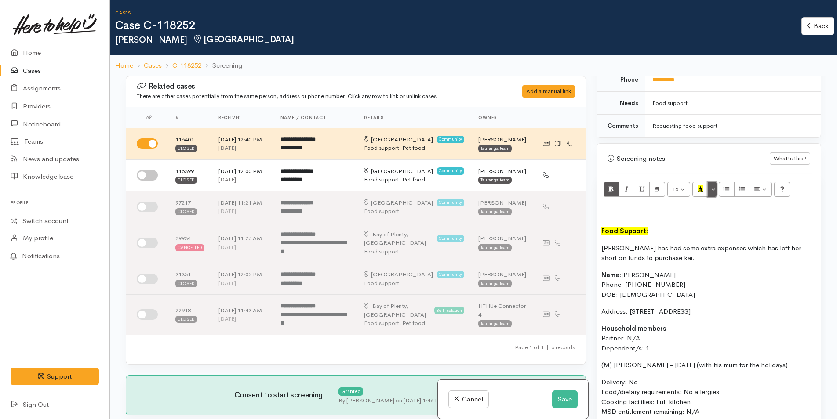
click at [710, 189] on button "More Color" at bounding box center [712, 189] width 9 height 15
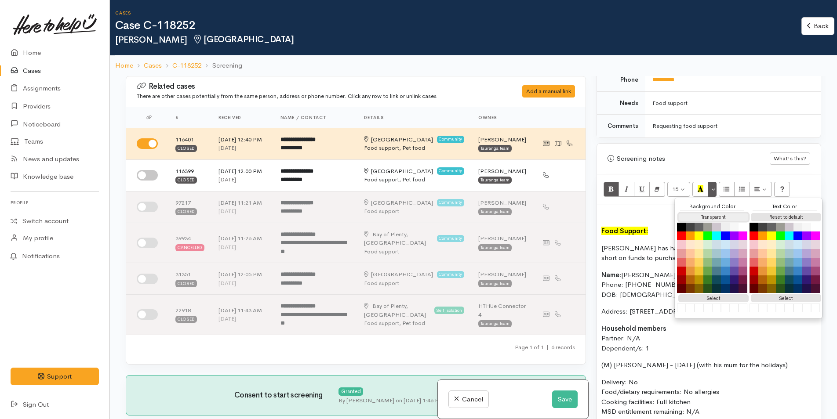
click at [712, 217] on button "Transparent" at bounding box center [713, 217] width 70 height 8
click at [610, 188] on icon "Bold (CTRL+B)" at bounding box center [611, 188] width 6 height 7
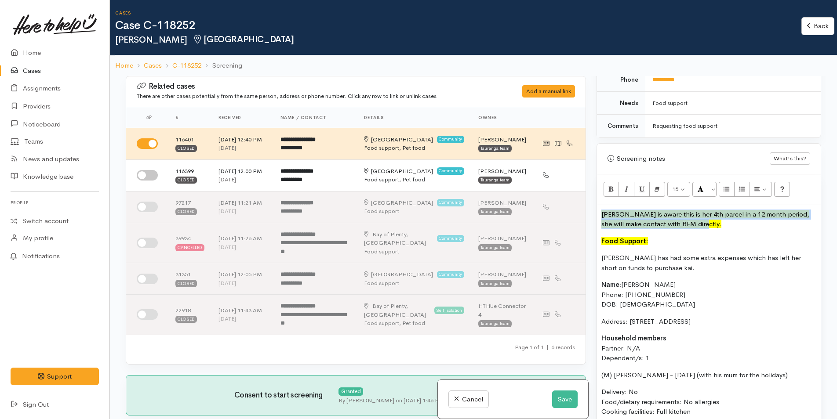
drag, startPoint x: 704, startPoint y: 225, endPoint x: 677, endPoint y: 204, distance: 34.8
click at [590, 210] on div "Related cases There are other cases potentially from the same person, address o…" at bounding box center [473, 285] width 706 height 419
click at [701, 190] on icon "Recent Color" at bounding box center [701, 188] width 6 height 7
click at [668, 237] on p "Food Support:" at bounding box center [708, 242] width 215 height 10
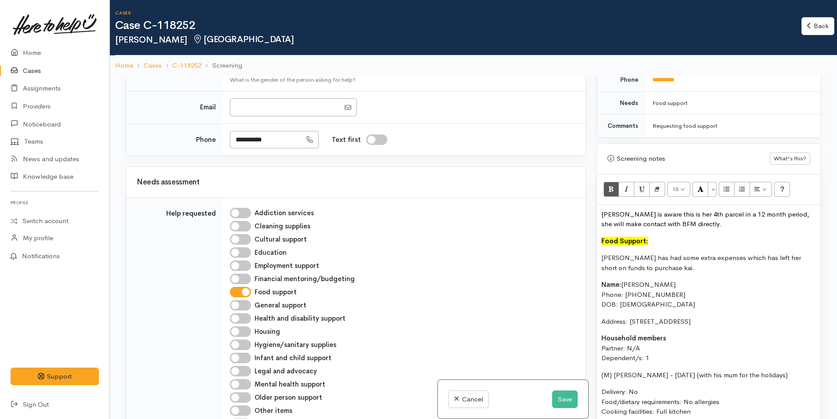
scroll to position [616, 0]
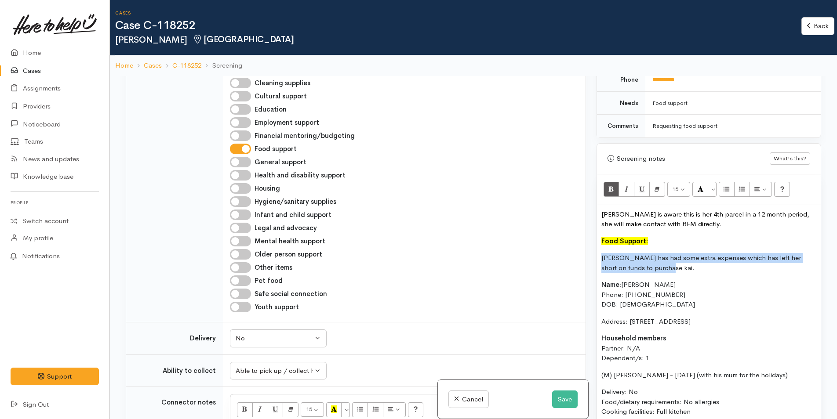
drag, startPoint x: 612, startPoint y: 266, endPoint x: 598, endPoint y: 259, distance: 15.9
click at [598, 259] on div "[PERSON_NAME] is aware this is her 4th parcel in a 12 month period, she will ma…" at bounding box center [709, 355] width 224 height 301
copy p "[PERSON_NAME] has had some extra expenses which has left her short on funds to …"
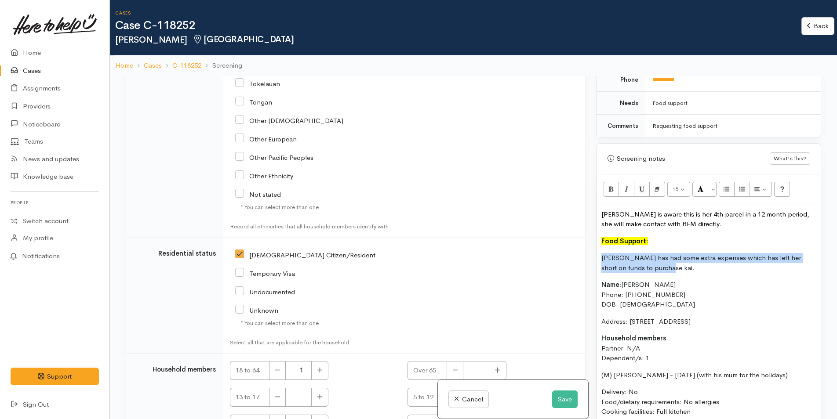
scroll to position [1800, 0]
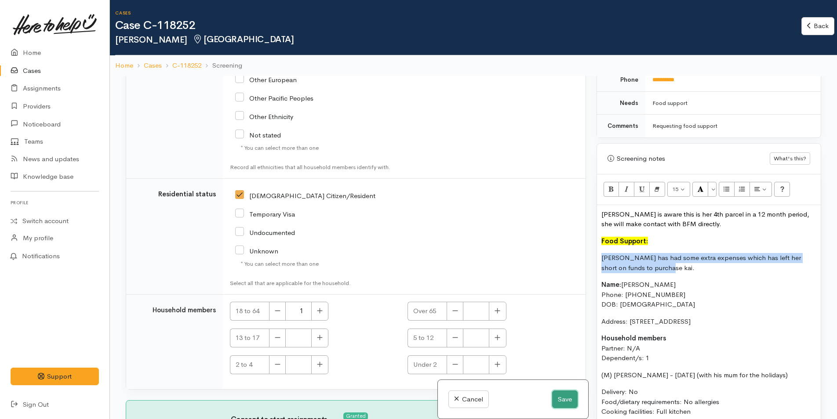
click at [562, 400] on button "Save" at bounding box center [565, 400] width 26 height 18
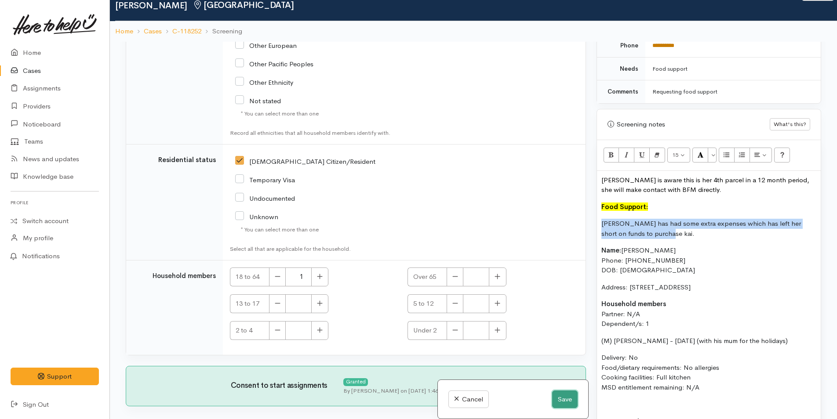
scroll to position [44, 0]
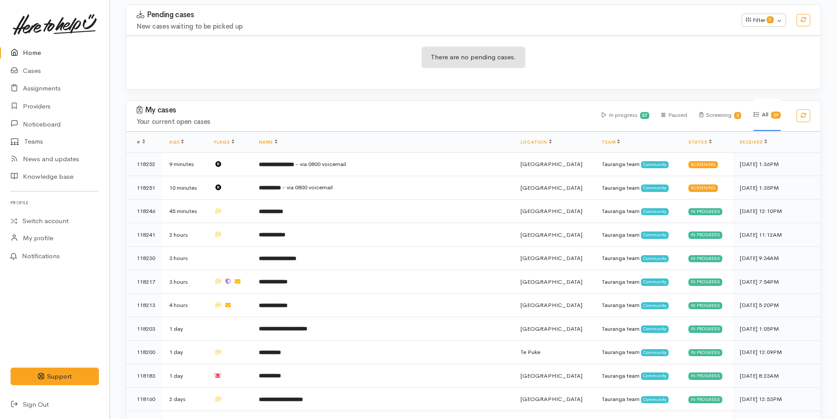
scroll to position [220, 0]
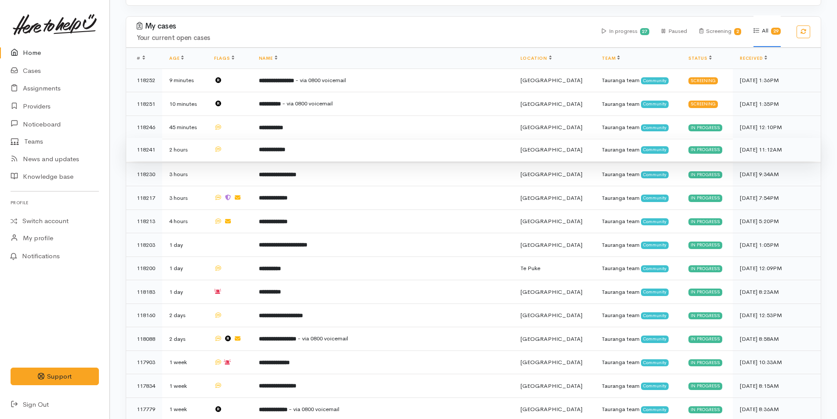
click at [300, 154] on td "**********" at bounding box center [383, 150] width 262 height 24
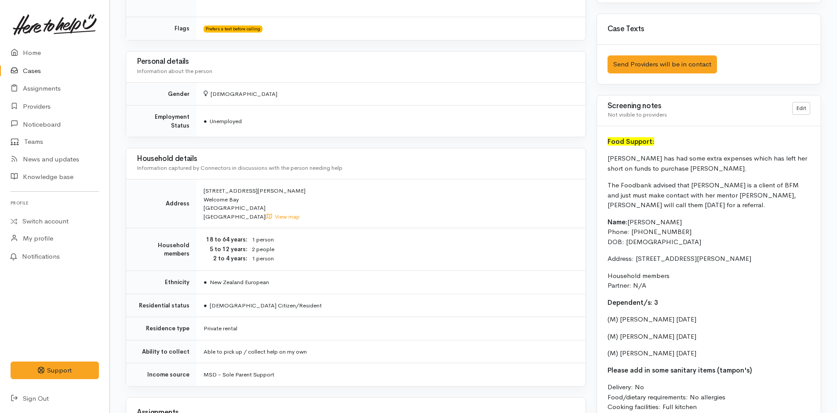
scroll to position [572, 0]
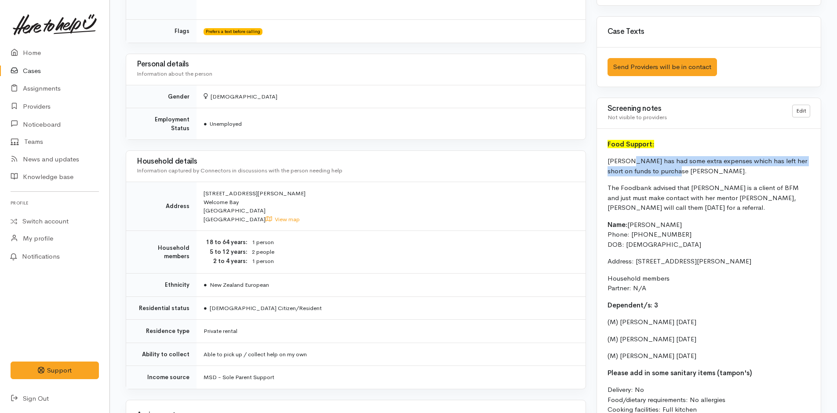
drag, startPoint x: 650, startPoint y: 168, endPoint x: 629, endPoint y: 160, distance: 22.7
click at [629, 160] on p "[PERSON_NAME] has had some extra expenses which has left her short on funds to …" at bounding box center [709, 166] width 203 height 20
click at [38, 48] on link "Home" at bounding box center [54, 53] width 109 height 18
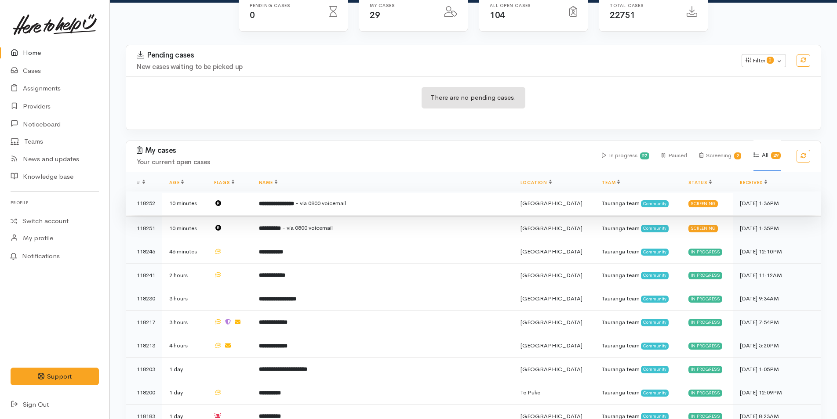
scroll to position [132, 0]
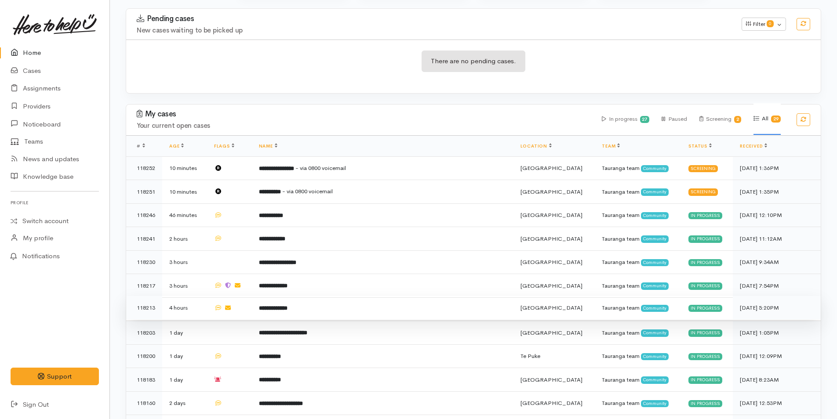
click at [288, 306] on b "**********" at bounding box center [273, 309] width 29 height 6
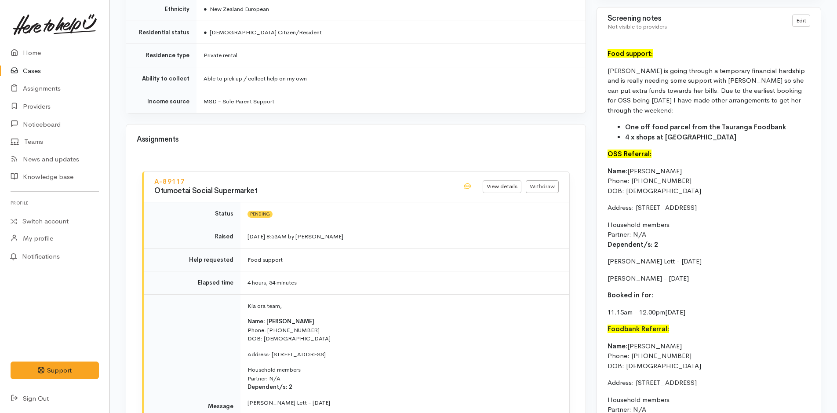
scroll to position [703, 0]
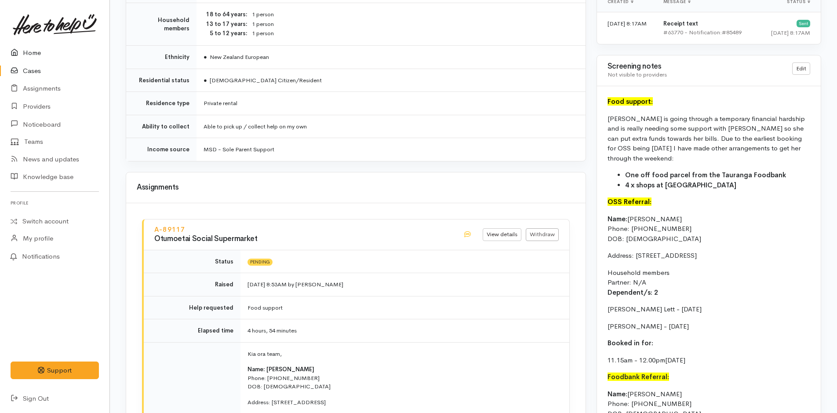
click at [23, 51] on link "Home" at bounding box center [54, 53] width 109 height 18
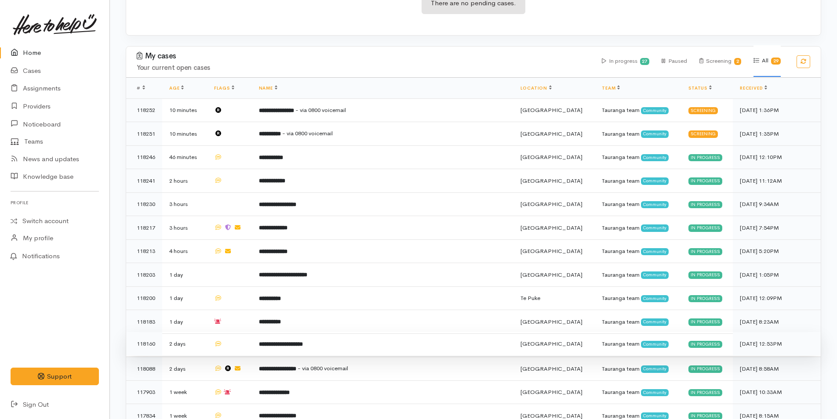
scroll to position [308, 0]
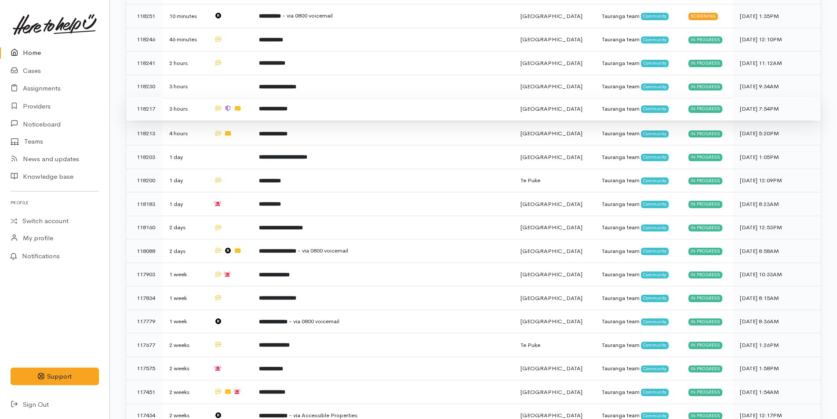
click at [288, 108] on b "**********" at bounding box center [273, 109] width 29 height 6
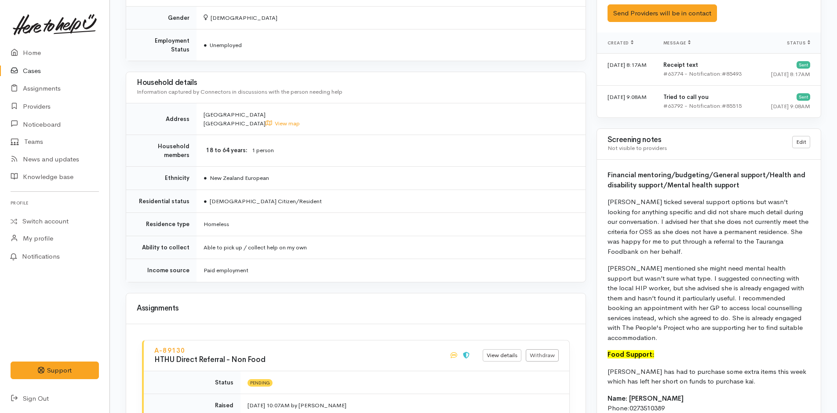
scroll to position [659, 0]
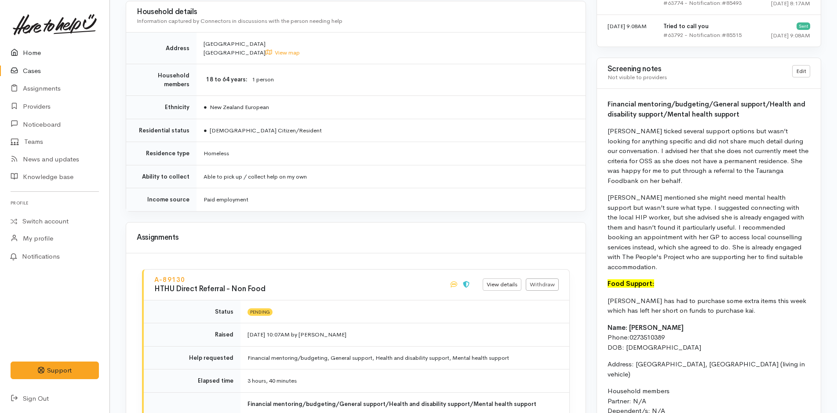
click at [33, 57] on link "Home" at bounding box center [54, 53] width 109 height 18
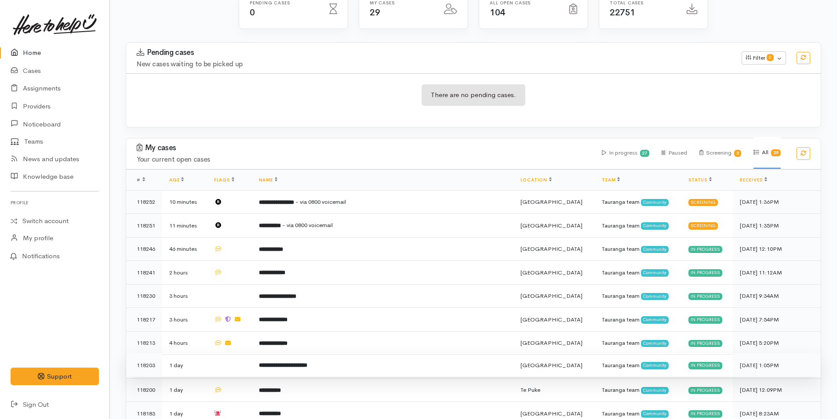
scroll to position [220, 0]
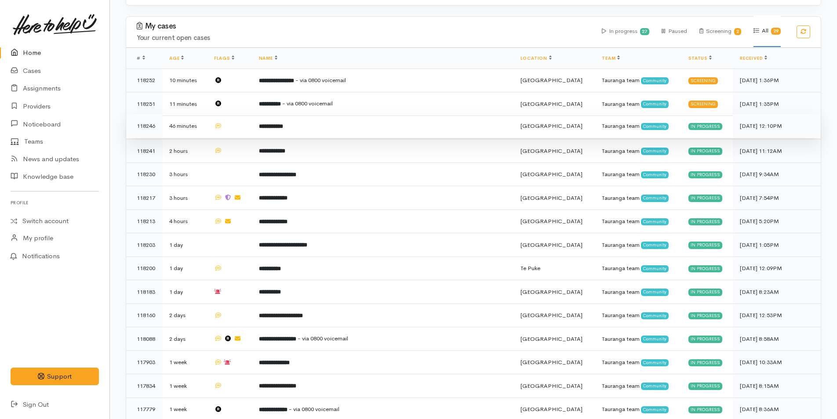
drag, startPoint x: 294, startPoint y: 132, endPoint x: 306, endPoint y: 135, distance: 12.8
click at [293, 132] on td "**********" at bounding box center [383, 126] width 262 height 24
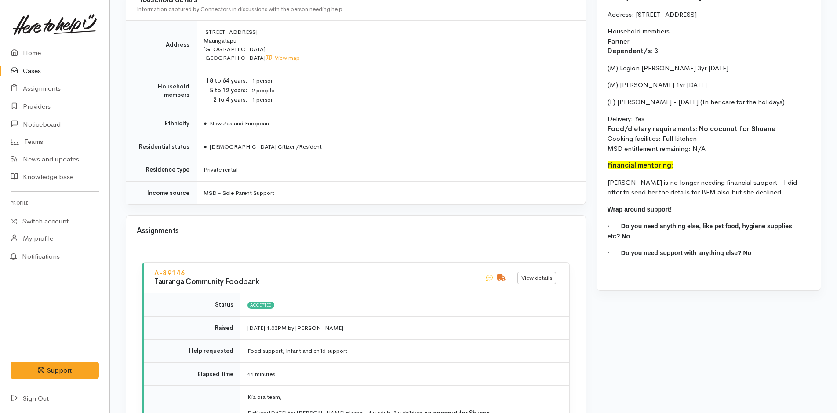
scroll to position [879, 0]
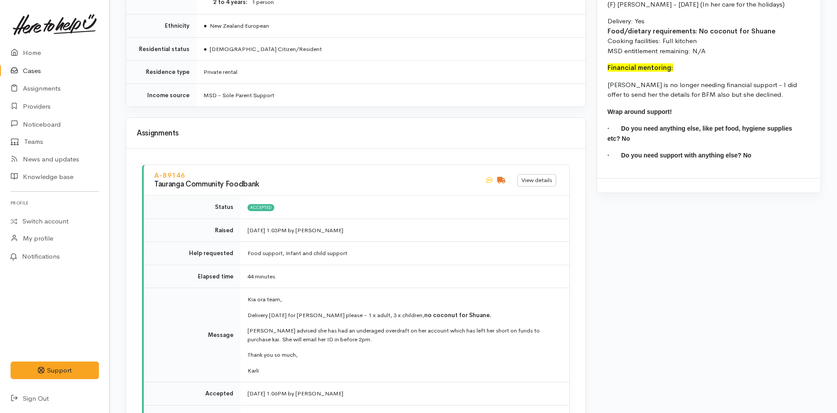
drag, startPoint x: 244, startPoint y: 306, endPoint x: 277, endPoint y: 358, distance: 61.2
click at [277, 358] on td "Kia ora team, Delivery [DATE] for Shuane please - 1 x adult, 3 x children, no c…" at bounding box center [404, 335] width 329 height 94
copy td "Delivery [DATE] for [PERSON_NAME] please - 1 x adult, 3 x children, no coconut …"
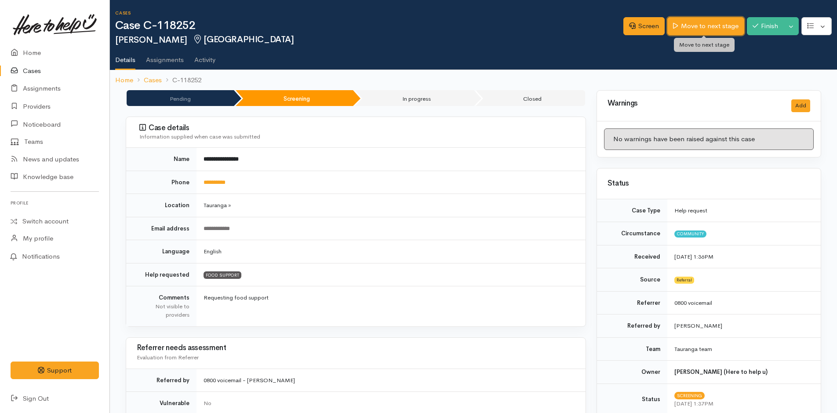
click at [686, 27] on link "Move to next stage" at bounding box center [705, 26] width 77 height 18
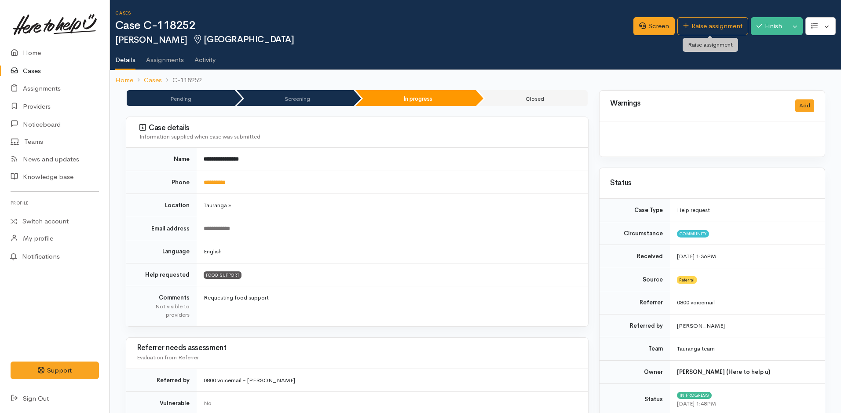
click at [692, 26] on link "Raise assignment" at bounding box center [712, 26] width 71 height 18
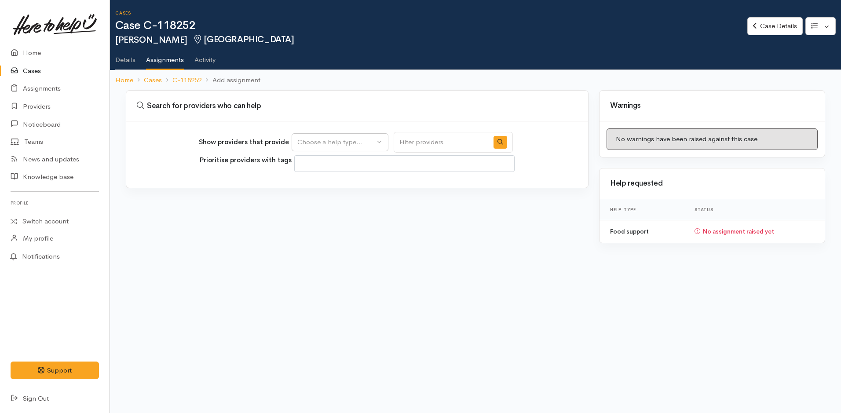
select select
click at [304, 145] on div "Choose a help type..." at bounding box center [335, 142] width 77 height 10
click at [313, 188] on span "Food support" at bounding box center [322, 184] width 41 height 10
select select "3"
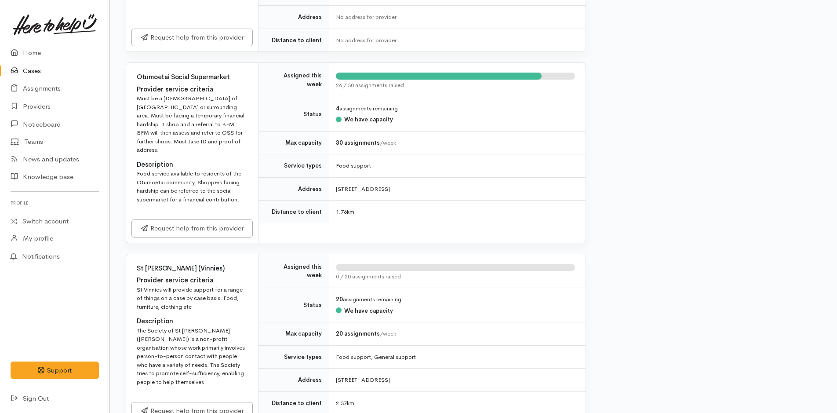
scroll to position [484, 0]
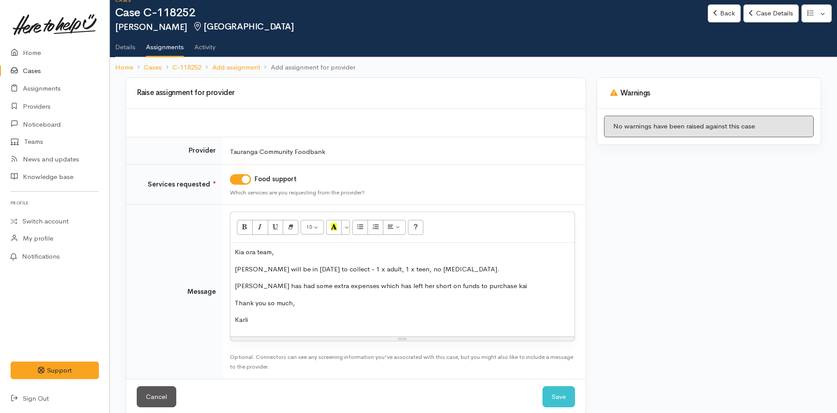
scroll to position [25, 0]
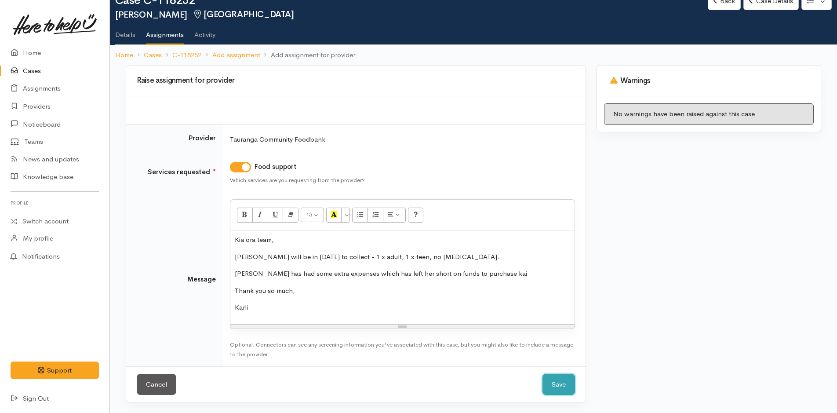
click at [547, 385] on button "Save" at bounding box center [559, 385] width 33 height 22
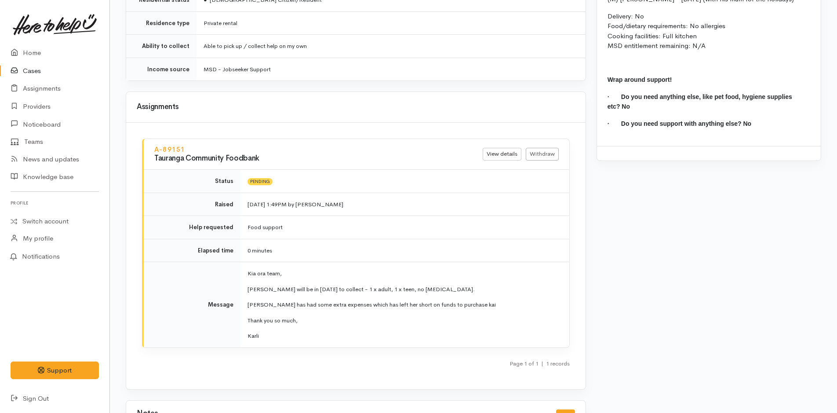
scroll to position [944, 0]
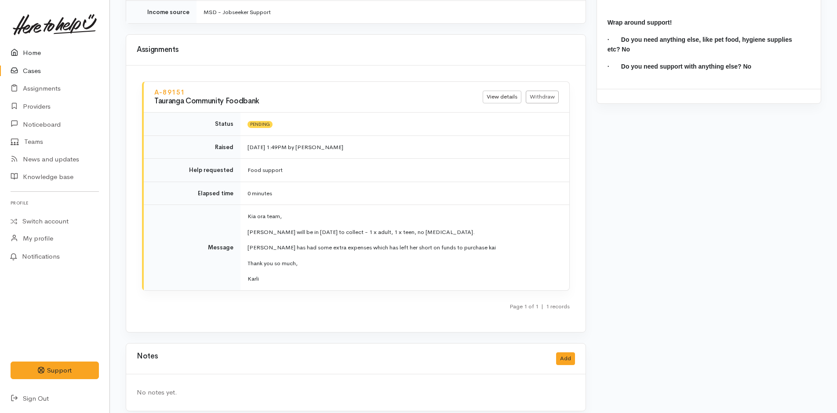
click at [46, 55] on link "Home" at bounding box center [54, 53] width 109 height 18
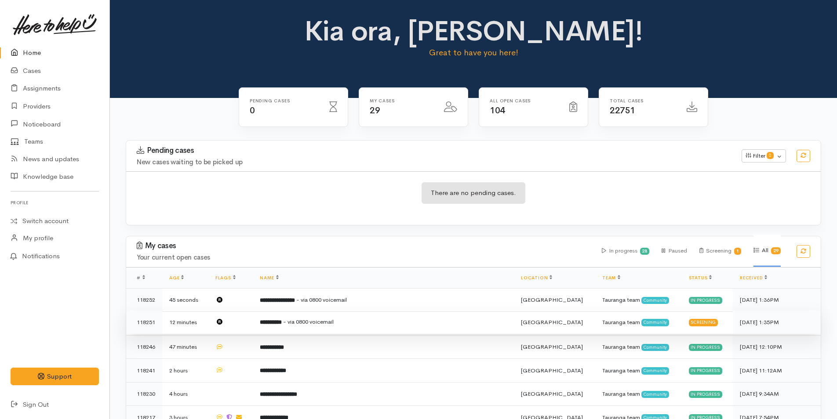
click at [342, 313] on td "**********" at bounding box center [383, 323] width 261 height 24
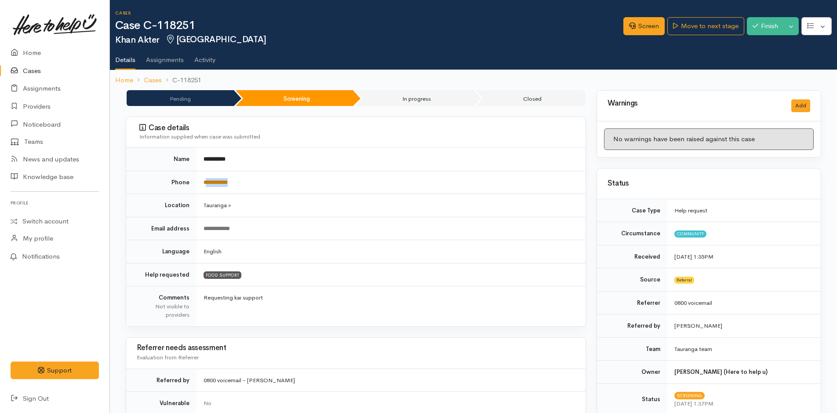
drag, startPoint x: 240, startPoint y: 179, endPoint x: 208, endPoint y: 183, distance: 33.2
click at [207, 183] on td "**********" at bounding box center [391, 182] width 389 height 23
copy link "**********"
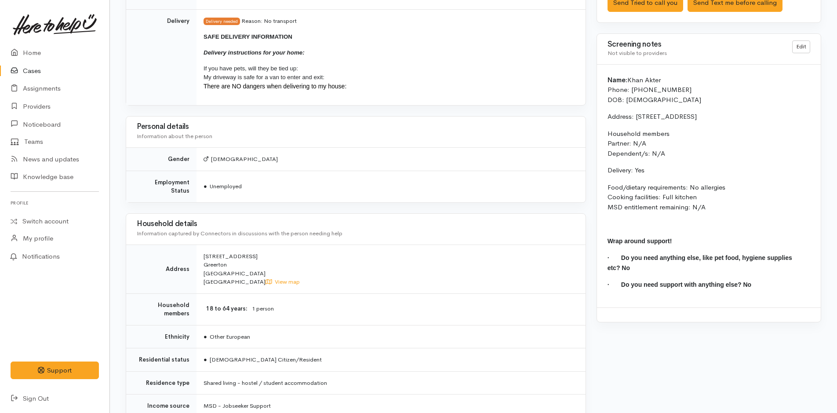
scroll to position [791, 0]
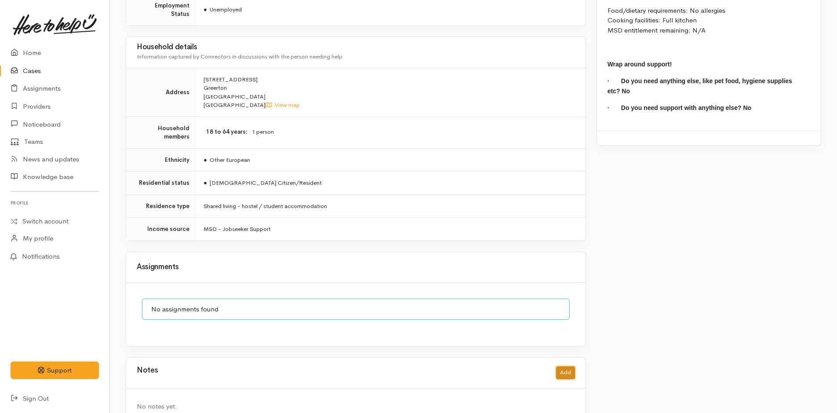
click at [561, 368] on button "Add" at bounding box center [565, 372] width 19 height 13
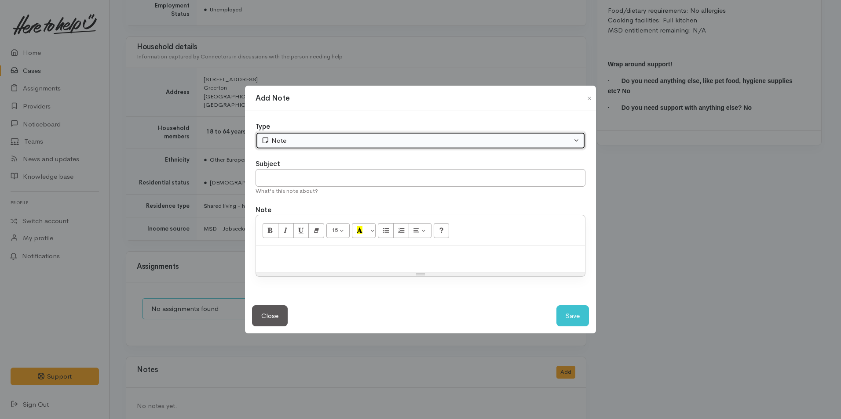
click at [283, 145] on div "Note" at bounding box center [416, 141] width 310 height 10
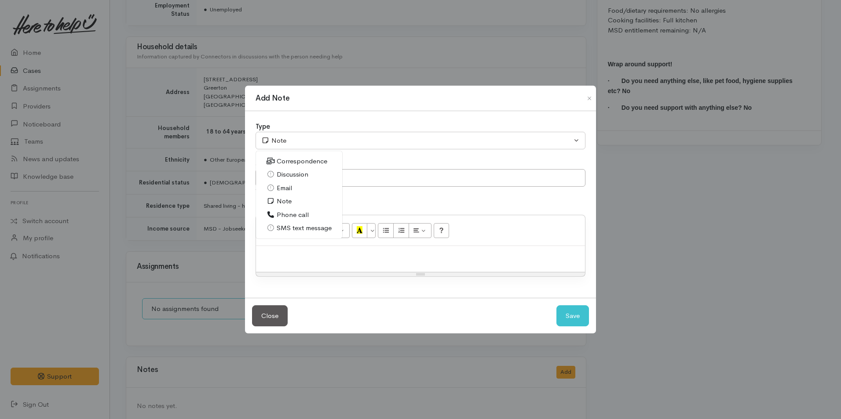
click at [278, 230] on span "SMS text message" at bounding box center [304, 228] width 55 height 10
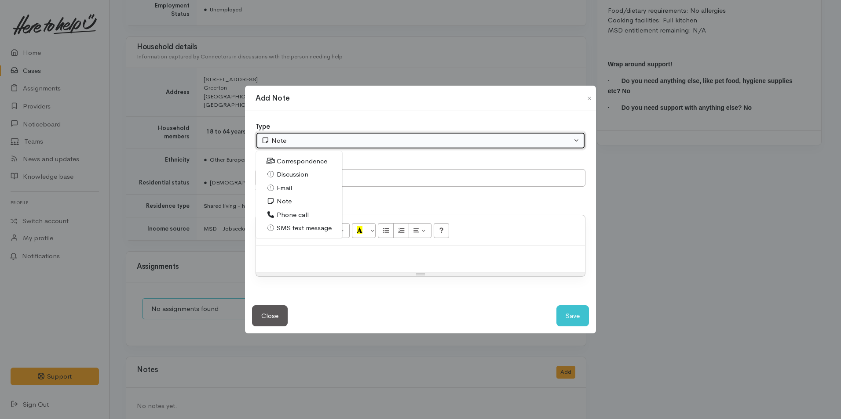
select select "5"
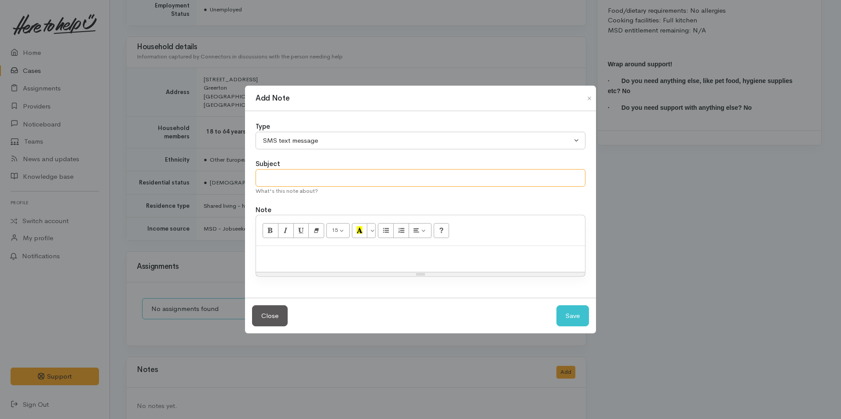
click at [295, 172] on input "text" at bounding box center [420, 178] width 330 height 18
type input "Provider details"
paste div
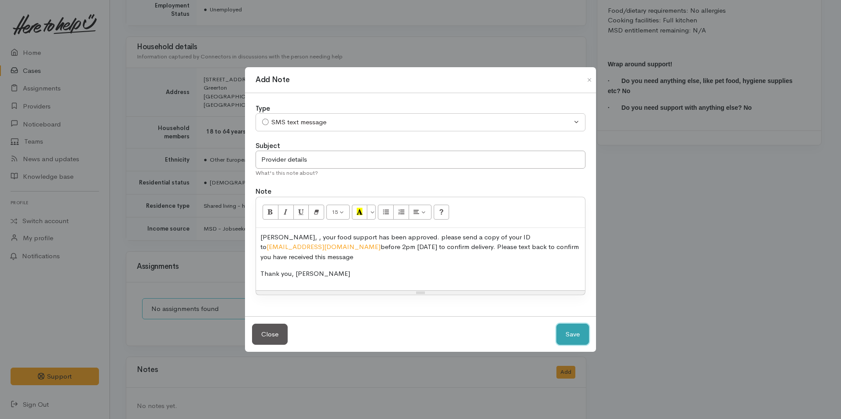
click at [569, 327] on button "Save" at bounding box center [572, 335] width 33 height 22
select select "1"
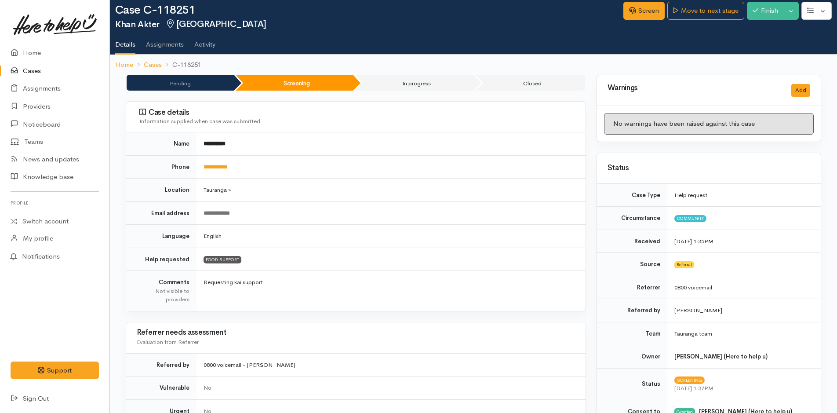
scroll to position [0, 0]
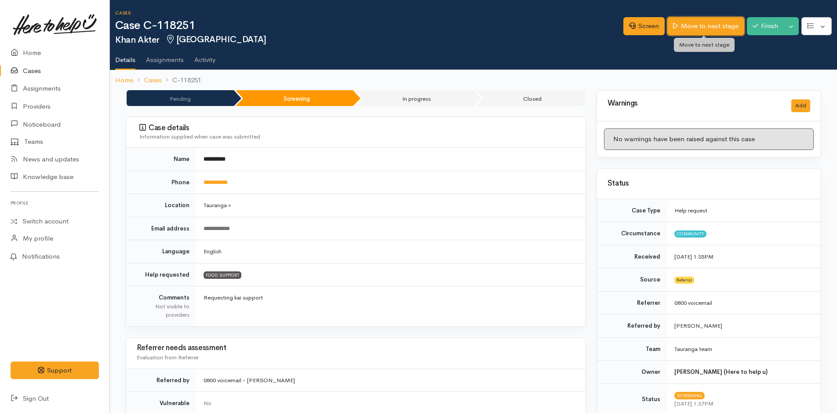
click at [678, 26] on link "Move to next stage" at bounding box center [705, 26] width 77 height 18
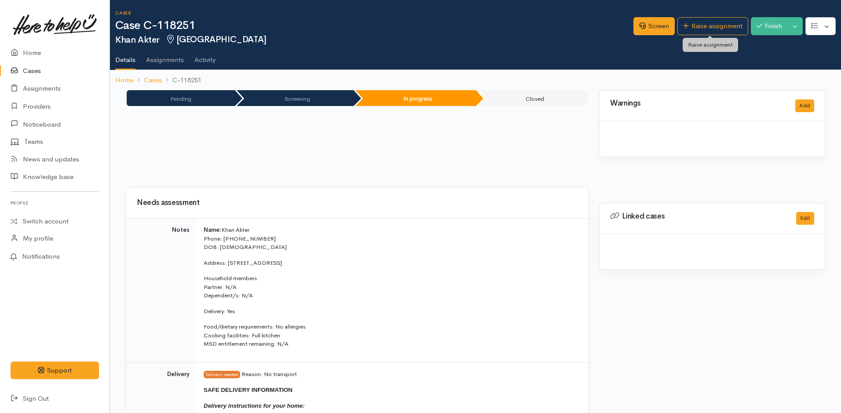
click at [683, 26] on icon at bounding box center [686, 25] width 6 height 7
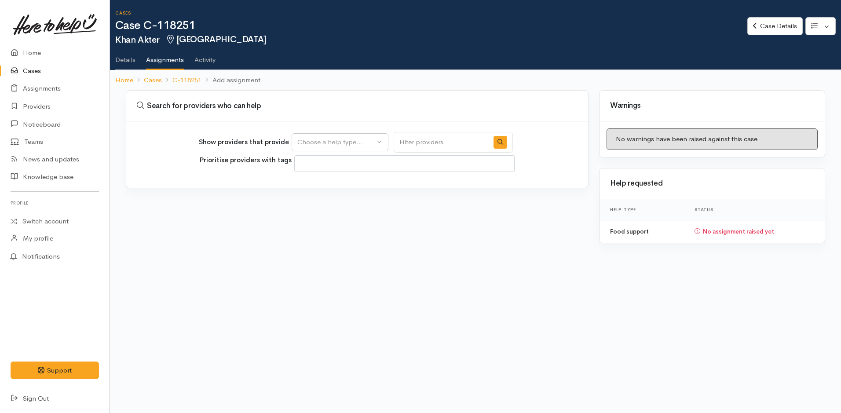
select select
click at [309, 142] on div "Choose a help type..." at bounding box center [335, 142] width 77 height 10
click at [317, 189] on span "Food support" at bounding box center [322, 184] width 41 height 10
select select "3"
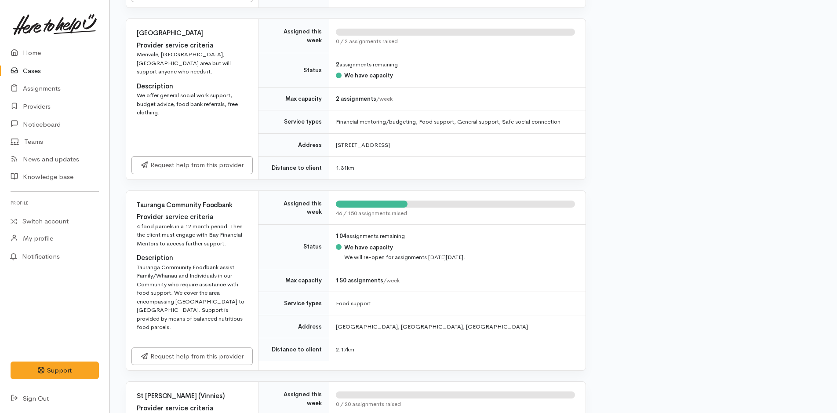
scroll to position [440, 0]
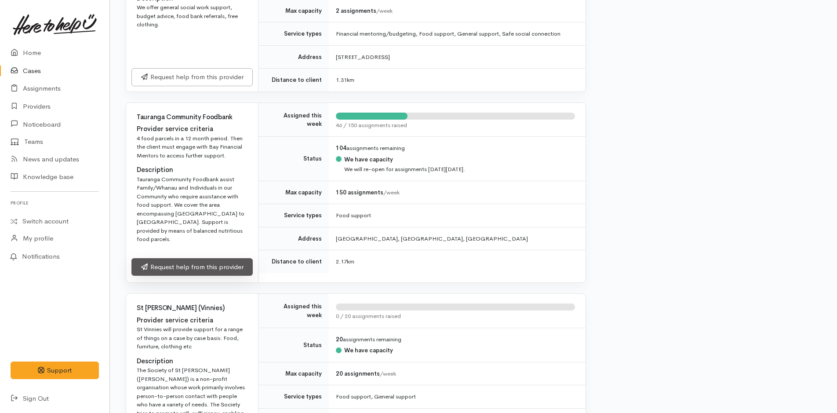
click at [184, 258] on link "Request help from this provider" at bounding box center [191, 267] width 121 height 18
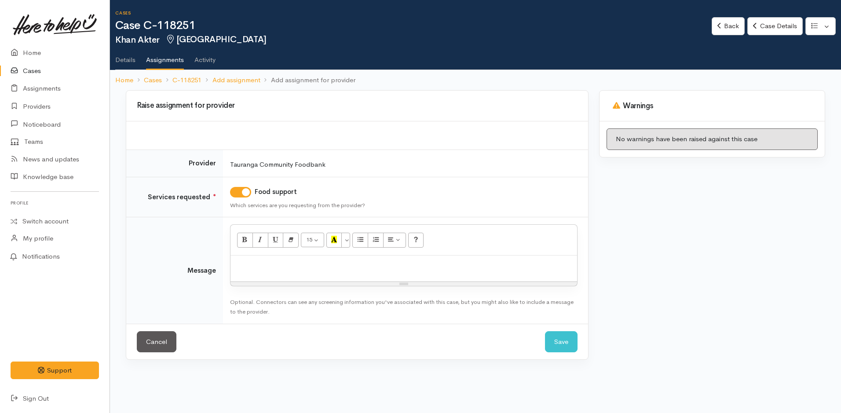
click at [273, 272] on div at bounding box center [403, 268] width 346 height 26
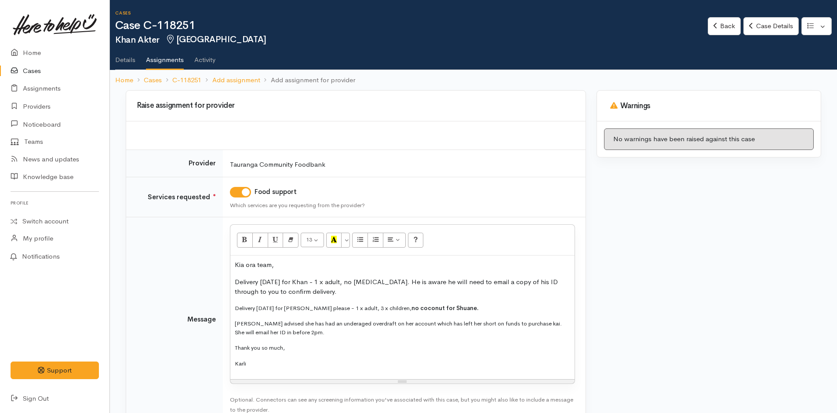
drag, startPoint x: 276, startPoint y: 361, endPoint x: 233, endPoint y: 300, distance: 74.5
click at [233, 300] on div "Kia ora team, Delivery tomorrow for Khan - 1 x adult, no food allergies. He is …" at bounding box center [402, 317] width 344 height 124
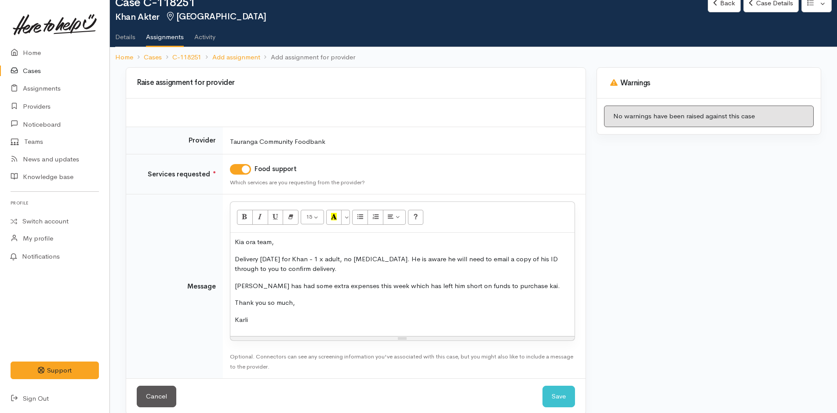
scroll to position [35, 0]
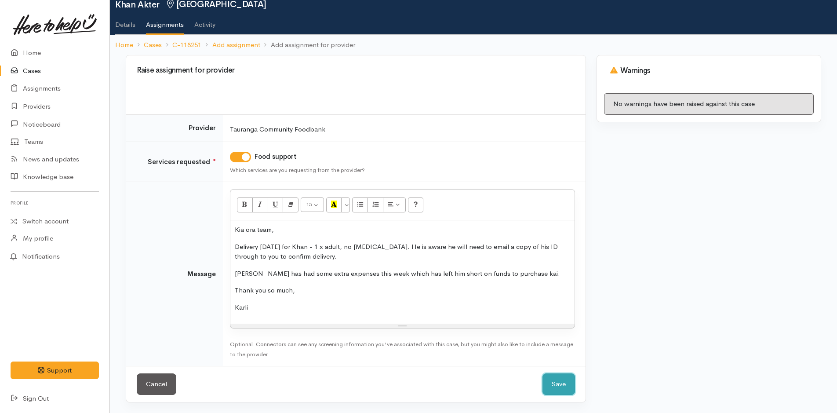
click at [568, 379] on button "Save" at bounding box center [559, 384] width 33 height 22
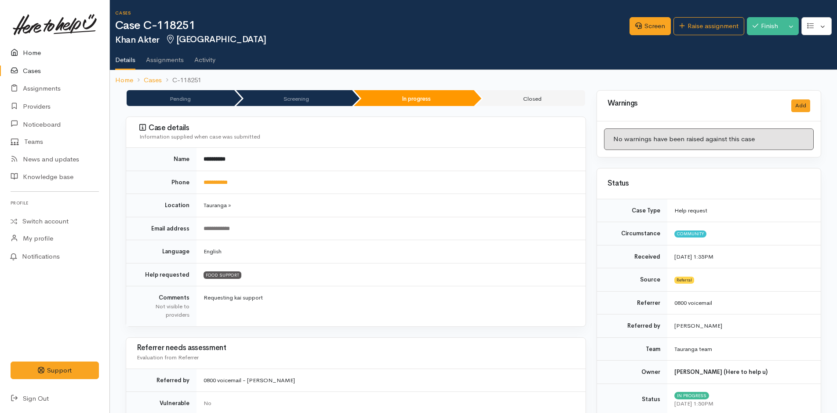
click at [34, 51] on link "Home" at bounding box center [54, 53] width 109 height 18
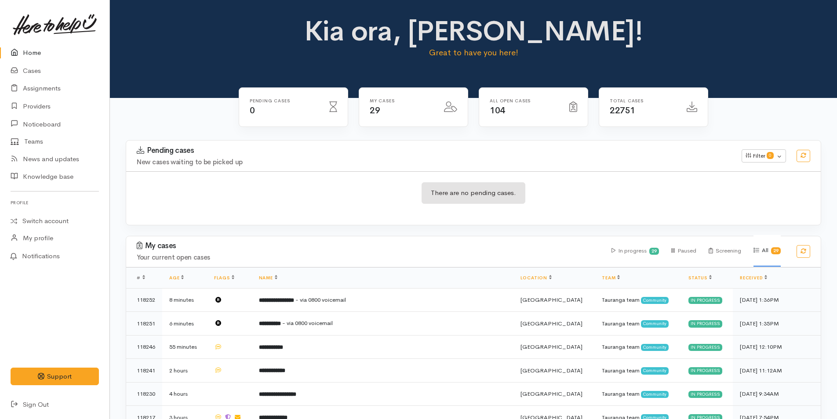
click at [32, 51] on link "Home" at bounding box center [54, 53] width 109 height 18
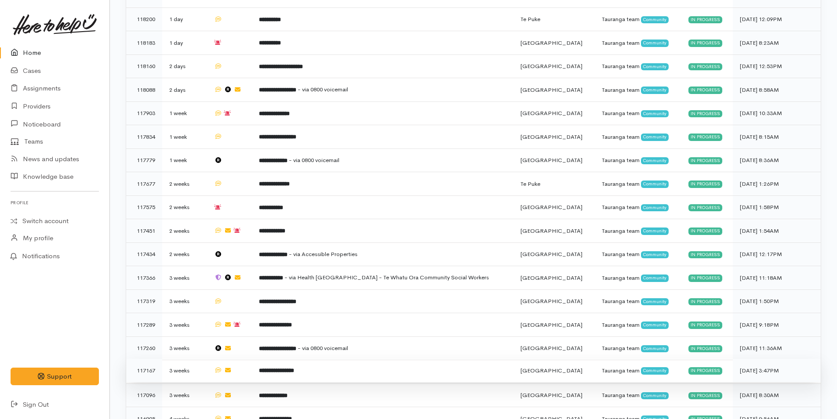
scroll to position [308, 0]
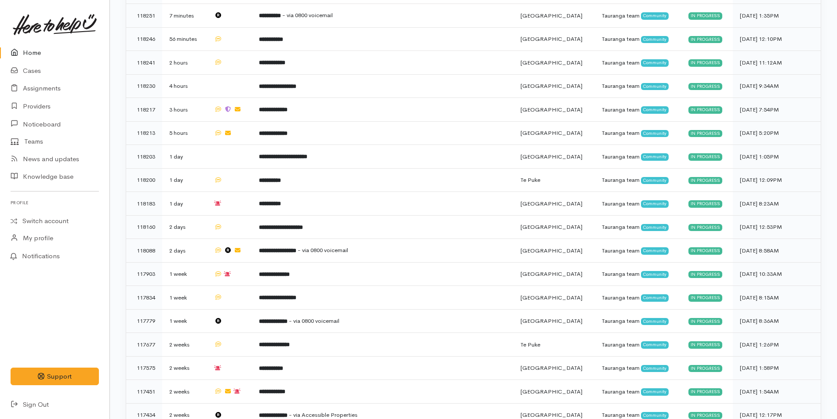
click at [33, 49] on link "Home" at bounding box center [54, 53] width 109 height 18
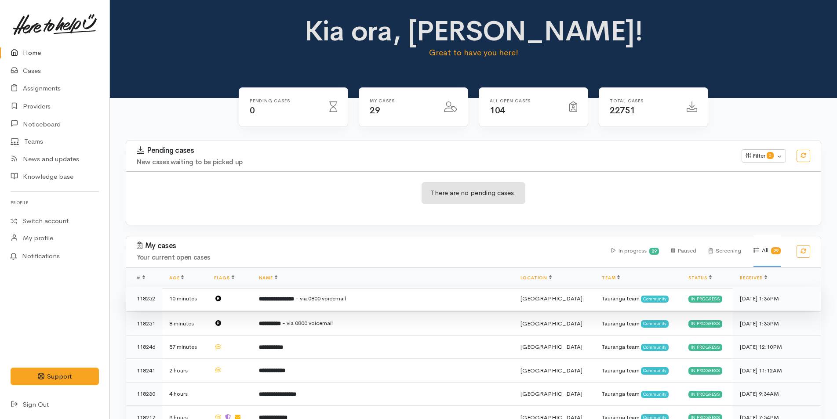
click at [294, 297] on b "**********" at bounding box center [276, 299] width 35 height 6
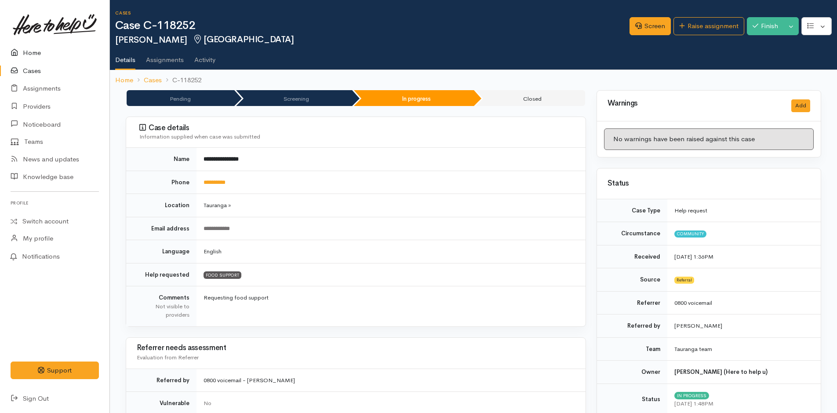
click at [50, 51] on link "Home" at bounding box center [54, 53] width 109 height 18
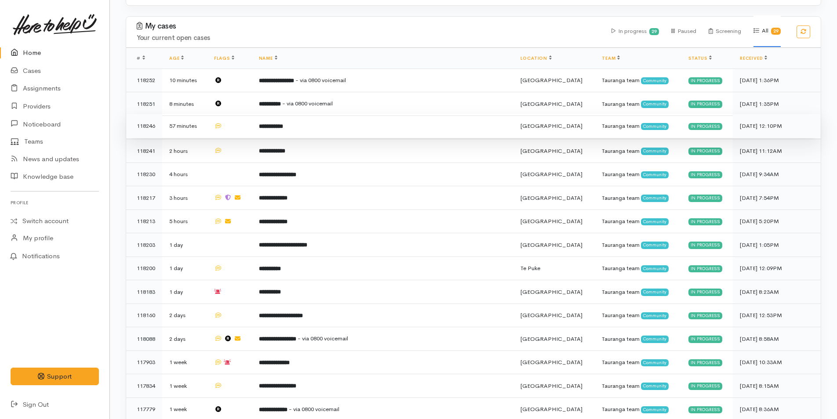
scroll to position [572, 0]
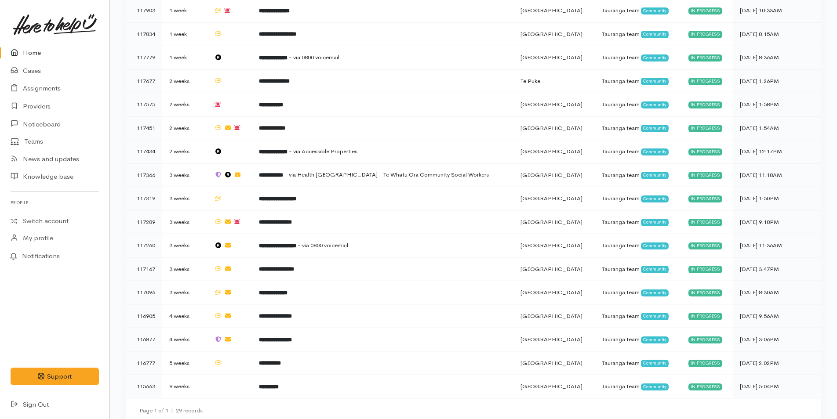
click at [46, 47] on link "Home" at bounding box center [54, 53] width 109 height 18
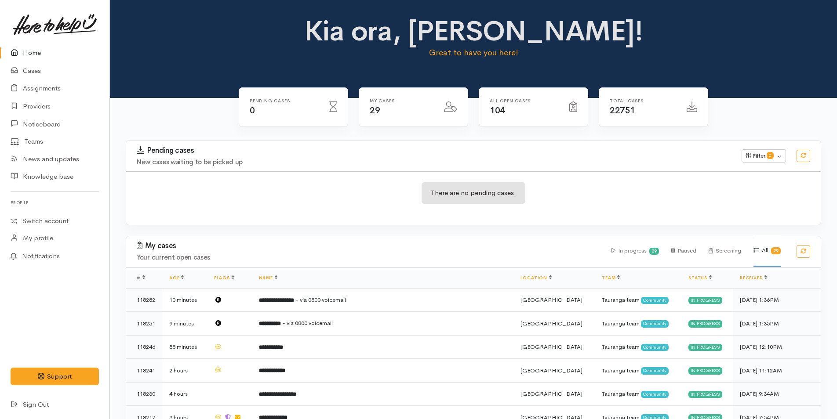
click at [29, 53] on link "Home" at bounding box center [54, 53] width 109 height 18
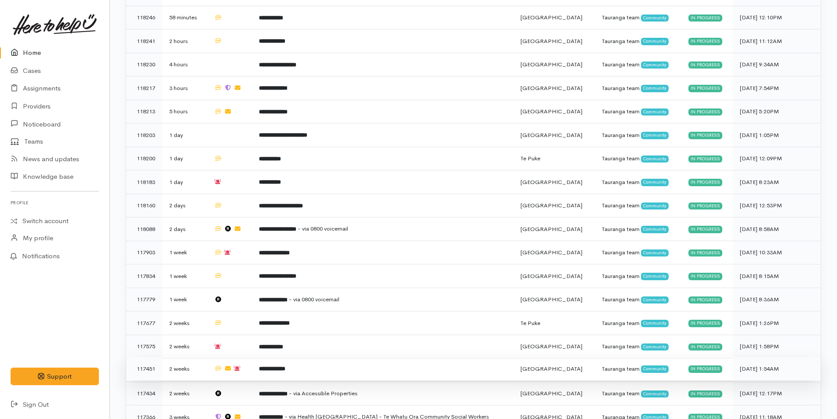
scroll to position [572, 0]
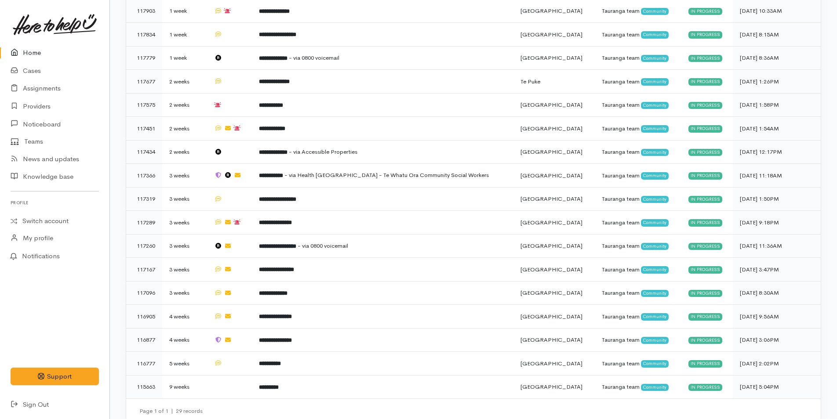
click at [17, 51] on icon at bounding box center [17, 52] width 12 height 11
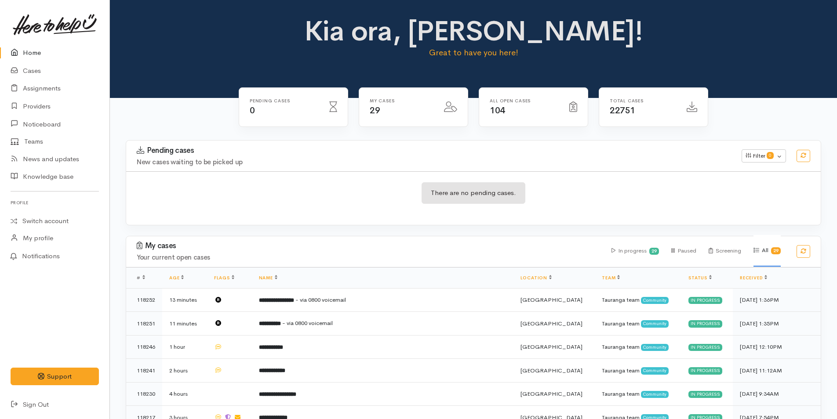
click at [37, 44] on link "Home" at bounding box center [54, 53] width 109 height 18
click at [29, 43] on link at bounding box center [55, 24] width 88 height 39
click at [35, 50] on link "Home" at bounding box center [54, 53] width 109 height 18
click at [41, 47] on link "Home" at bounding box center [54, 53] width 109 height 18
click at [36, 47] on link "Home" at bounding box center [54, 53] width 109 height 18
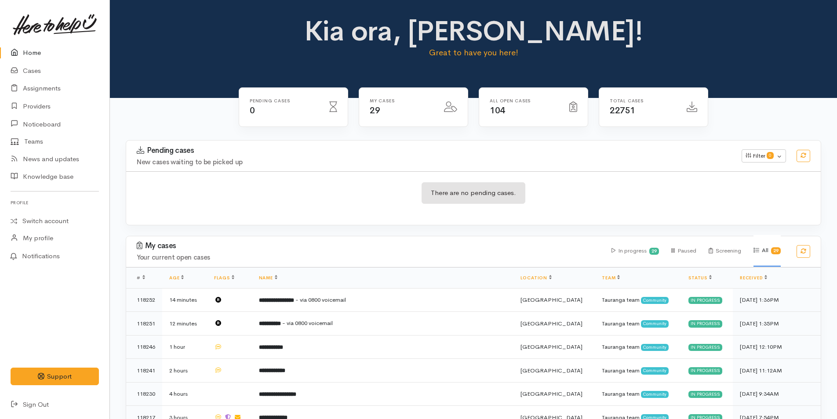
click at [50, 40] on link at bounding box center [55, 24] width 88 height 39
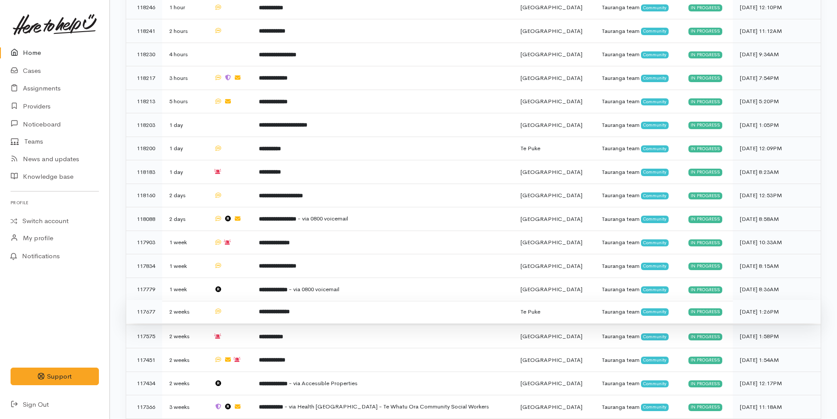
scroll to position [440, 0]
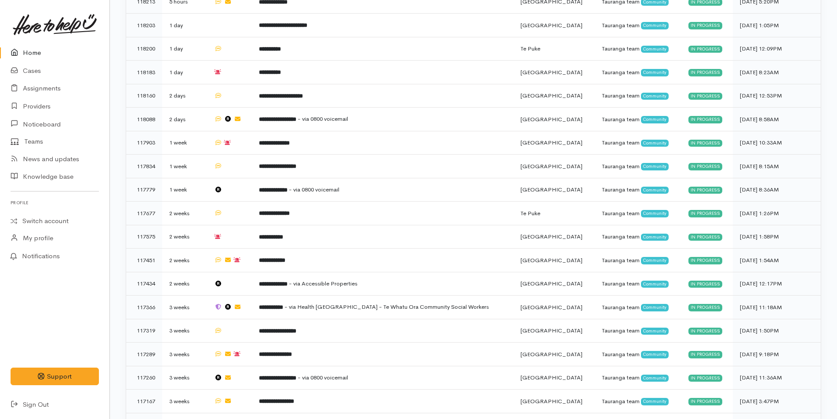
click at [40, 55] on link "Home" at bounding box center [54, 53] width 109 height 18
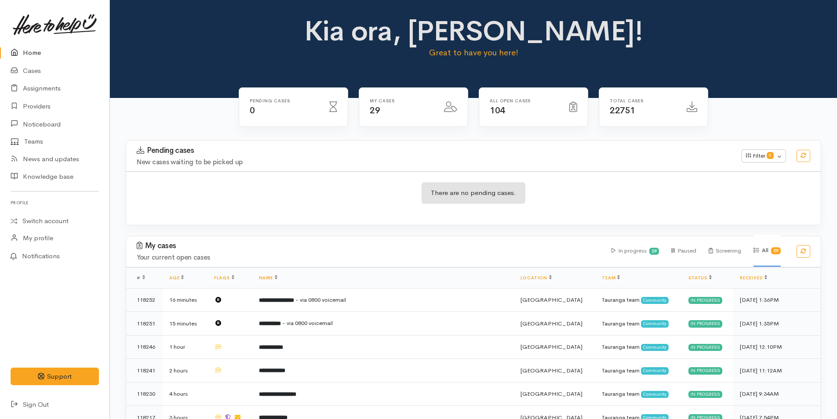
drag, startPoint x: 50, startPoint y: 60, endPoint x: 61, endPoint y: 35, distance: 27.5
click at [50, 60] on link "Home" at bounding box center [54, 53] width 109 height 18
click at [40, 58] on link "Home" at bounding box center [54, 53] width 109 height 18
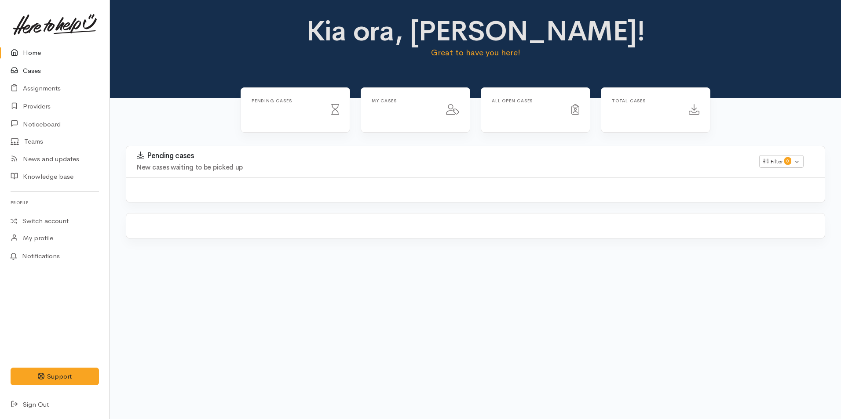
click at [32, 73] on link "Cases" at bounding box center [54, 71] width 109 height 18
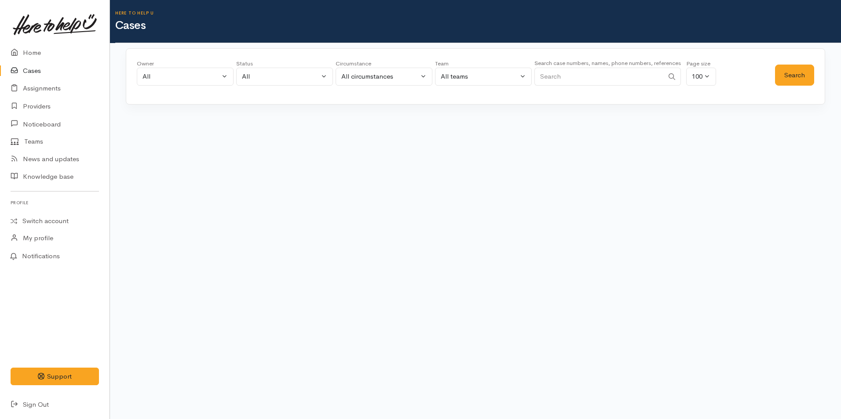
click at [544, 75] on input "Search" at bounding box center [598, 77] width 129 height 18
type input "[PERSON_NAME]"
click at [802, 70] on button "Search" at bounding box center [794, 76] width 39 height 22
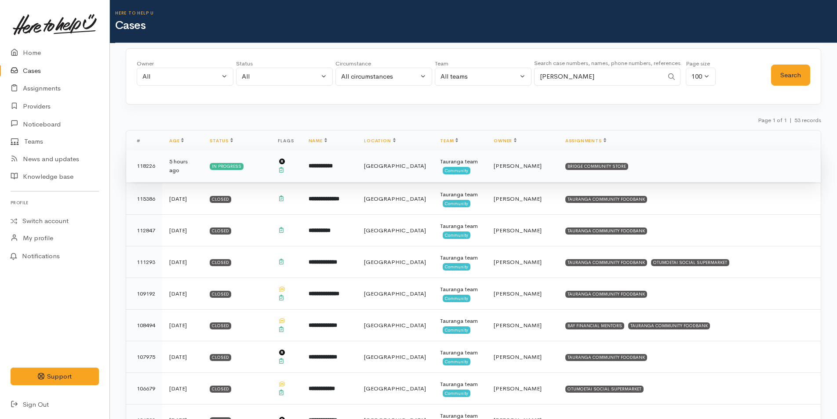
click at [332, 166] on b "**********" at bounding box center [321, 166] width 24 height 6
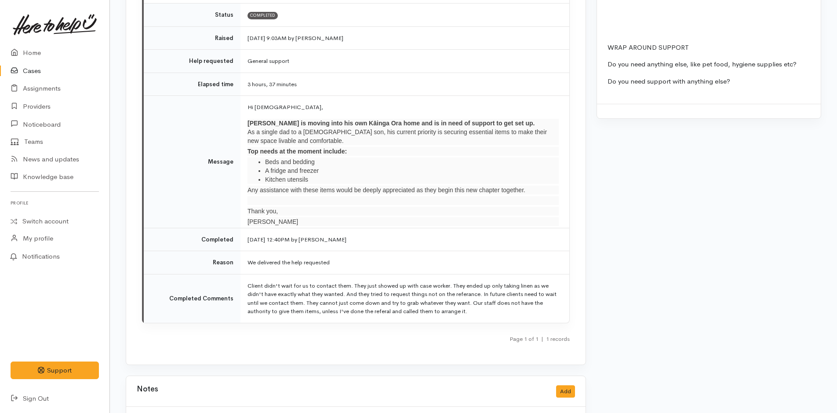
scroll to position [958, 0]
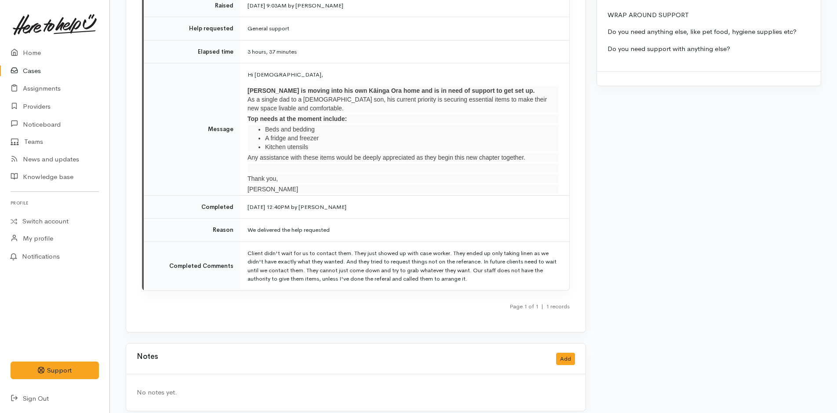
click at [186, 264] on td "Completed Comments" at bounding box center [192, 265] width 97 height 49
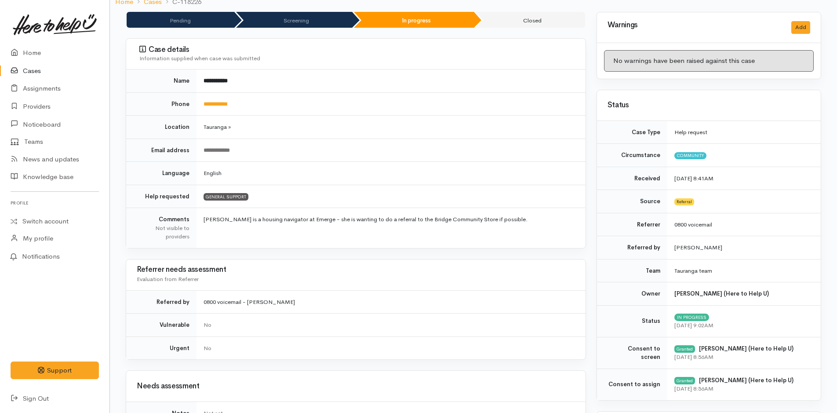
scroll to position [0, 0]
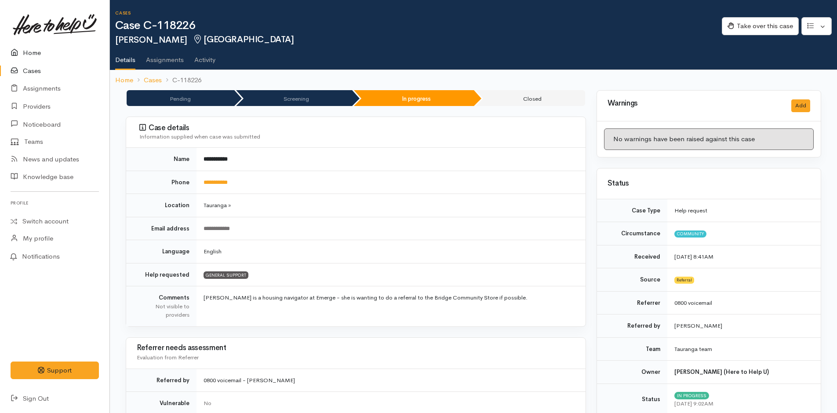
click at [44, 56] on link "Home" at bounding box center [54, 53] width 109 height 18
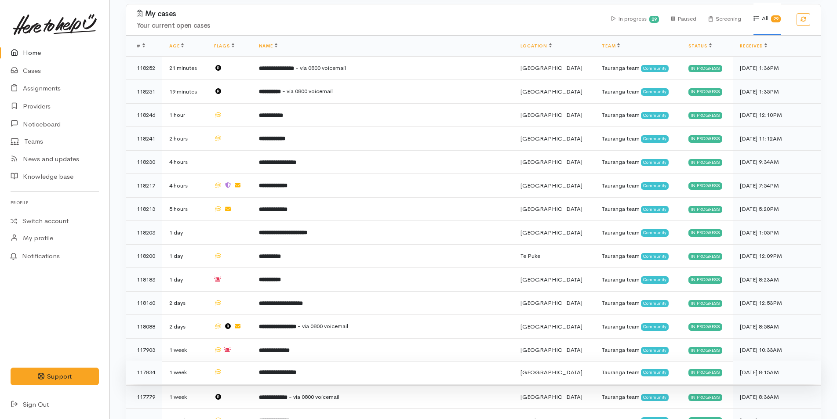
scroll to position [396, 0]
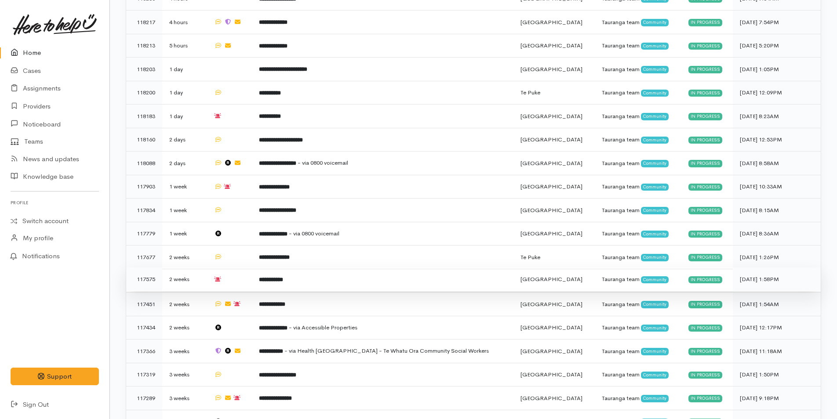
click at [300, 277] on td "**********" at bounding box center [383, 280] width 262 height 24
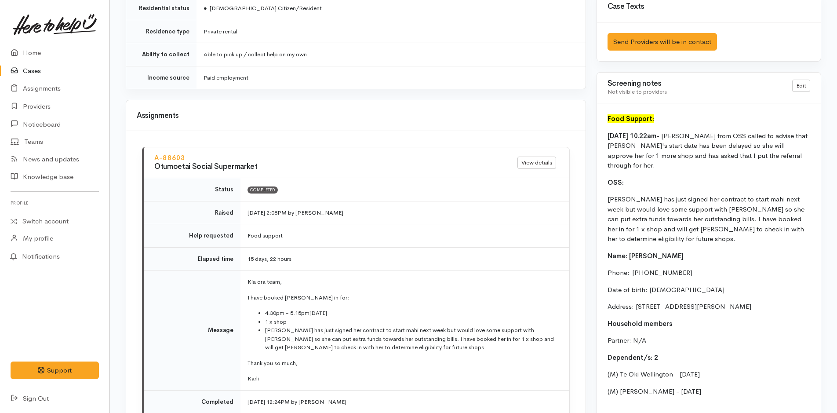
scroll to position [625, 0]
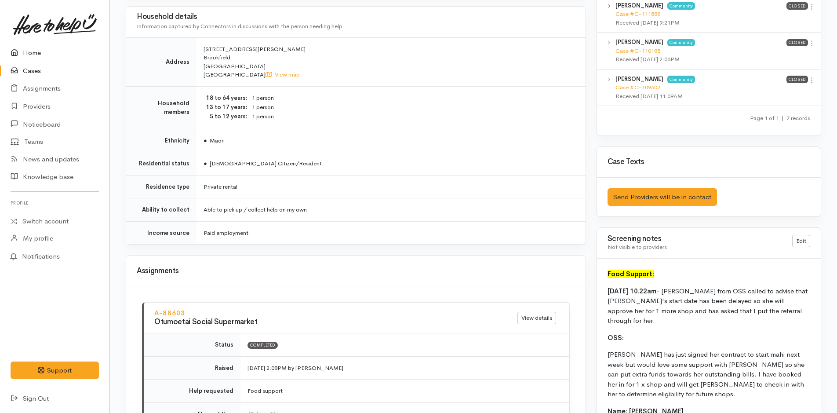
click at [32, 45] on link "Home" at bounding box center [54, 53] width 109 height 18
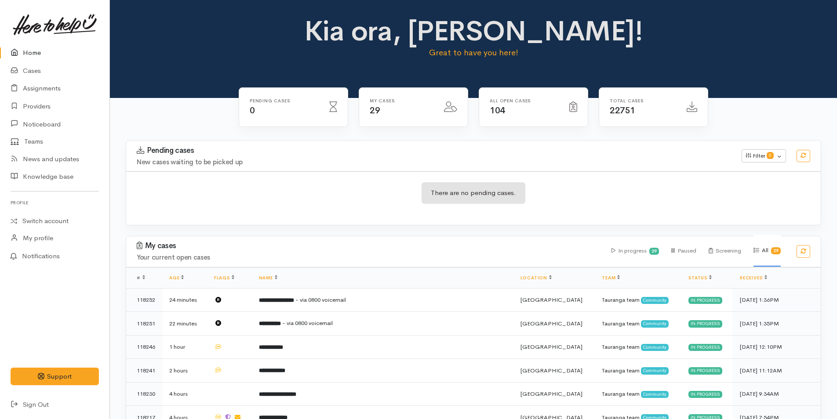
click at [43, 53] on link "Home" at bounding box center [54, 53] width 109 height 18
click at [43, 47] on link "Home" at bounding box center [54, 53] width 109 height 18
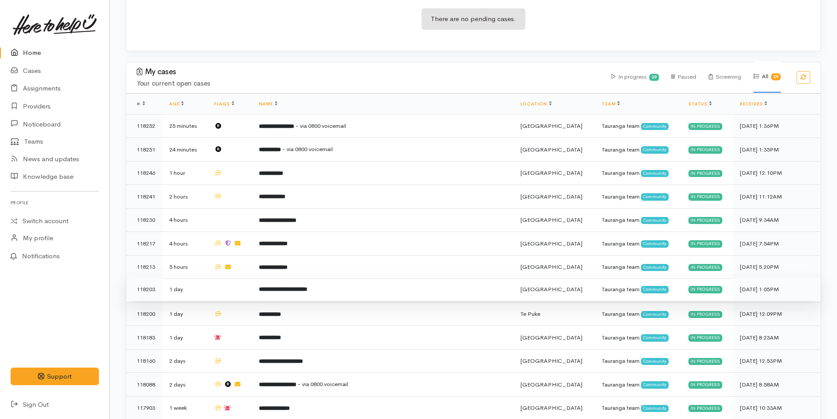
scroll to position [44, 0]
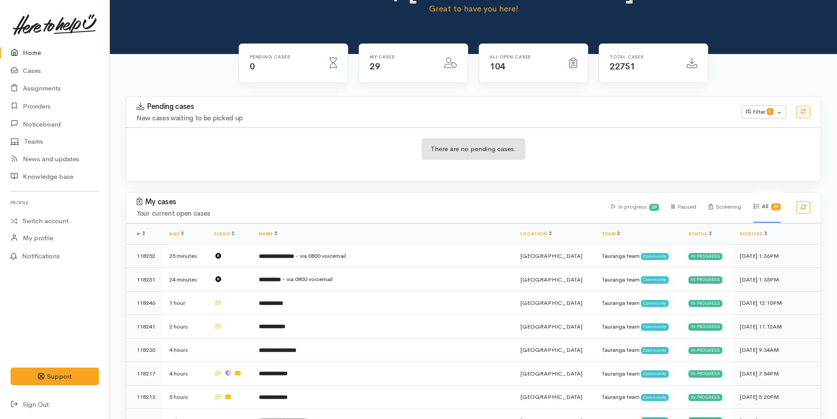
click at [39, 56] on link "Home" at bounding box center [54, 53] width 109 height 18
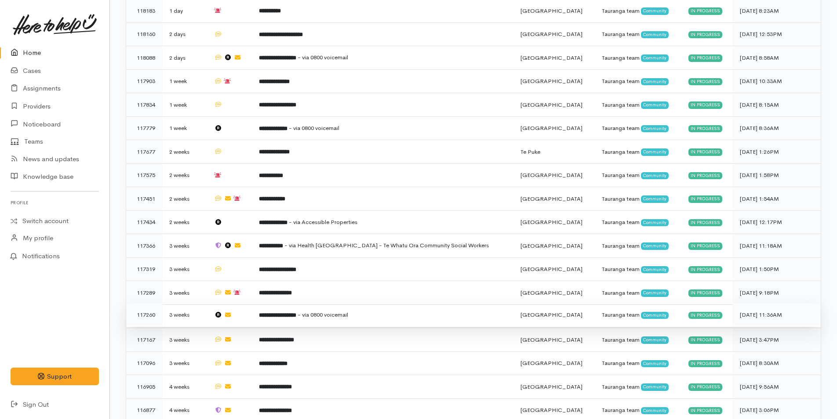
scroll to position [572, 0]
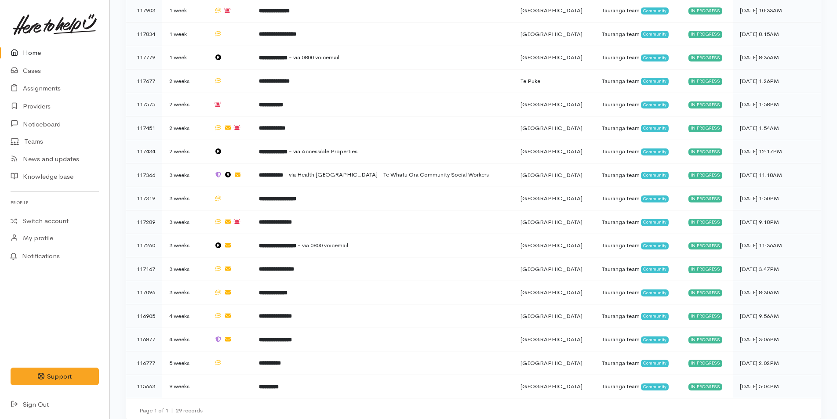
click at [38, 48] on link "Home" at bounding box center [54, 53] width 109 height 18
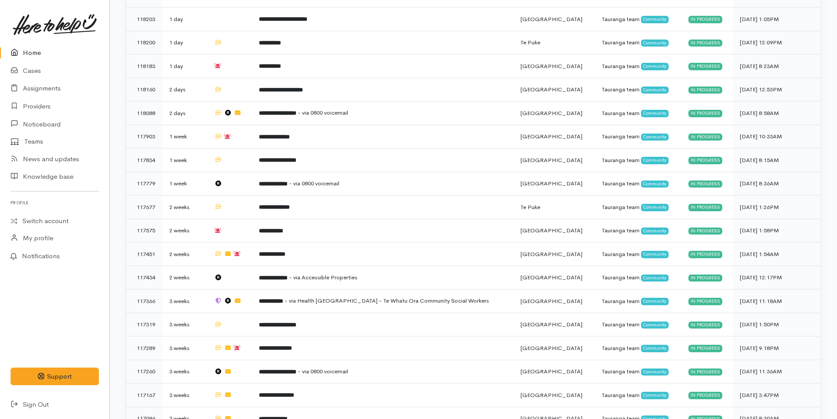
scroll to position [572, 0]
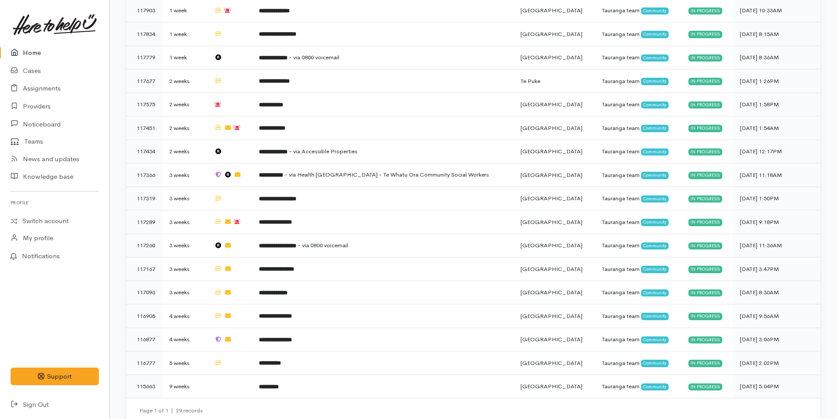
click at [35, 40] on link at bounding box center [55, 24] width 88 height 39
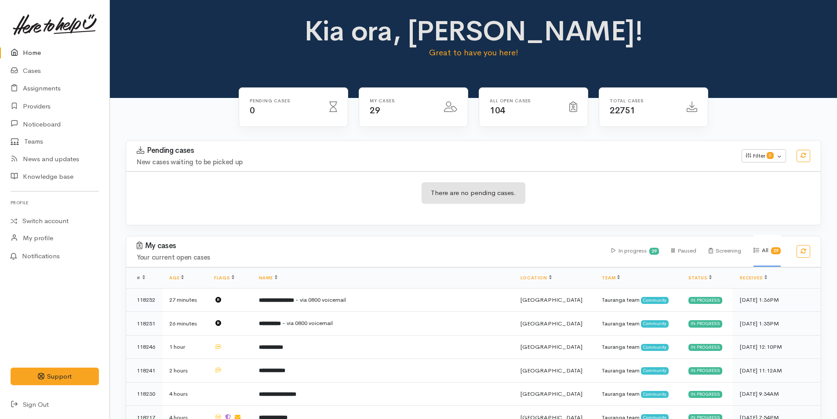
click at [36, 53] on link "Home" at bounding box center [54, 53] width 109 height 18
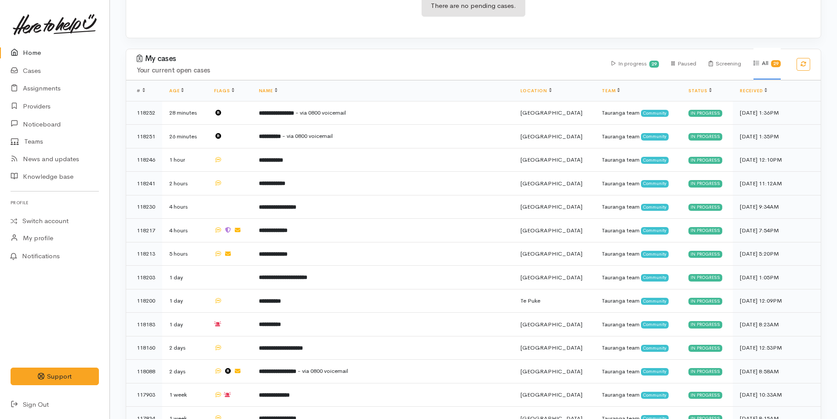
scroll to position [0, 0]
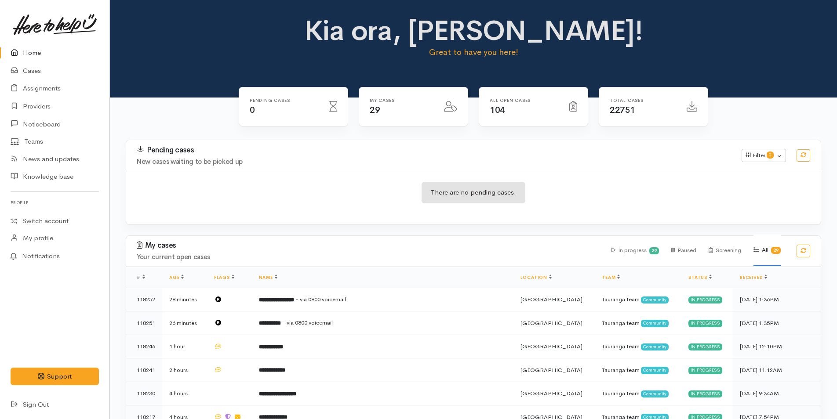
drag, startPoint x: 42, startPoint y: 44, endPoint x: 69, endPoint y: 5, distance: 47.6
click at [42, 44] on link "Home" at bounding box center [54, 53] width 109 height 18
click at [33, 55] on link "Home" at bounding box center [54, 53] width 109 height 18
click at [24, 51] on link "Home" at bounding box center [54, 53] width 109 height 18
